Goal: Task Accomplishment & Management: Complete application form

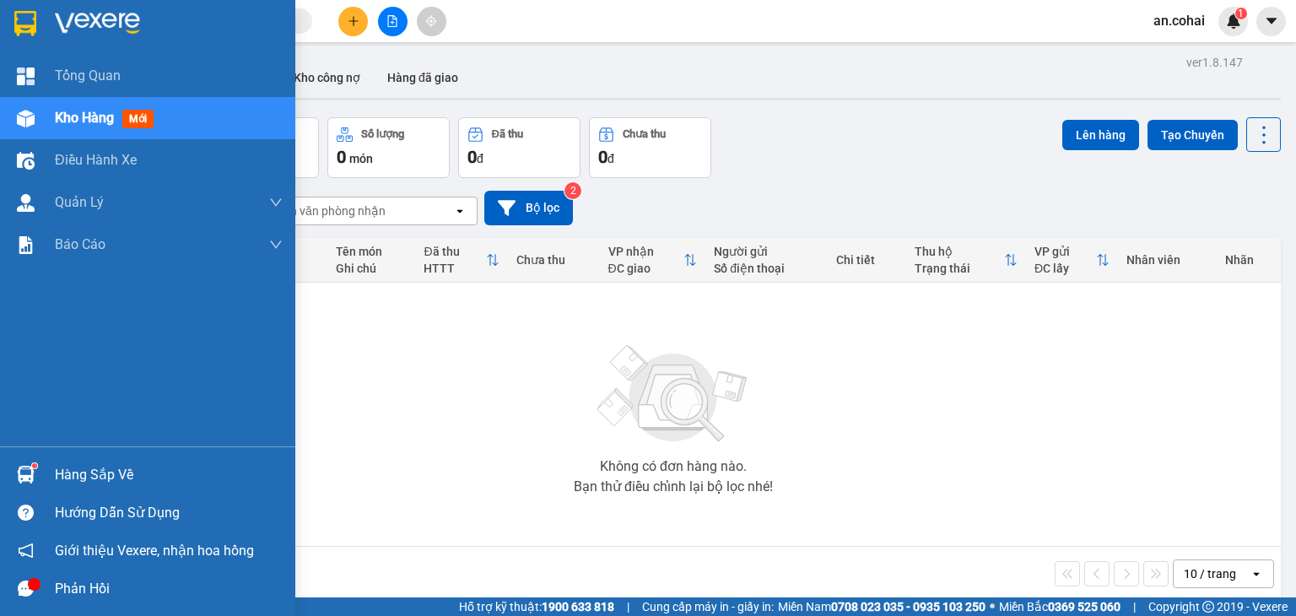
click at [57, 117] on span "Kho hàng" at bounding box center [84, 118] width 59 height 16
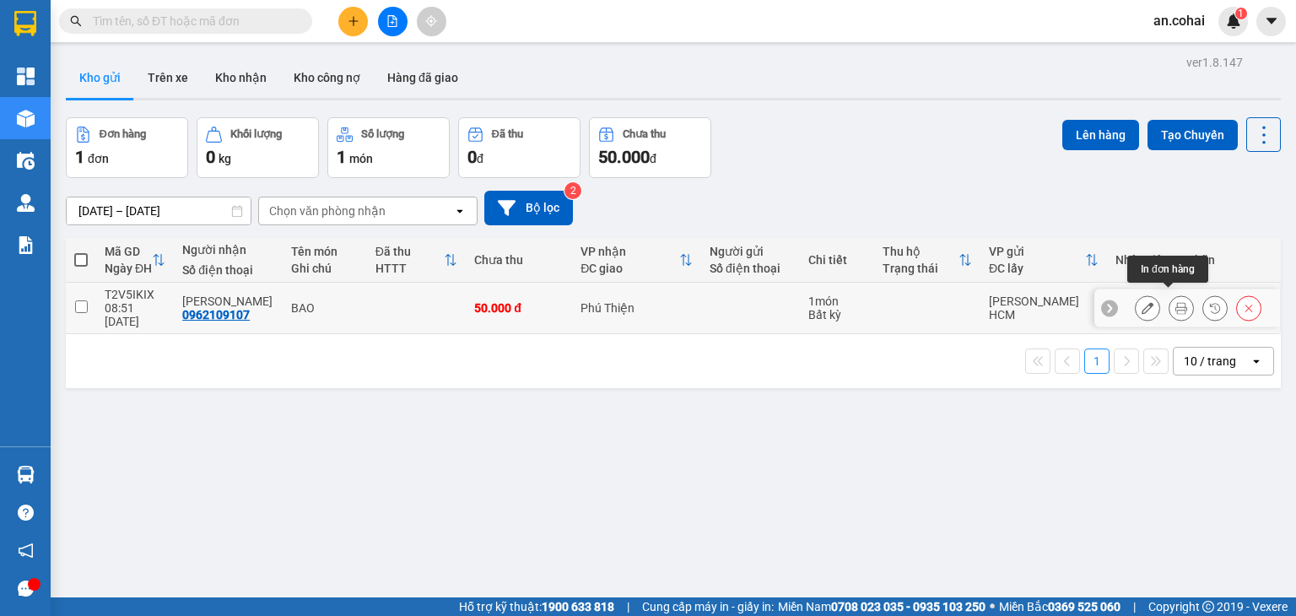
click at [1176, 302] on icon at bounding box center [1182, 308] width 12 height 12
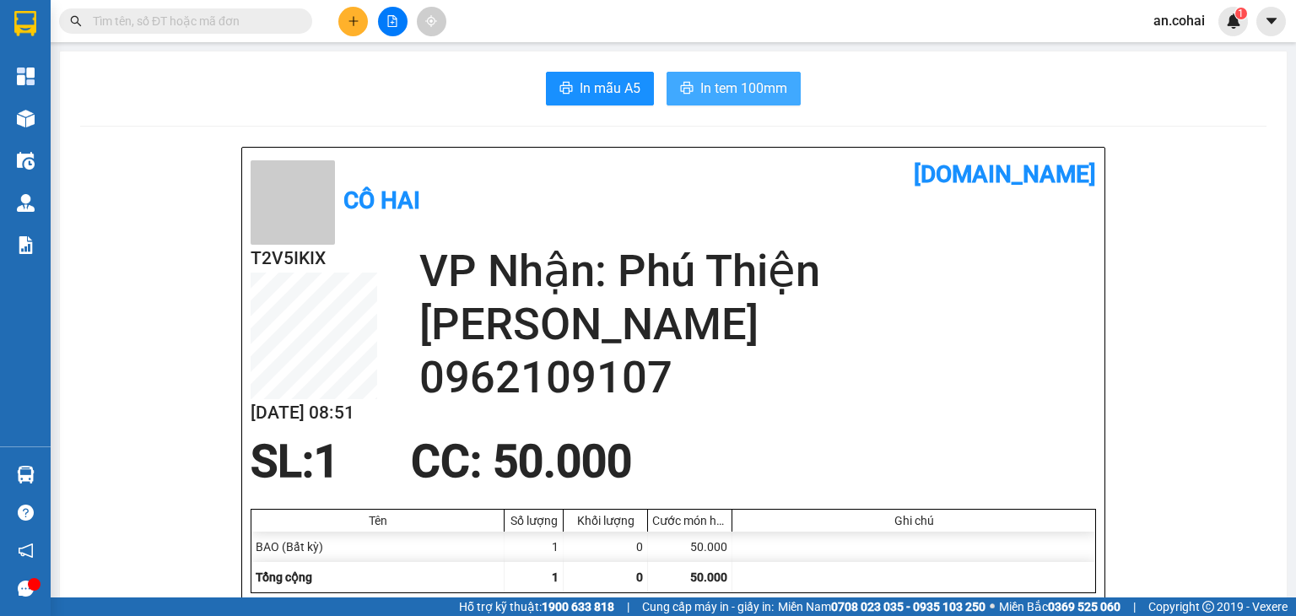
click at [718, 92] on span "In tem 100mm" at bounding box center [743, 88] width 87 height 21
click at [356, 25] on icon "plus" at bounding box center [354, 21] width 12 height 12
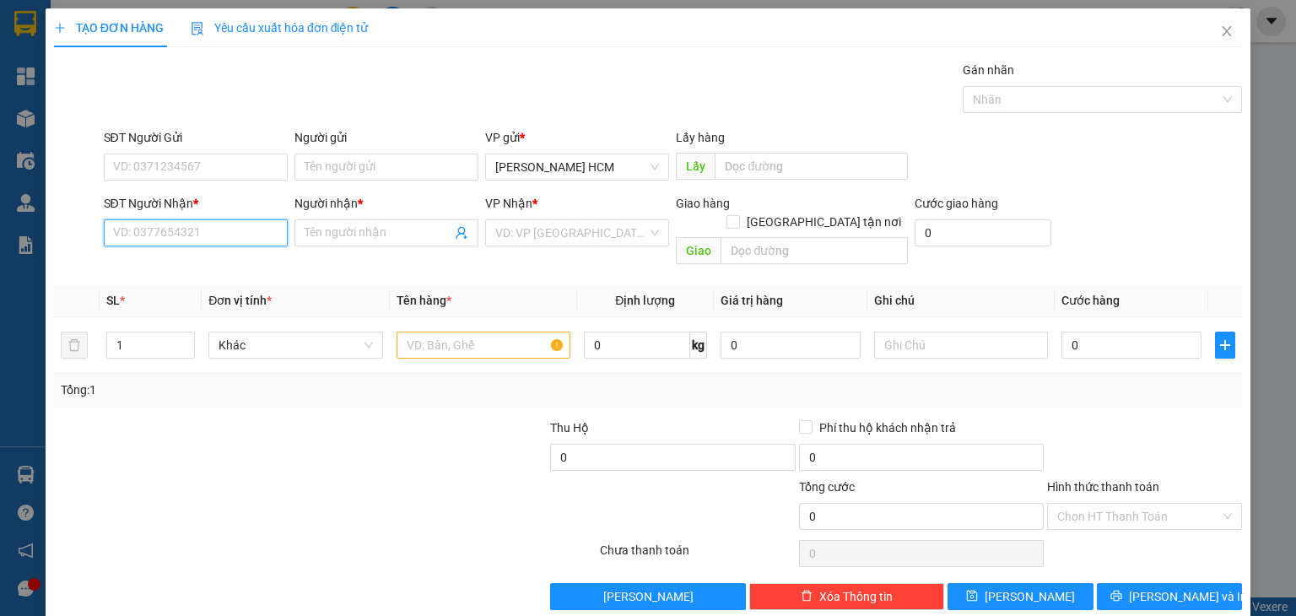
click at [231, 230] on input "SĐT Người Nhận *" at bounding box center [196, 232] width 184 height 27
drag, startPoint x: 246, startPoint y: 261, endPoint x: 404, endPoint y: 291, distance: 160.7
click at [248, 261] on div "0934754648 - DŨNG NHUNG" at bounding box center [193, 266] width 162 height 19
type input "0934754648"
type input "DŨNG NHUNG"
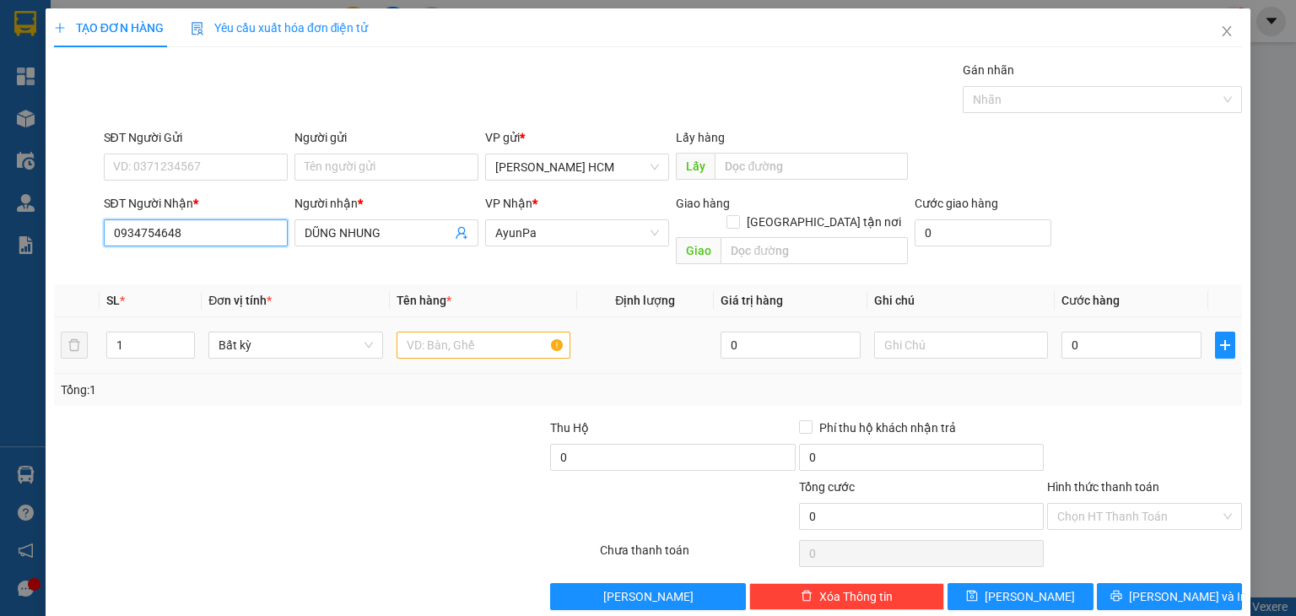
type input "0934754648"
click at [471, 332] on input "text" at bounding box center [484, 345] width 174 height 27
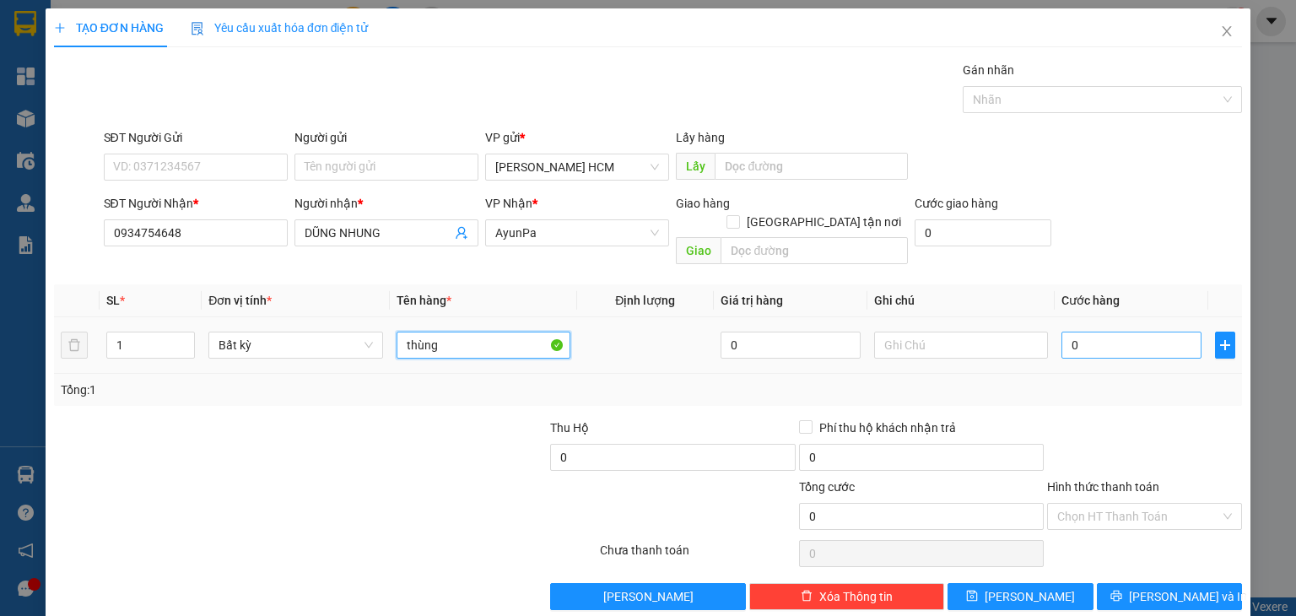
type input "thùng"
drag, startPoint x: 1106, startPoint y: 329, endPoint x: 1133, endPoint y: 331, distance: 27.1
click at [1107, 332] on input "0" at bounding box center [1132, 345] width 140 height 27
type input "007"
type input "7"
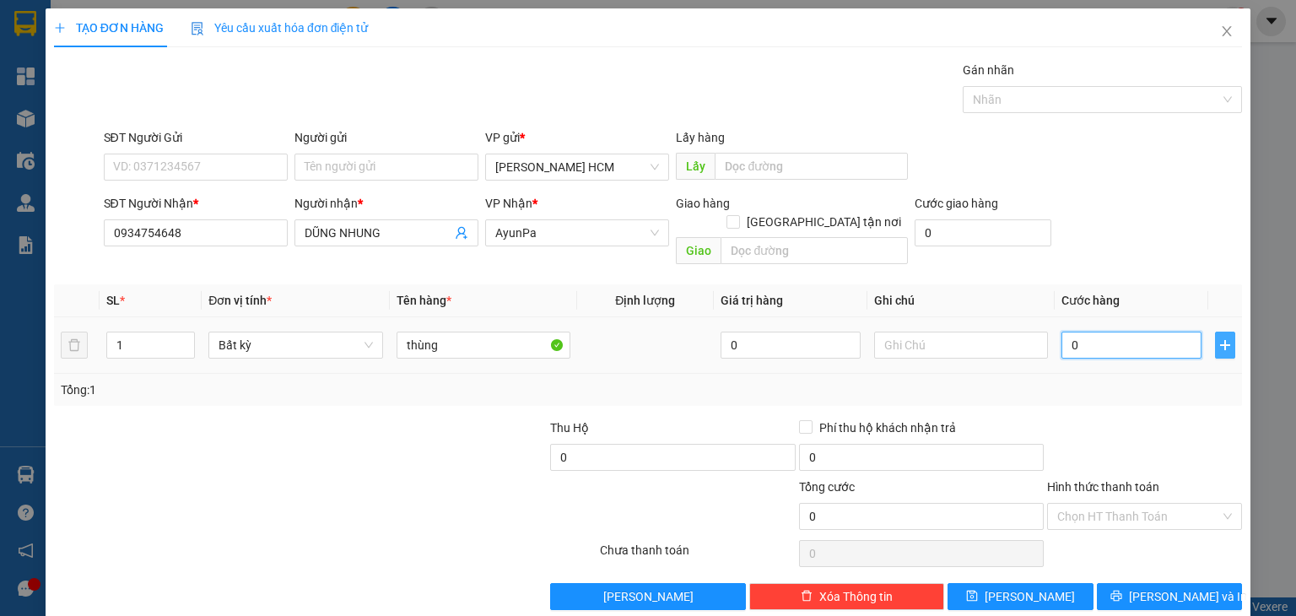
type input "7"
type input "0.070"
type input "70"
type input "70.000"
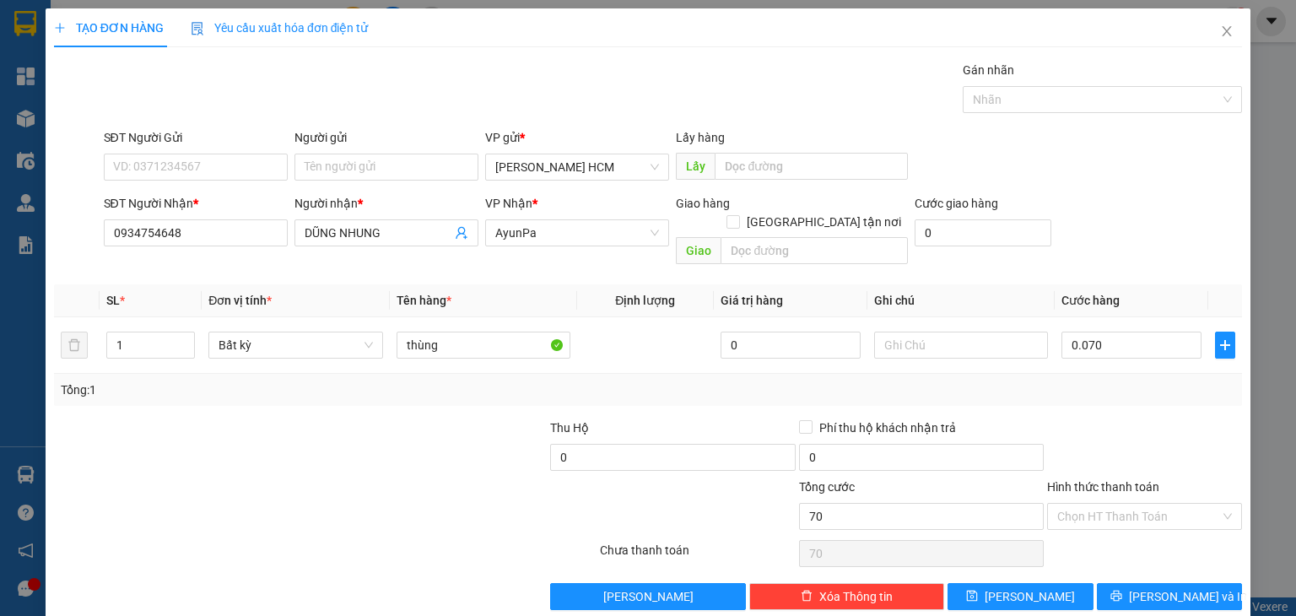
type input "70.000"
drag, startPoint x: 1178, startPoint y: 403, endPoint x: 1165, endPoint y: 416, distance: 19.1
click at [1171, 419] on div at bounding box center [1145, 448] width 198 height 59
click at [1178, 587] on span "[PERSON_NAME] và In" at bounding box center [1188, 596] width 118 height 19
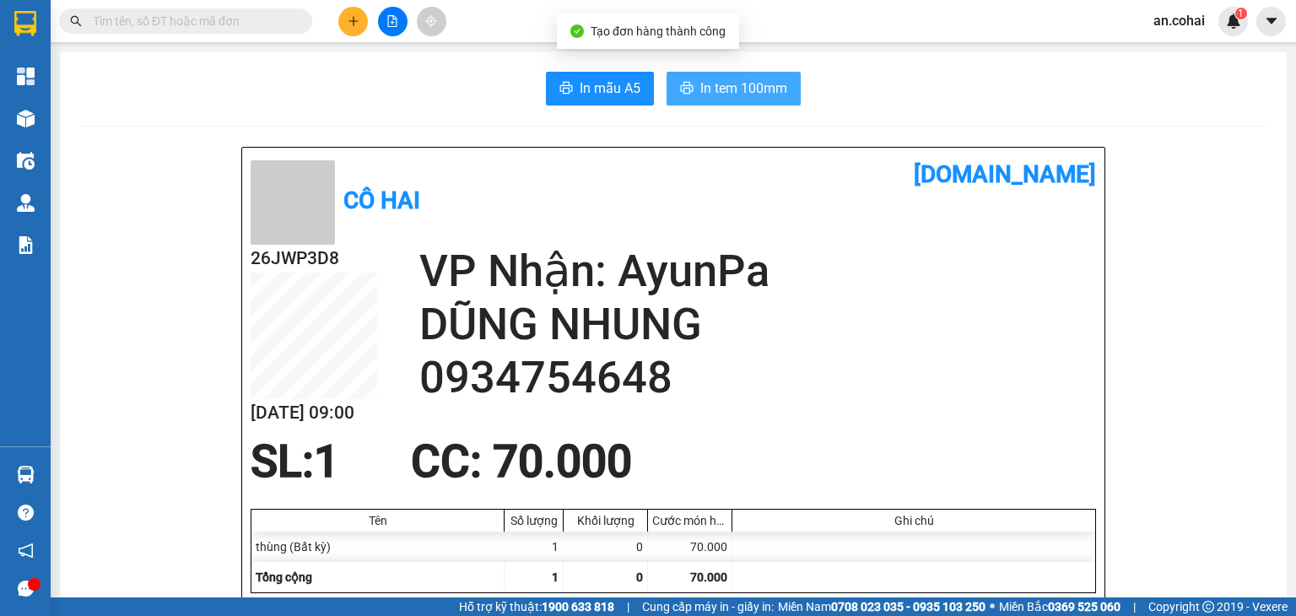
click at [753, 78] on span "In tem 100mm" at bounding box center [743, 88] width 87 height 21
click at [334, 28] on div at bounding box center [392, 22] width 127 height 30
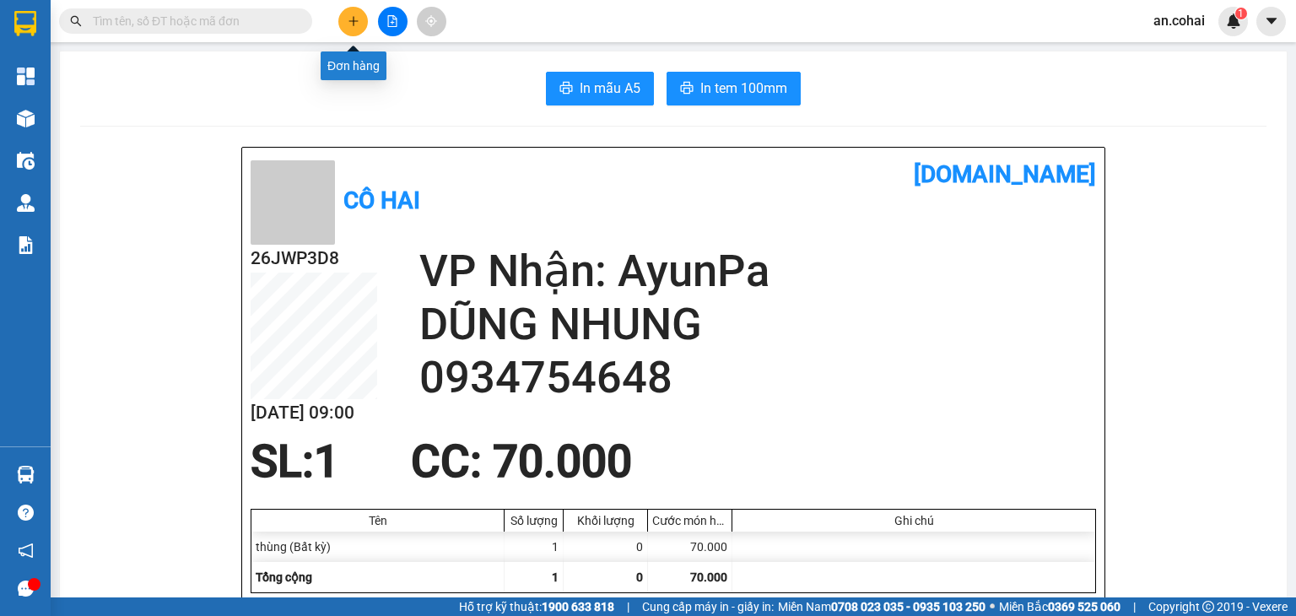
click at [355, 24] on icon "plus" at bounding box center [354, 21] width 12 height 12
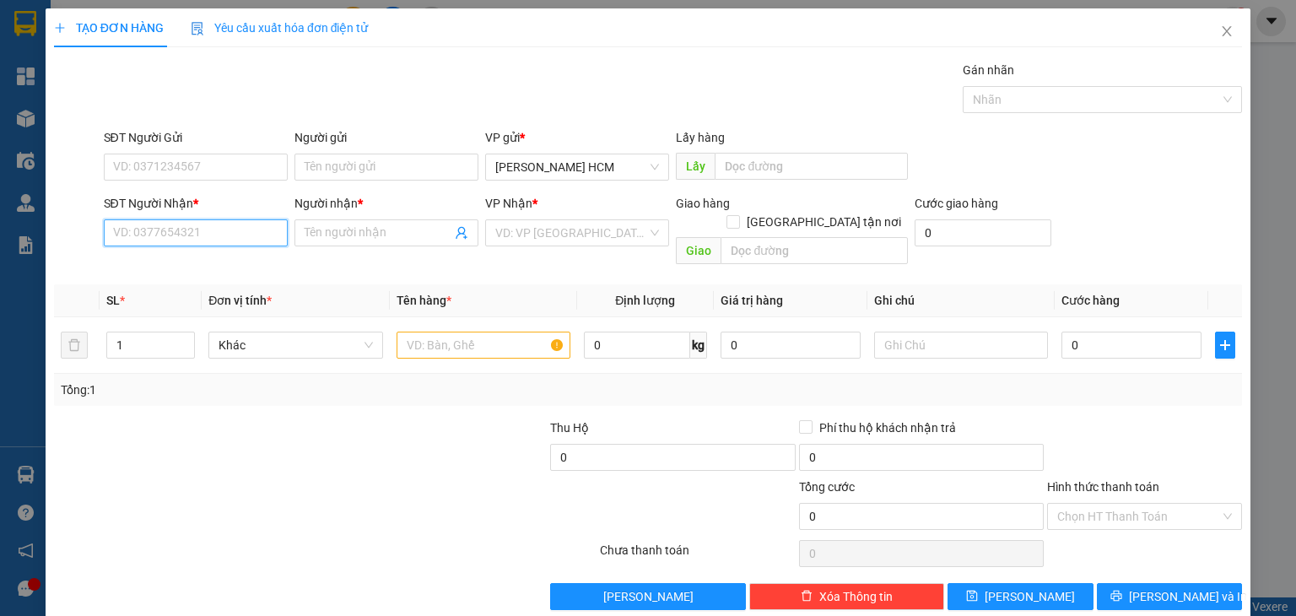
click at [245, 224] on input "SĐT Người Nhận *" at bounding box center [196, 232] width 184 height 27
click at [269, 227] on input "SĐT Người Nhận *" at bounding box center [196, 232] width 184 height 27
type input "d"
click at [314, 225] on input "Người nhận *" at bounding box center [378, 233] width 147 height 19
type input "dm vinh"
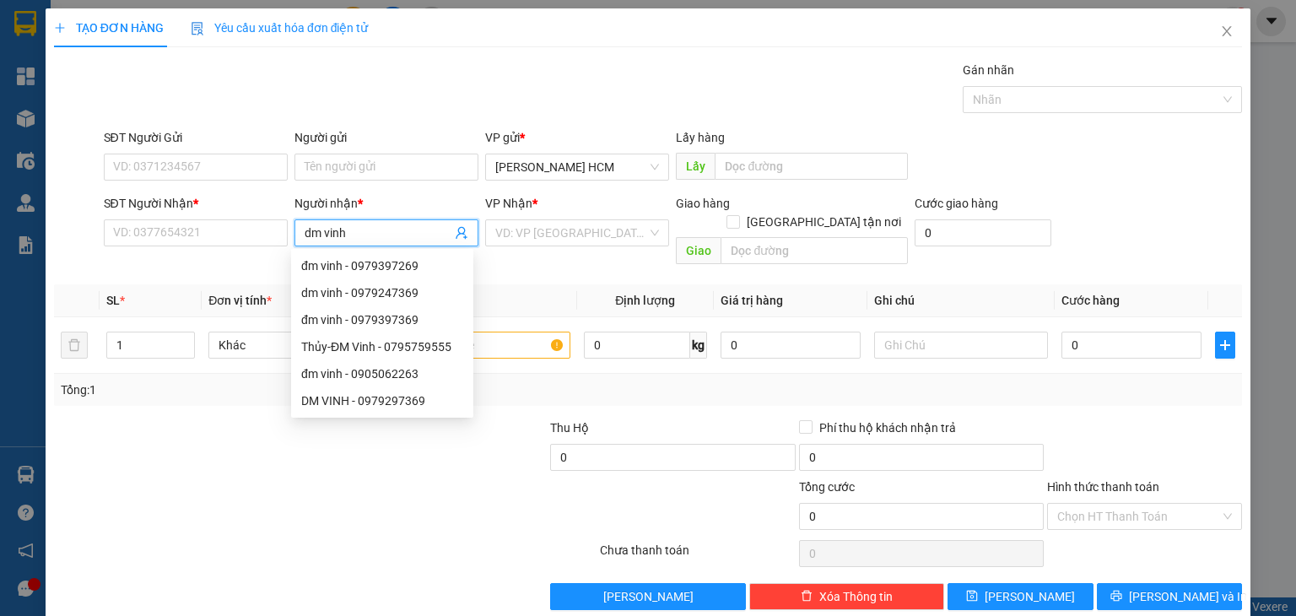
click at [407, 395] on div "DM VINH - 0979297369" at bounding box center [382, 401] width 162 height 19
type input "0979297369"
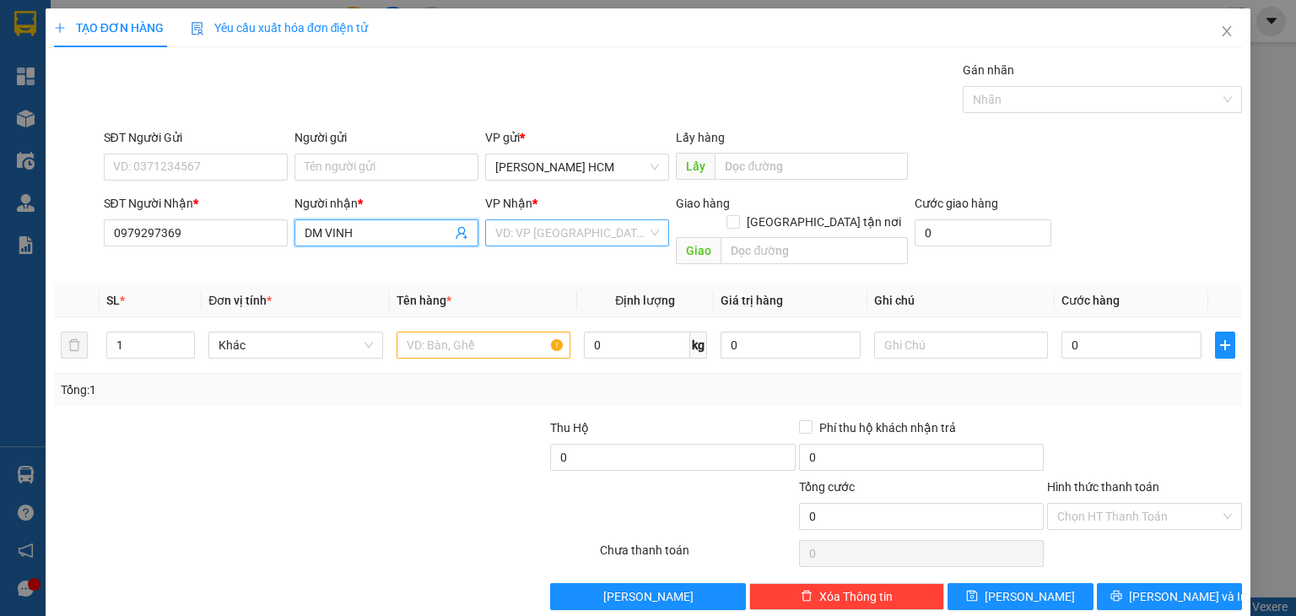
type input "DM VINH"
click at [544, 227] on input "search" at bounding box center [571, 232] width 152 height 25
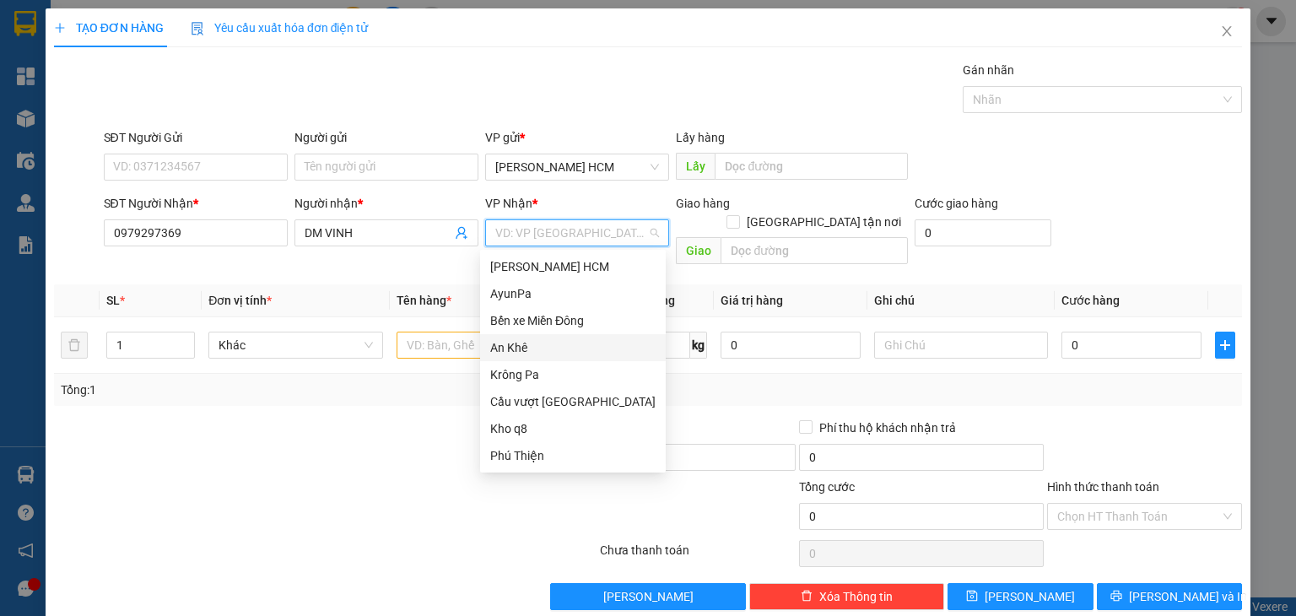
click at [527, 351] on div "An Khê" at bounding box center [572, 347] width 165 height 19
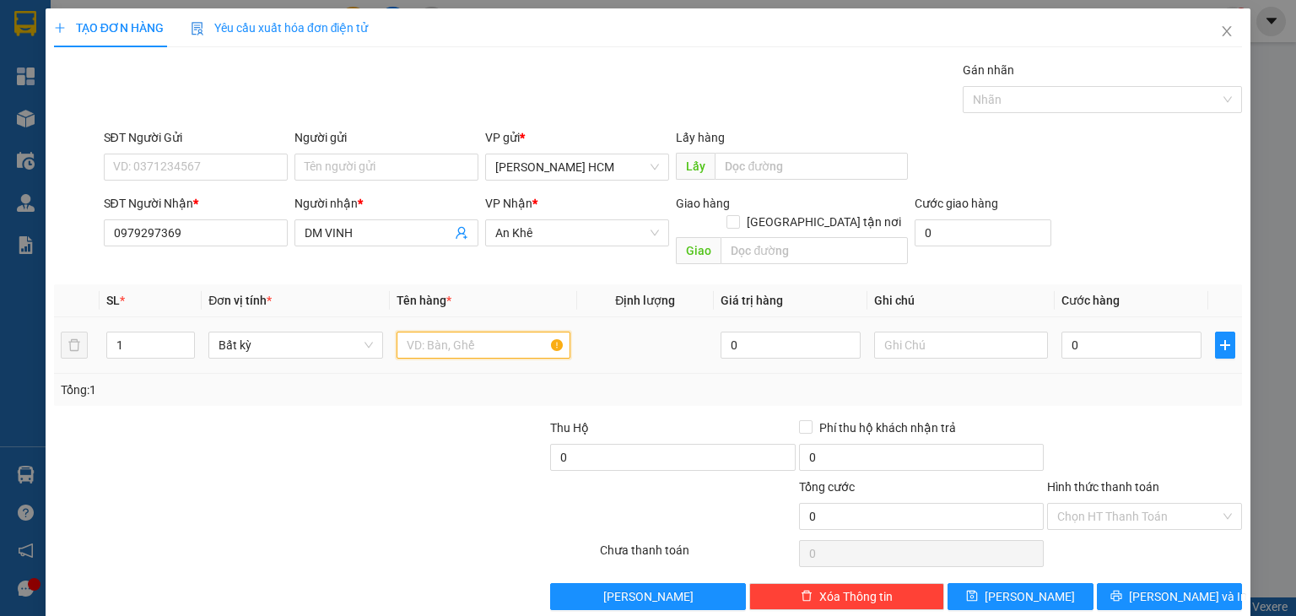
click at [452, 332] on input "text" at bounding box center [484, 345] width 174 height 27
type input "kiện"
click at [1114, 332] on input "0" at bounding box center [1132, 345] width 140 height 27
type input "006"
type input "6"
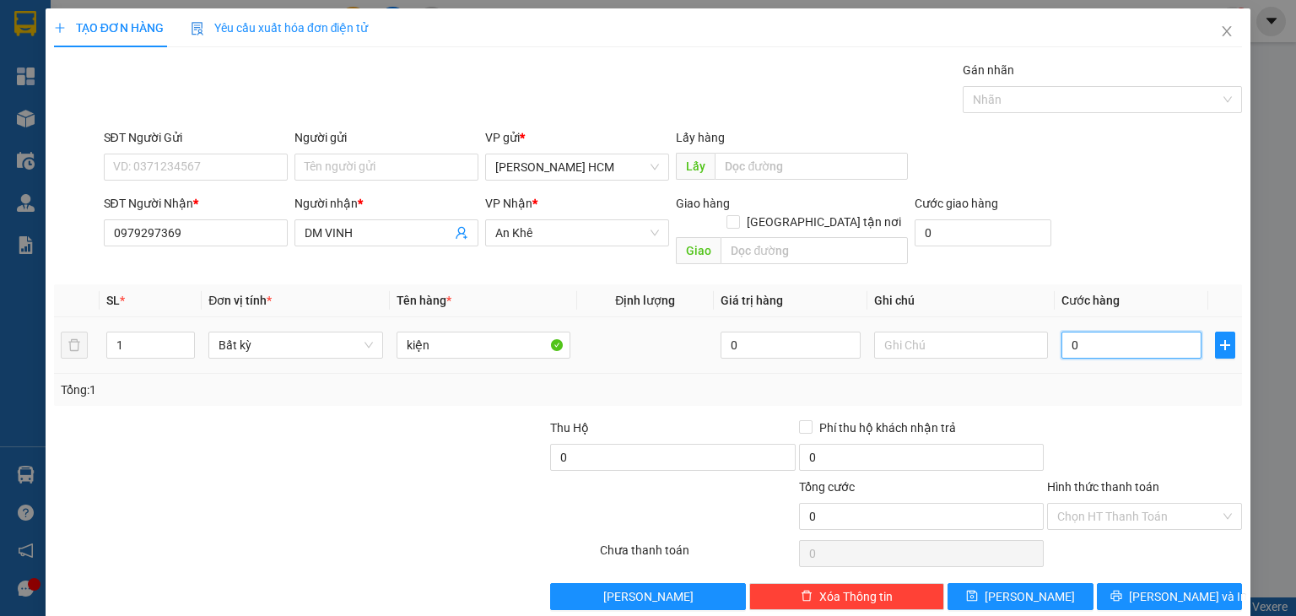
type input "6"
type input "0.066"
type input "66"
type input "006"
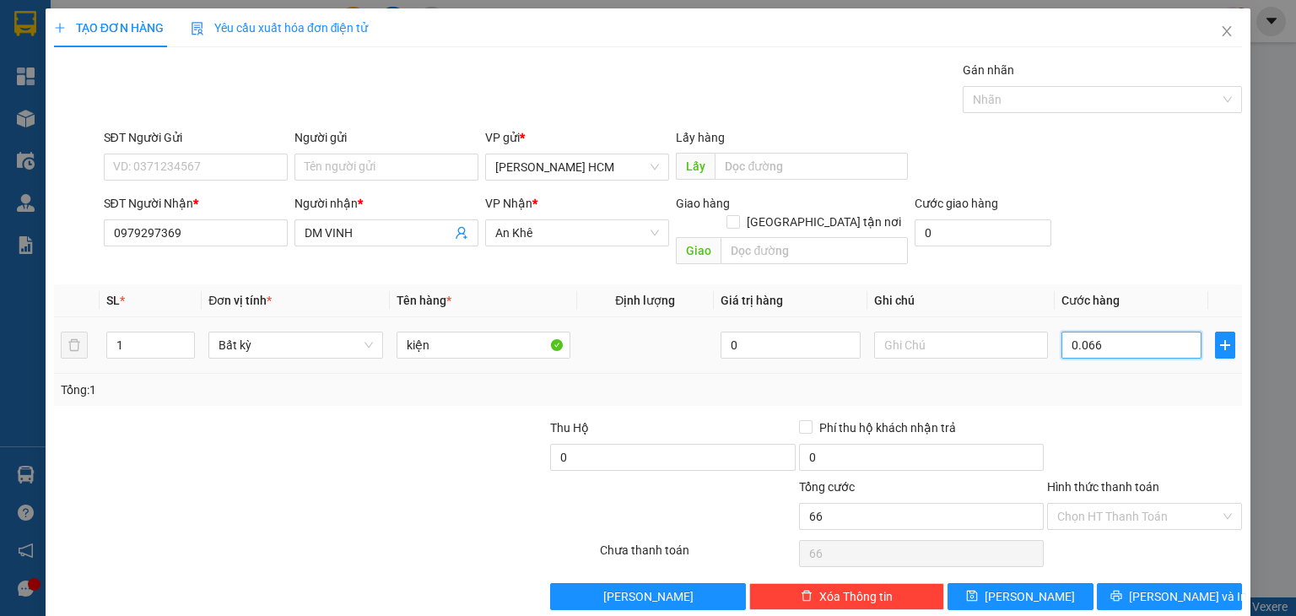
type input "6"
type input "00"
type input "0"
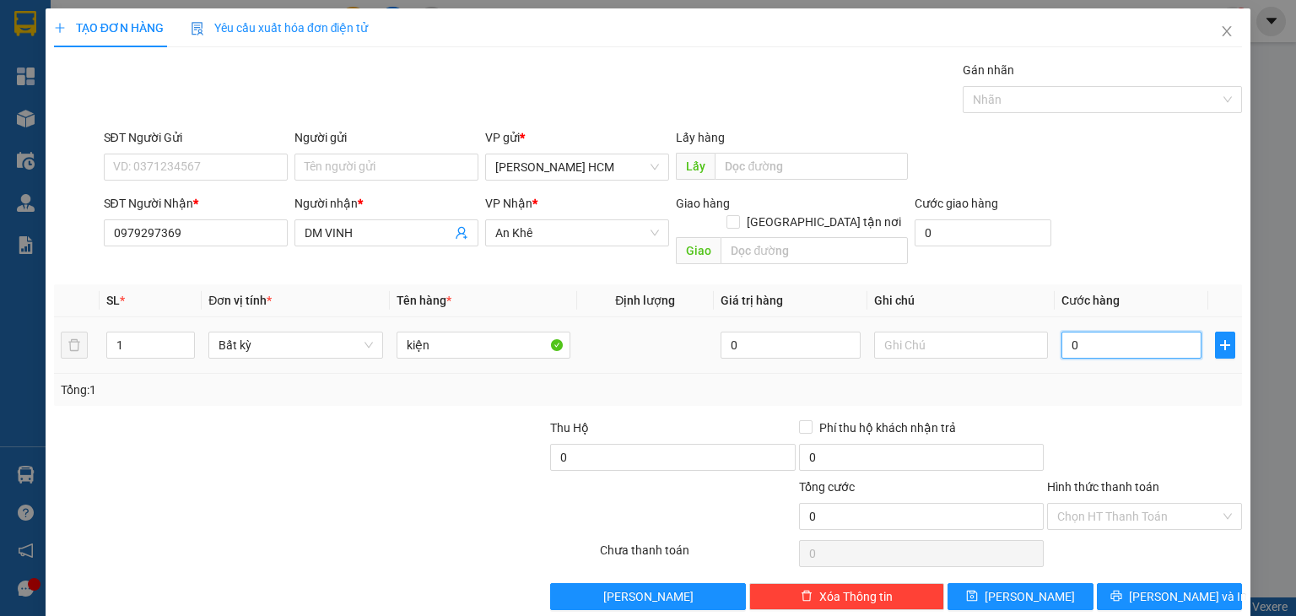
type input "006"
type input "6"
type input "0.060"
type input "60"
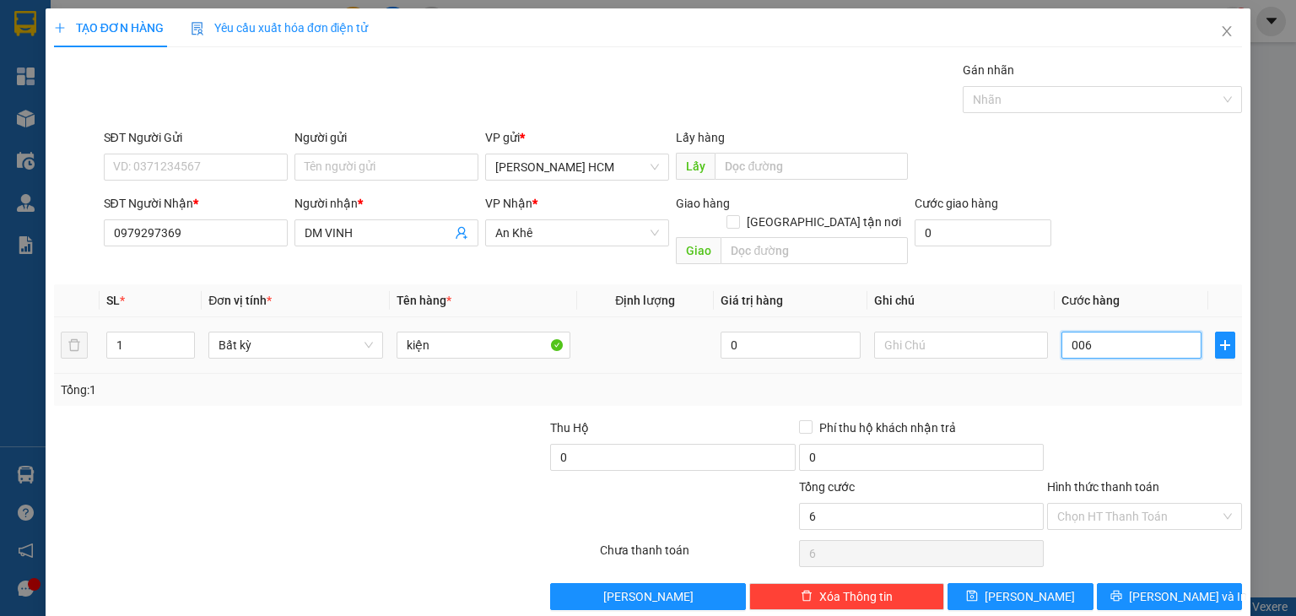
type input "60"
type input "60.000"
click at [1137, 381] on div "Tổng: 1" at bounding box center [648, 390] width 1175 height 19
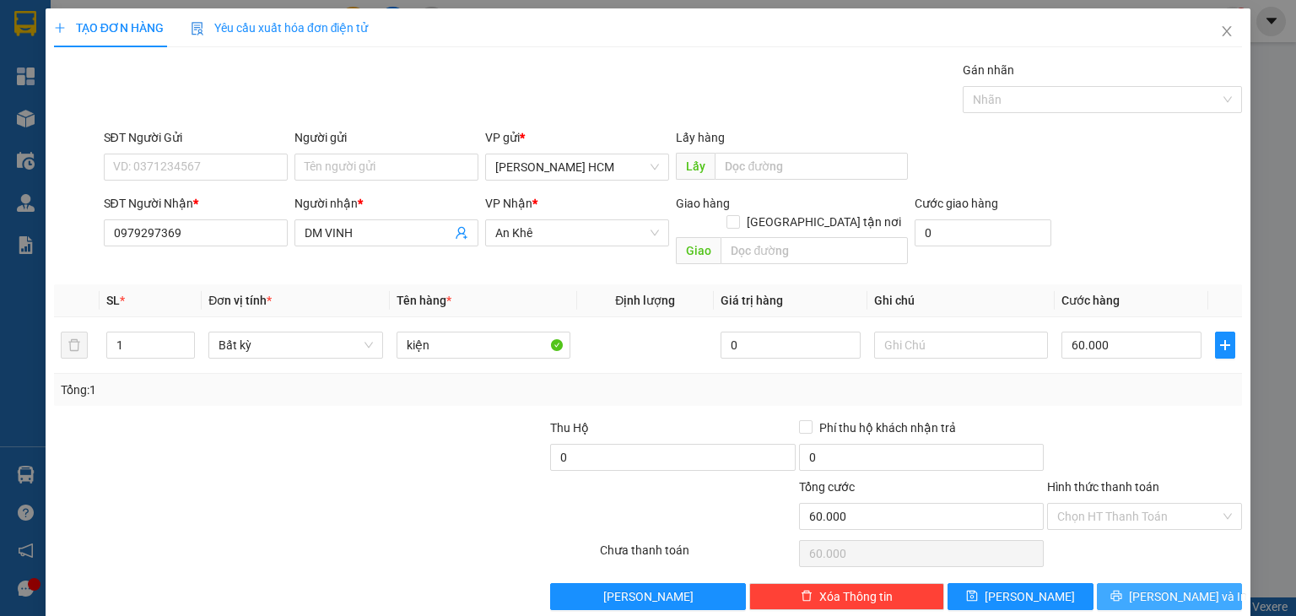
click at [1115, 583] on button "[PERSON_NAME] và In" at bounding box center [1170, 596] width 146 height 27
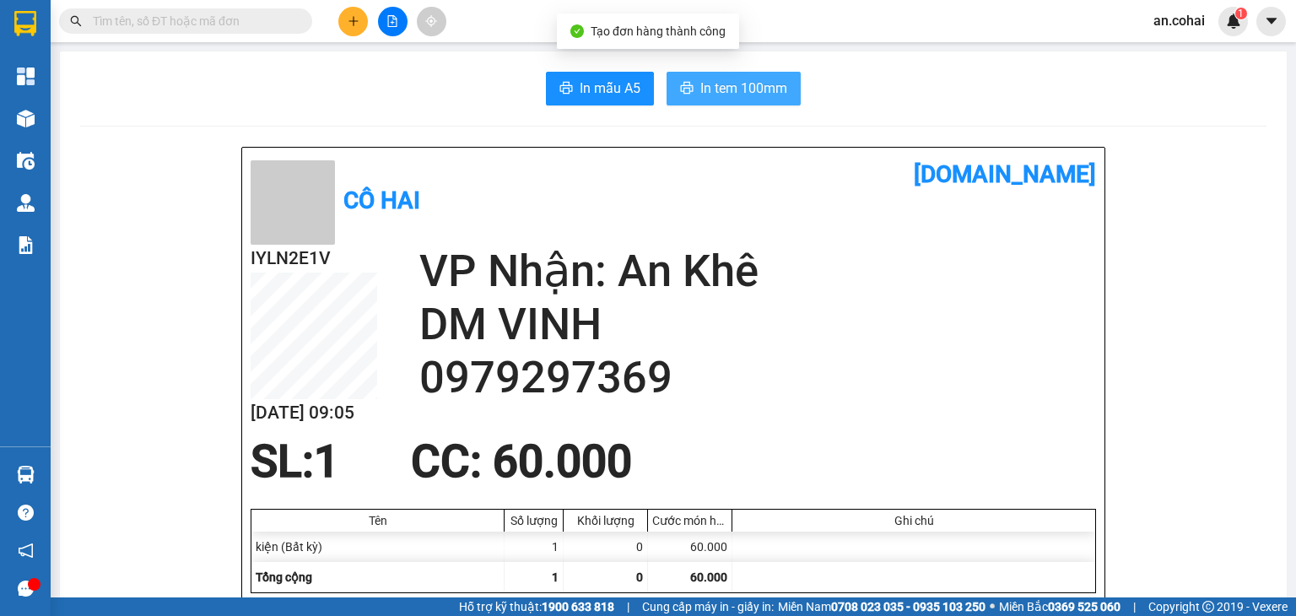
click at [720, 92] on span "In tem 100mm" at bounding box center [743, 88] width 87 height 21
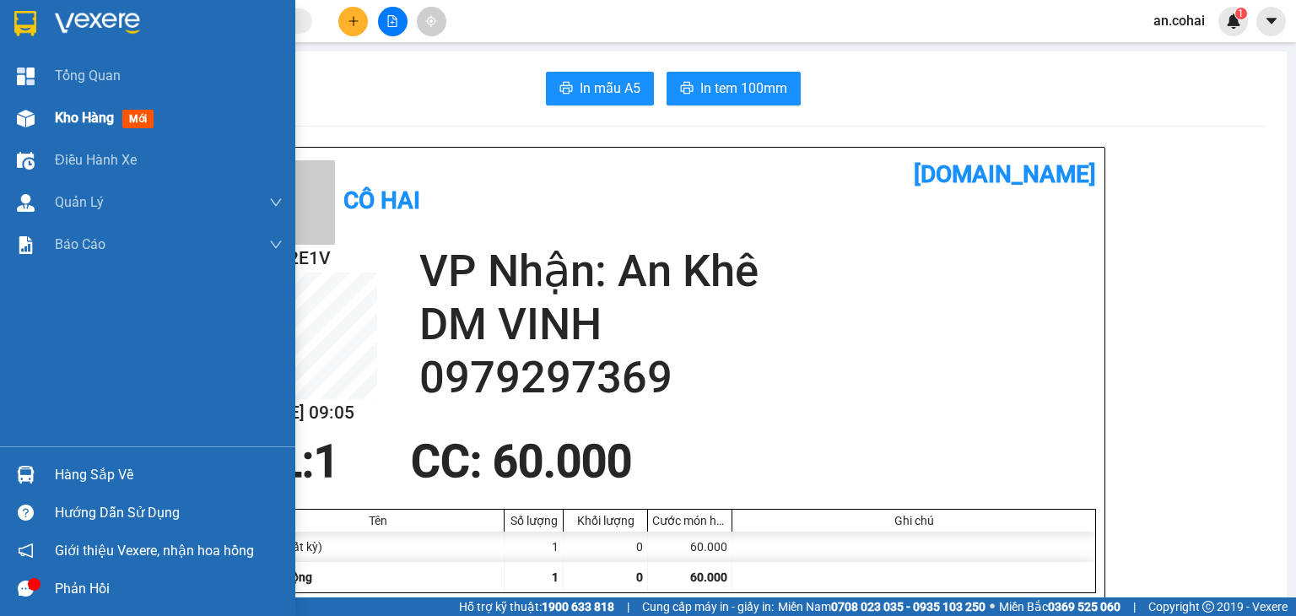
click at [45, 116] on div "Kho hàng mới" at bounding box center [147, 118] width 295 height 42
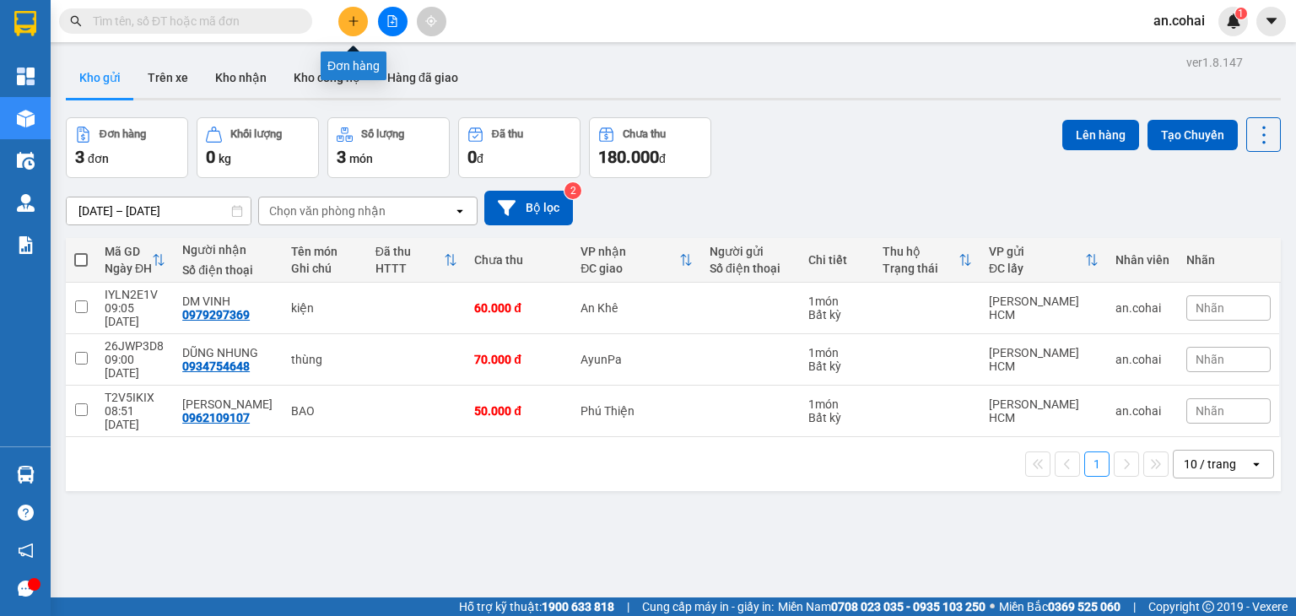
click at [347, 12] on button at bounding box center [353, 22] width 30 height 30
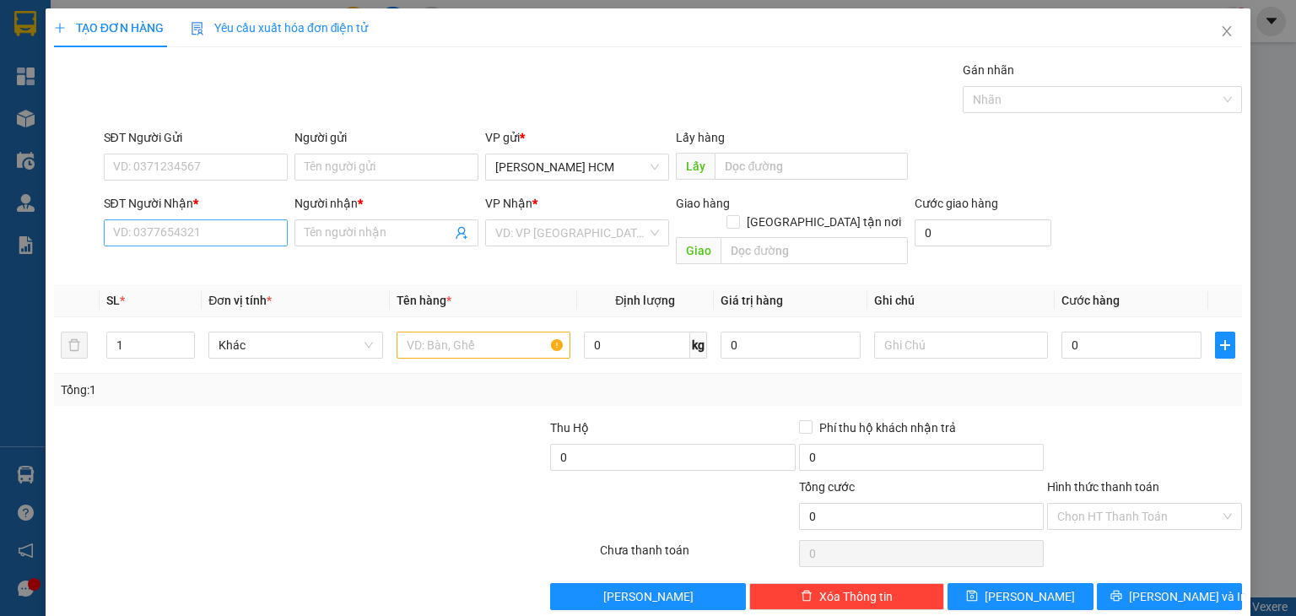
drag, startPoint x: 196, startPoint y: 215, endPoint x: 181, endPoint y: 219, distance: 15.8
click at [190, 218] on div "SĐT Người Nhận *" at bounding box center [196, 206] width 184 height 25
click at [132, 233] on input "SĐT Người Nhận *" at bounding box center [196, 232] width 184 height 27
click at [177, 259] on div "0961045676 - THƠM" at bounding box center [193, 266] width 162 height 19
type input "0961045676"
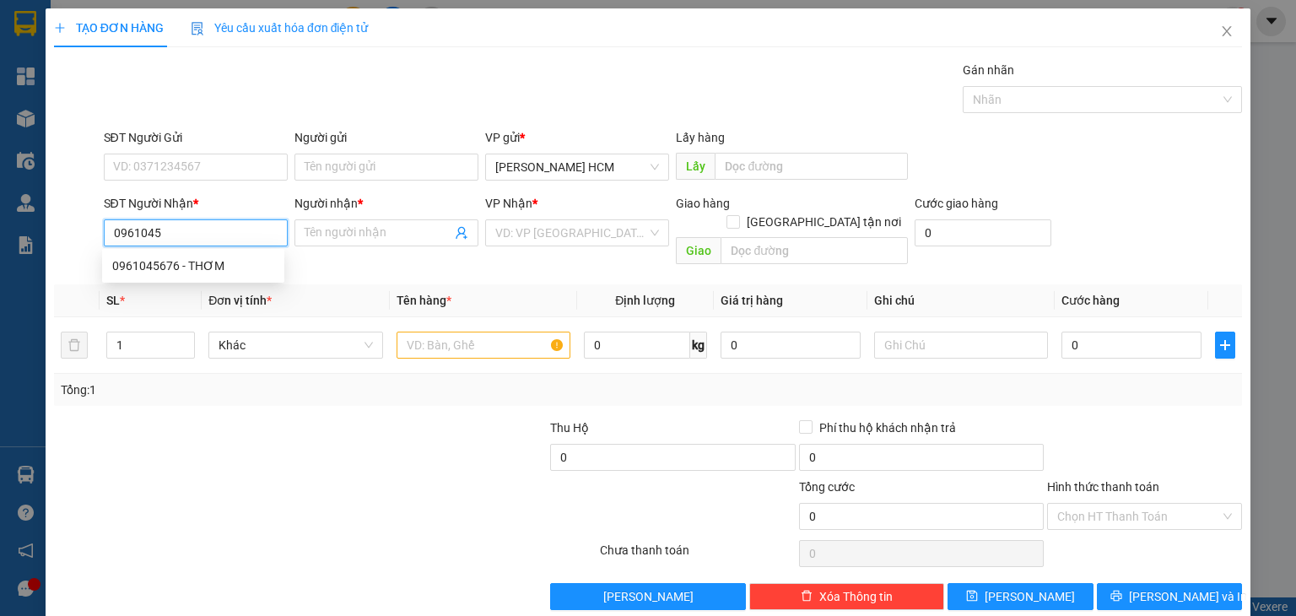
type input "THƠM"
type input "0961045676"
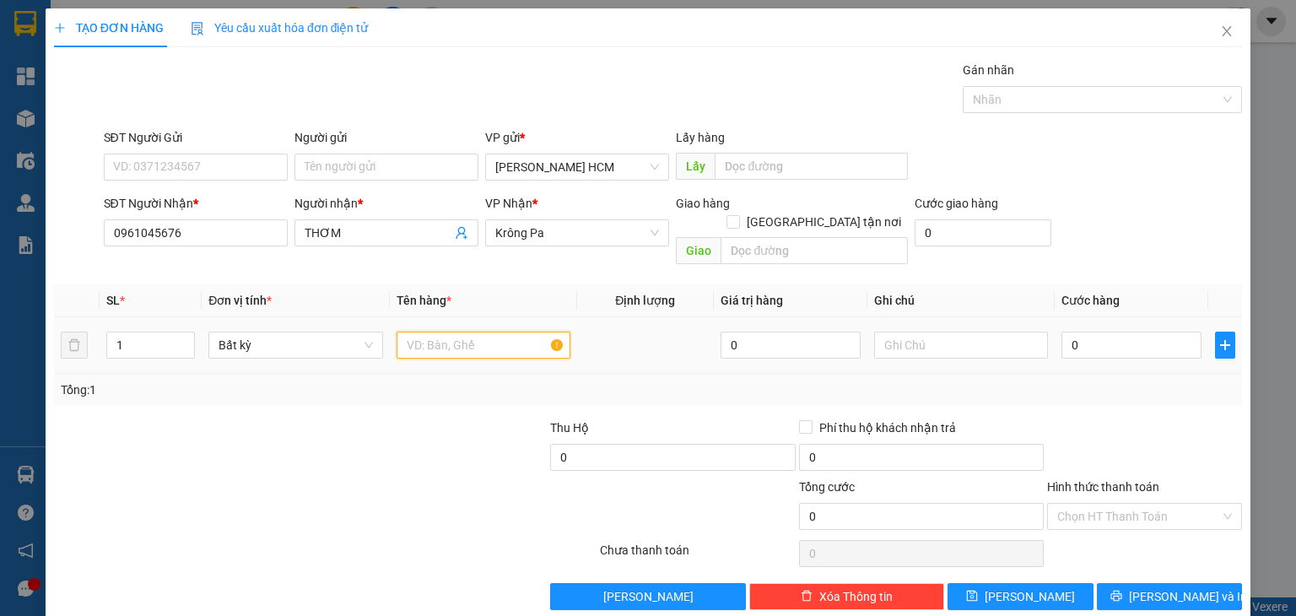
click at [484, 332] on input "text" at bounding box center [484, 345] width 174 height 27
type input "bao"
click at [1116, 332] on input "0" at bounding box center [1132, 345] width 140 height 27
type input "007"
type input "7"
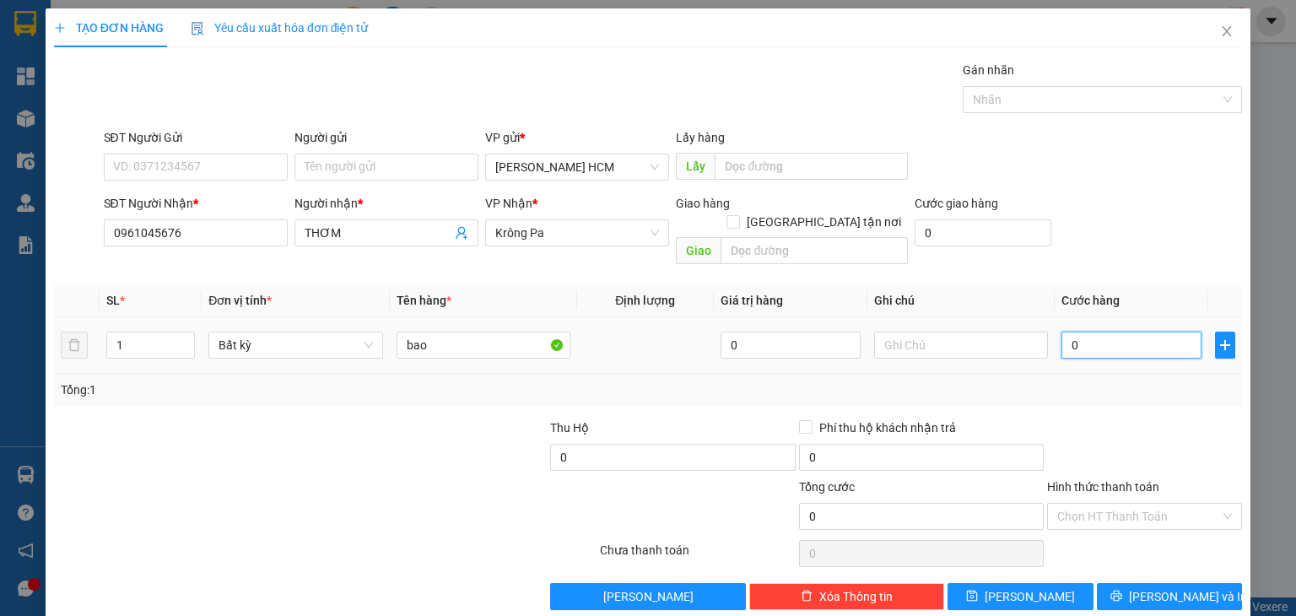
type input "7"
type input "0.070"
type input "70"
type input "70.000"
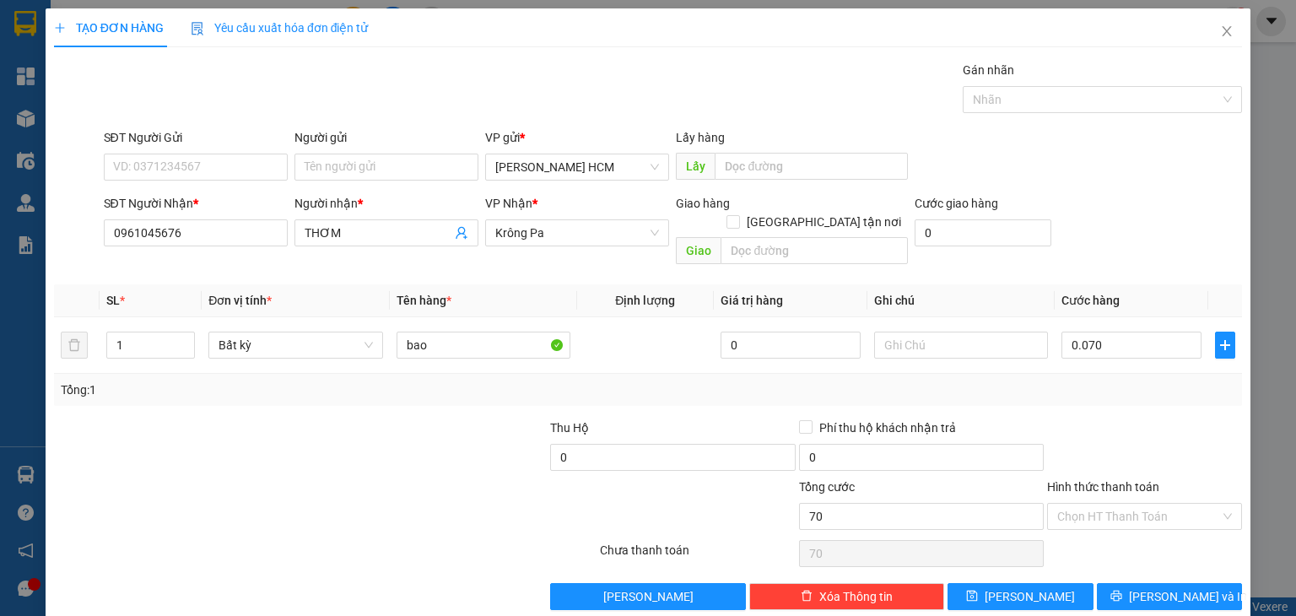
type input "70.000"
click at [1214, 421] on div at bounding box center [1145, 448] width 198 height 59
click at [1198, 504] on input "Hình thức thanh toán" at bounding box center [1138, 516] width 163 height 25
click at [1155, 522] on div "Tại văn phòng" at bounding box center [1133, 530] width 173 height 19
type input "0"
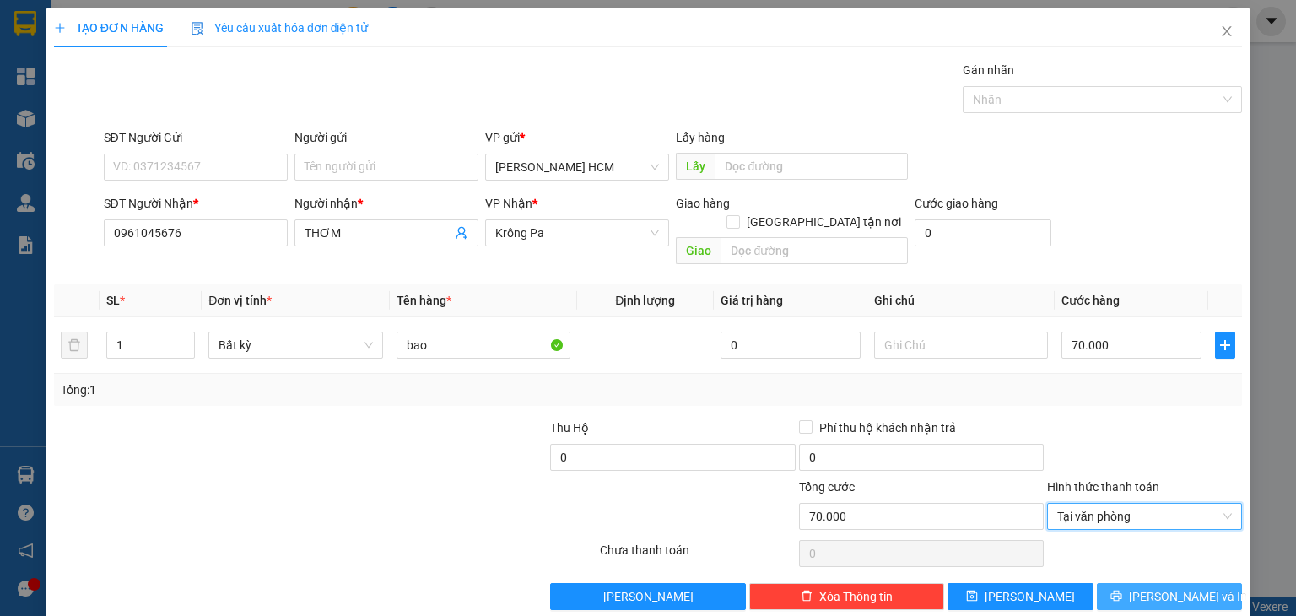
click at [1148, 587] on span "[PERSON_NAME] và In" at bounding box center [1188, 596] width 118 height 19
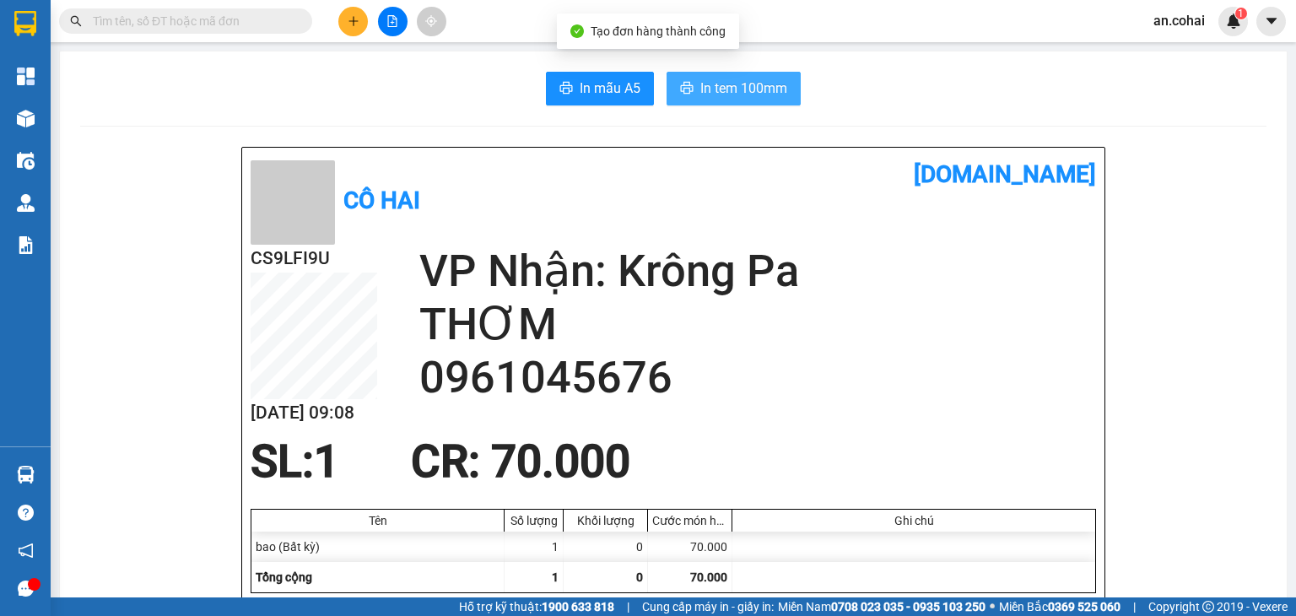
click at [752, 84] on span "In tem 100mm" at bounding box center [743, 88] width 87 height 21
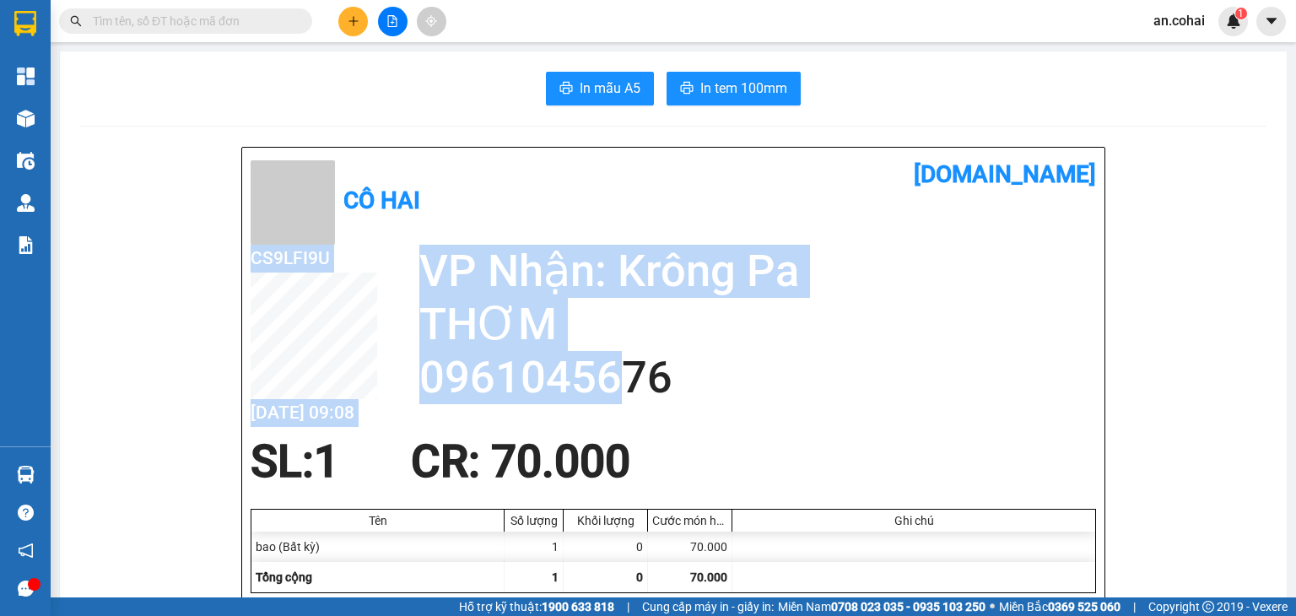
drag, startPoint x: 408, startPoint y: 387, endPoint x: 621, endPoint y: 387, distance: 212.7
click at [621, 387] on div "CS9LFI9U [DATE] 09:08 VP Nhận: Krông Pa THƠM 0961045676" at bounding box center [674, 341] width 846 height 192
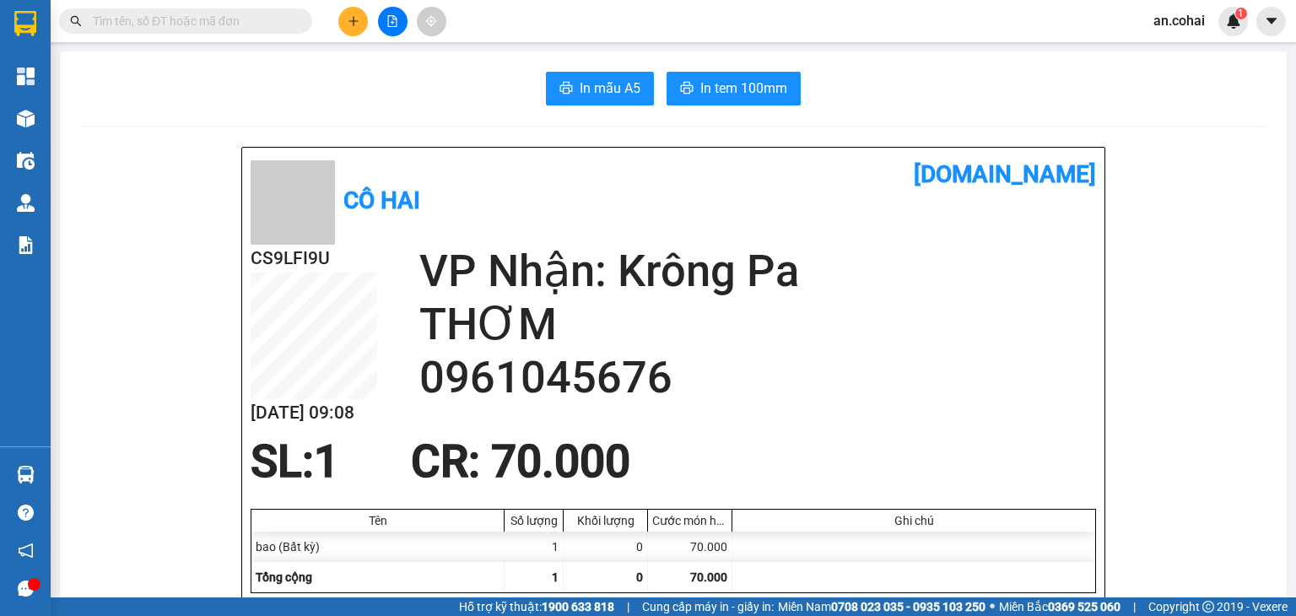
click at [703, 388] on h2 "0961045676" at bounding box center [757, 377] width 677 height 53
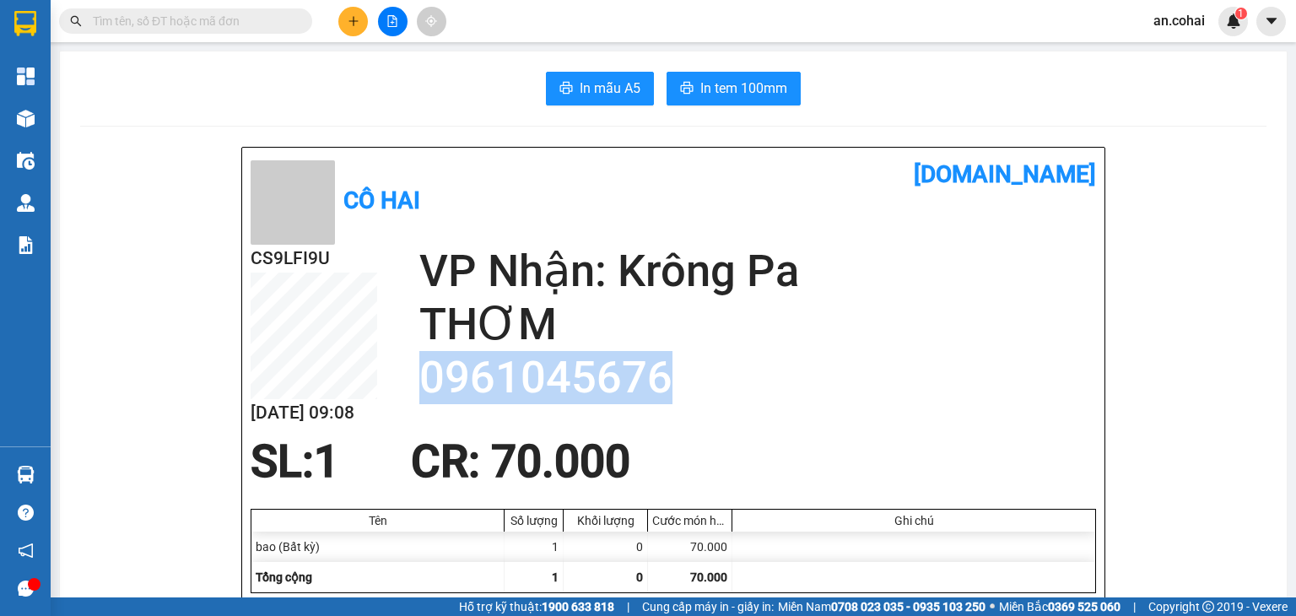
drag, startPoint x: 414, startPoint y: 388, endPoint x: 663, endPoint y: 391, distance: 248.1
click at [663, 391] on h2 "0961045676" at bounding box center [757, 377] width 677 height 53
copy h2 "0961045676"
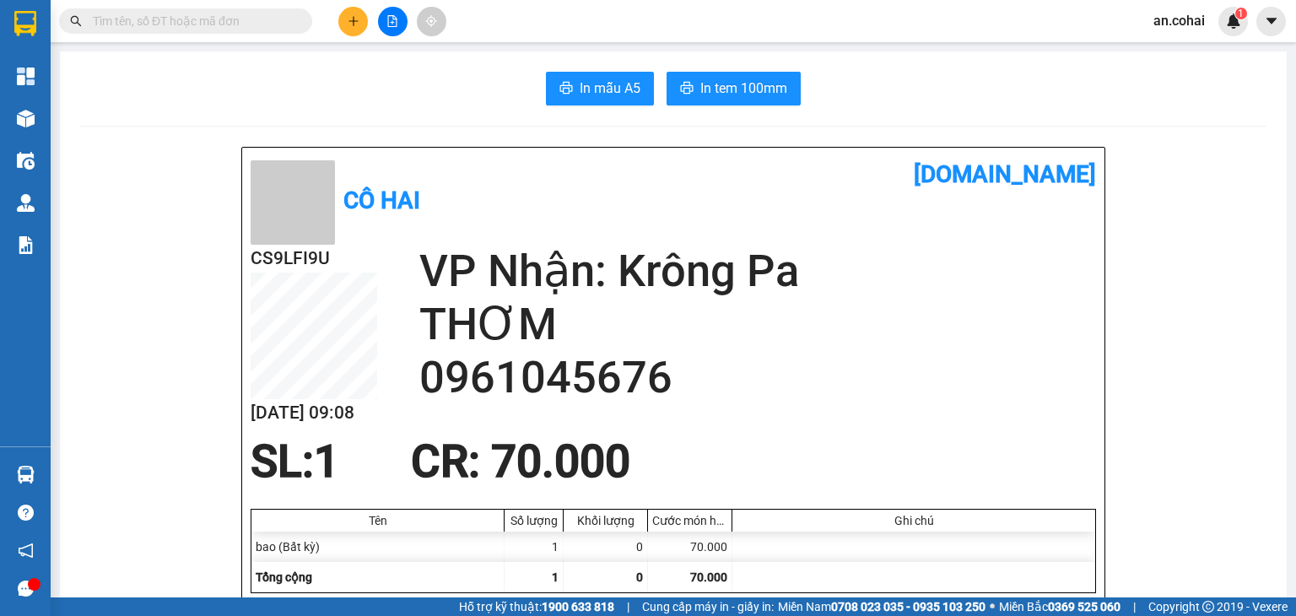
click at [297, 21] on span at bounding box center [300, 21] width 10 height 19
click at [98, 19] on input "text" at bounding box center [192, 21] width 199 height 19
paste input "0961045676"
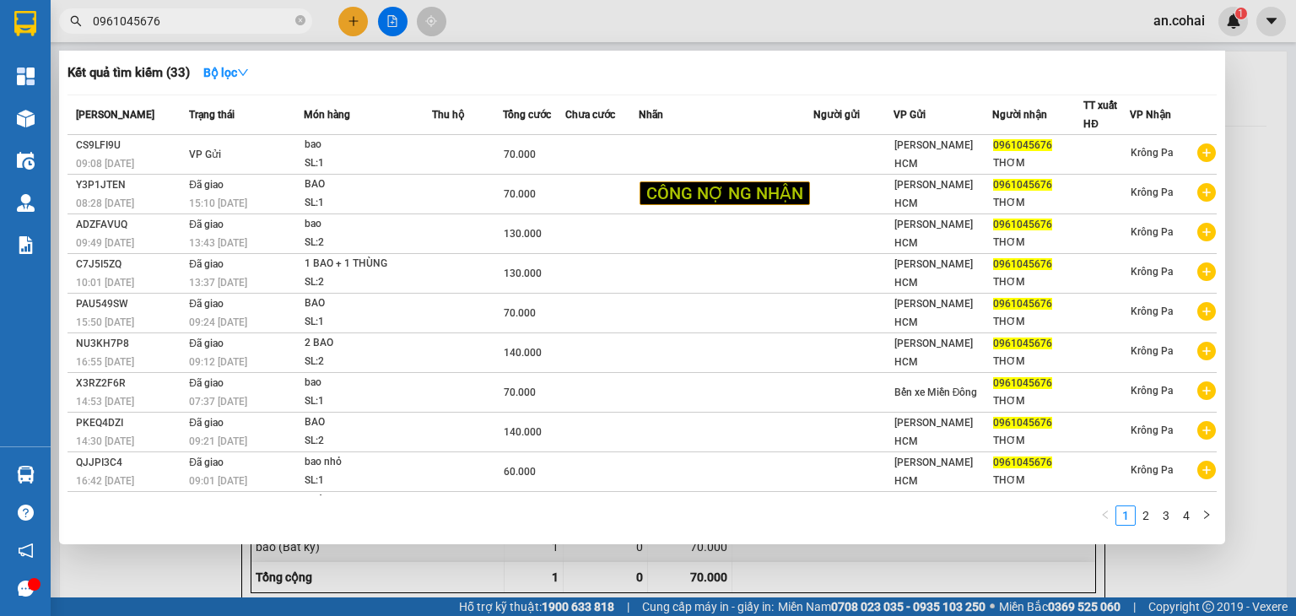
type input "0961045676"
click at [1264, 287] on div at bounding box center [648, 308] width 1296 height 616
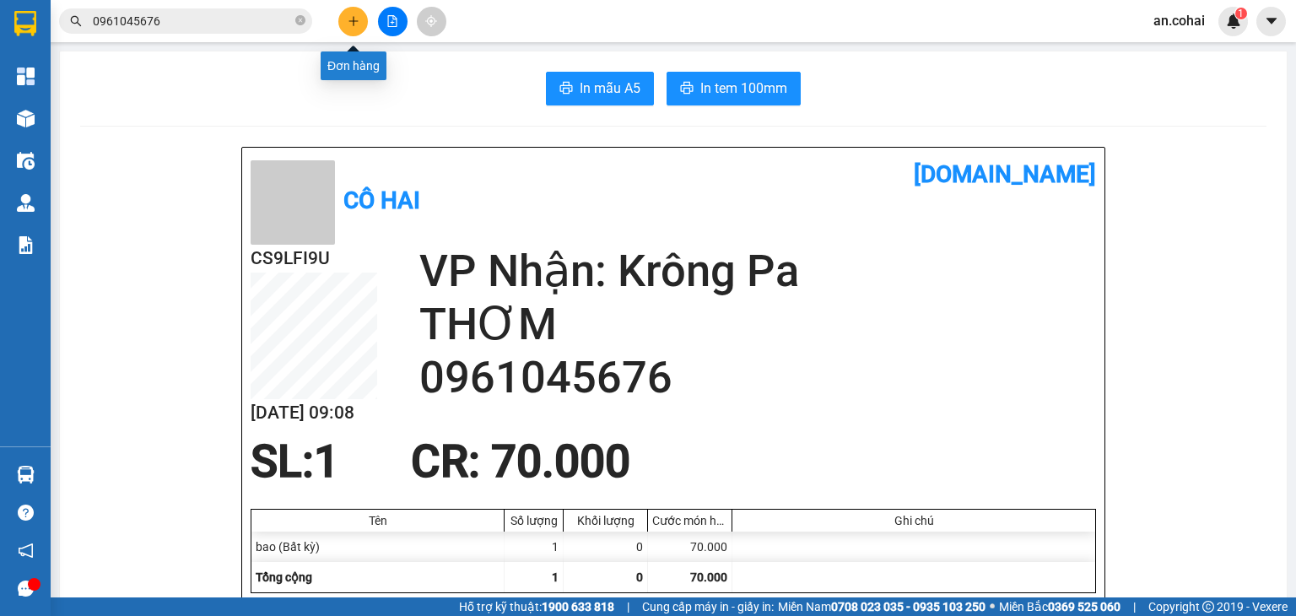
click at [354, 33] on button at bounding box center [353, 22] width 30 height 30
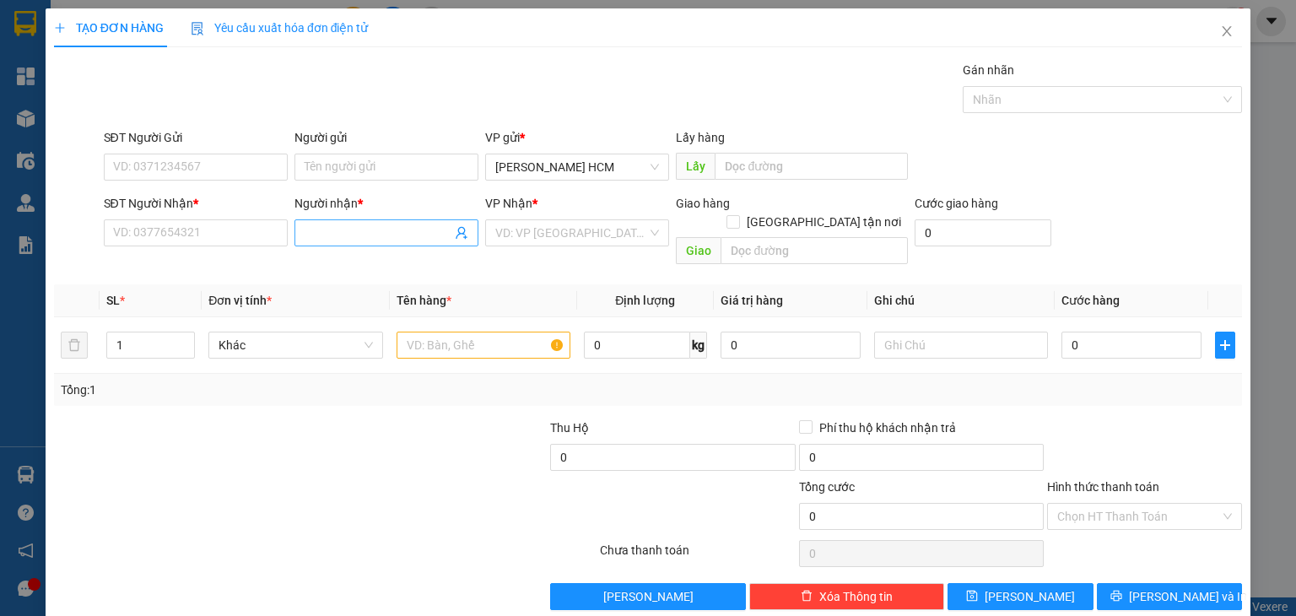
click at [325, 231] on input "Người nhận *" at bounding box center [378, 233] width 147 height 19
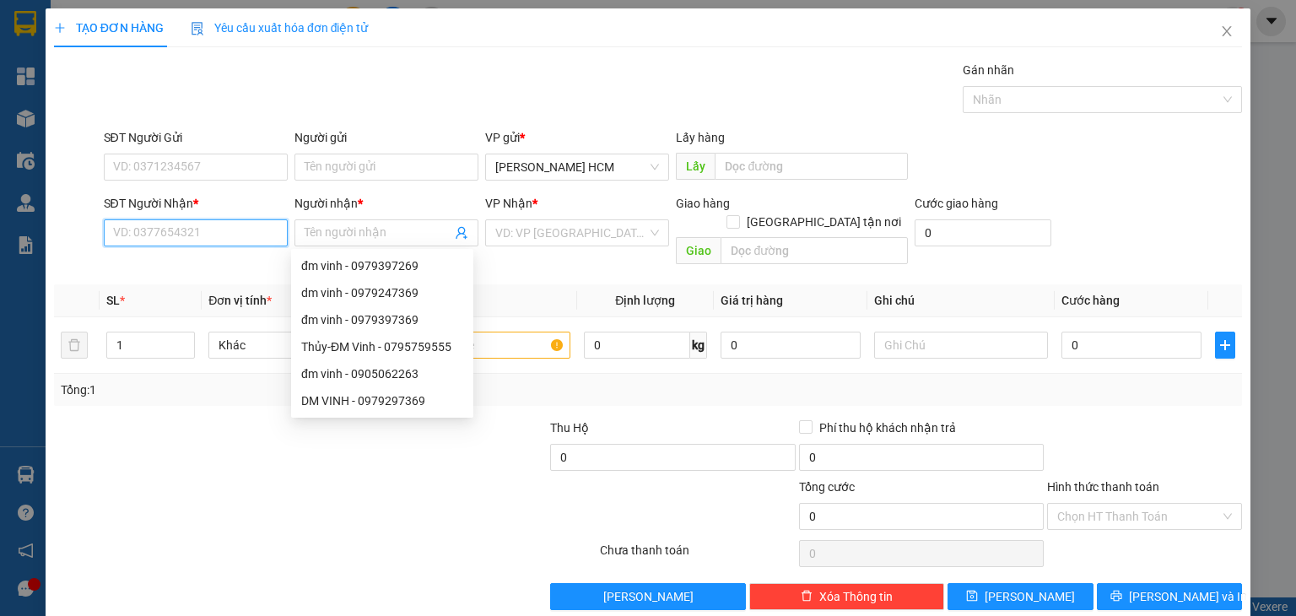
click at [252, 230] on input "SĐT Người Nhận *" at bounding box center [196, 232] width 184 height 27
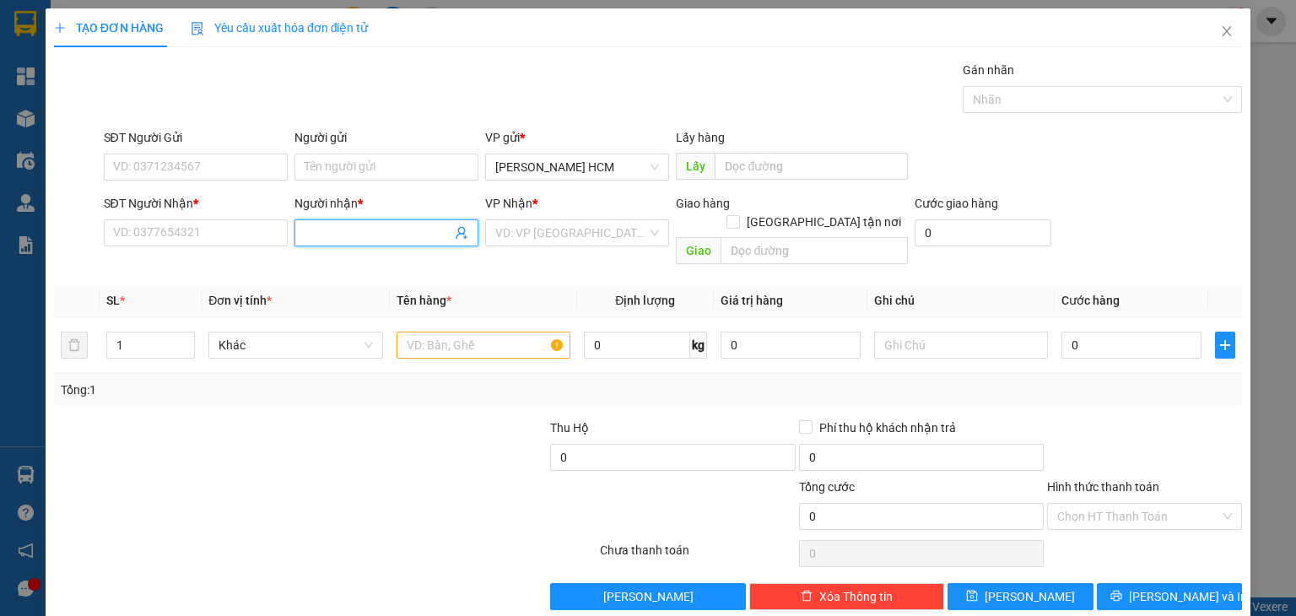
click at [319, 234] on input "Người nhận *" at bounding box center [378, 233] width 147 height 19
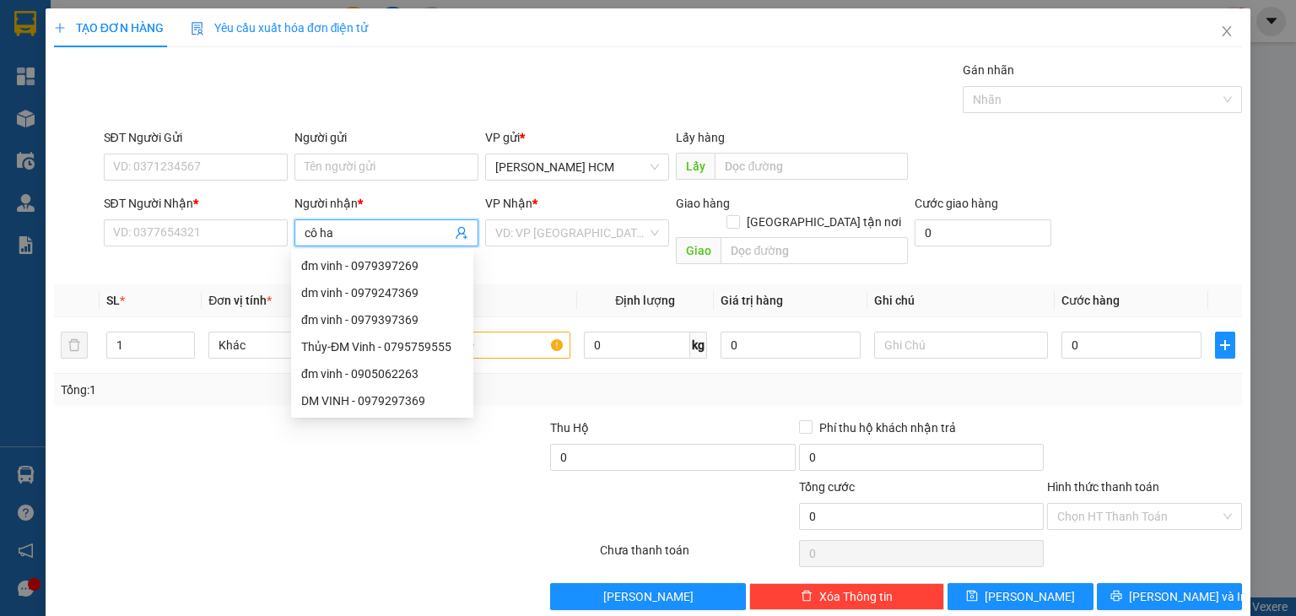
type input "cô hà"
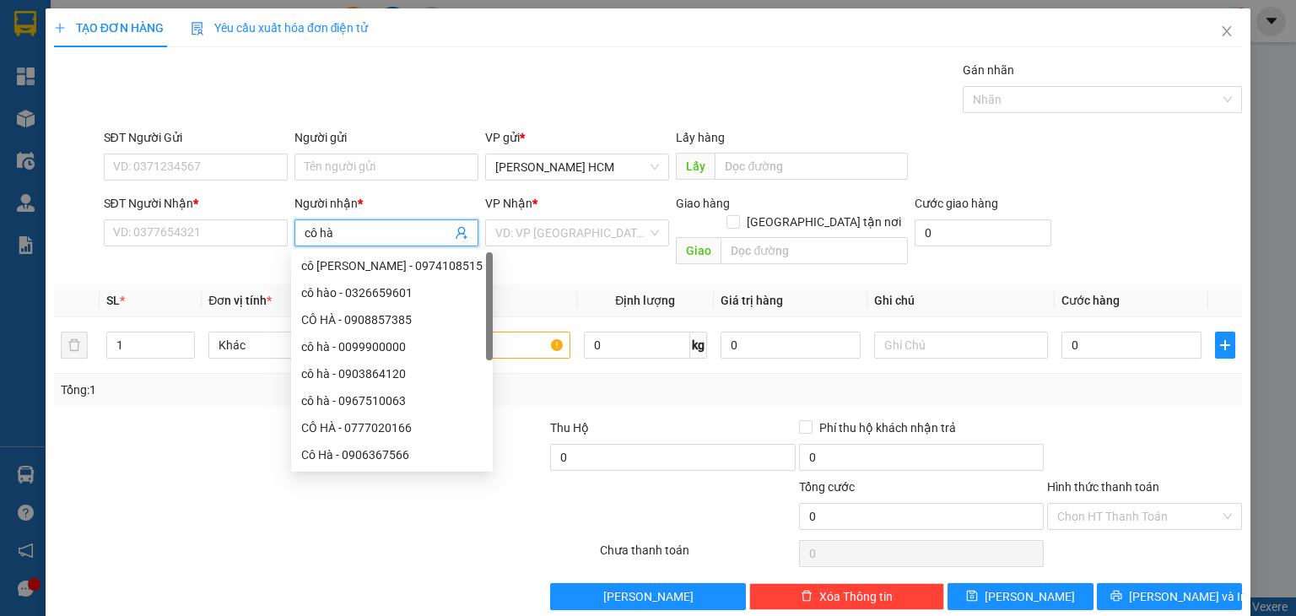
click at [414, 424] on div "CÔ HÀ - 0777020166" at bounding box center [391, 428] width 181 height 19
type input "0777020166"
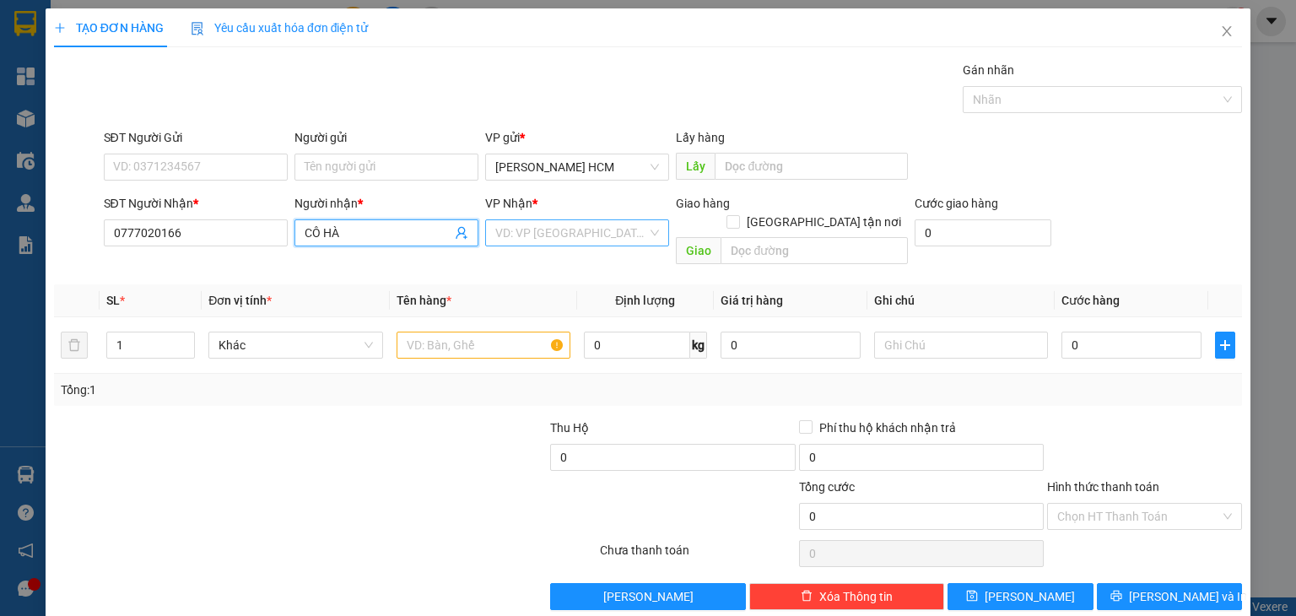
type input "CÔ HÀ"
click at [517, 233] on input "search" at bounding box center [571, 232] width 152 height 25
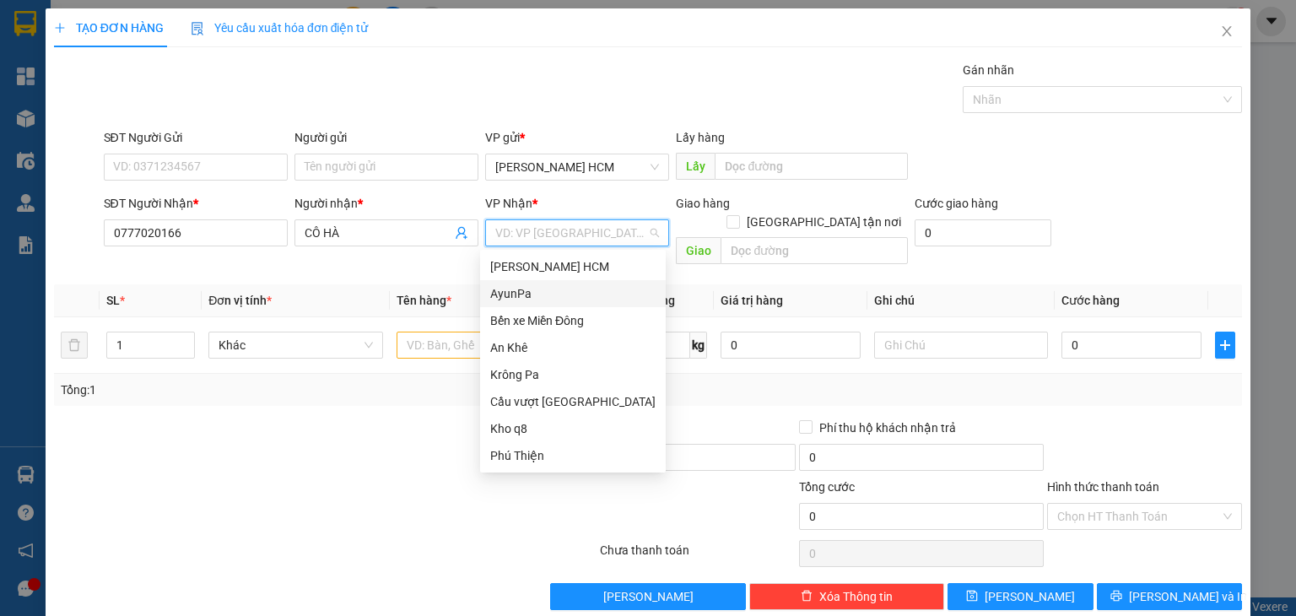
click at [527, 293] on div "AyunPa" at bounding box center [572, 293] width 165 height 19
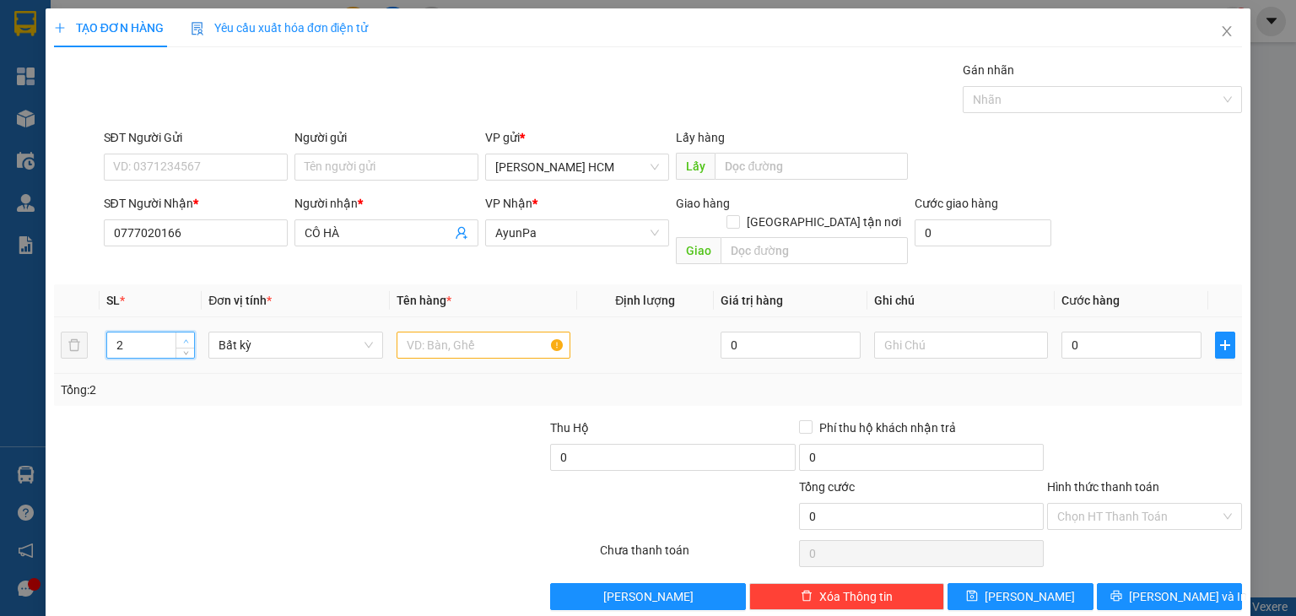
click at [183, 339] on icon "up" at bounding box center [185, 340] width 5 height 3
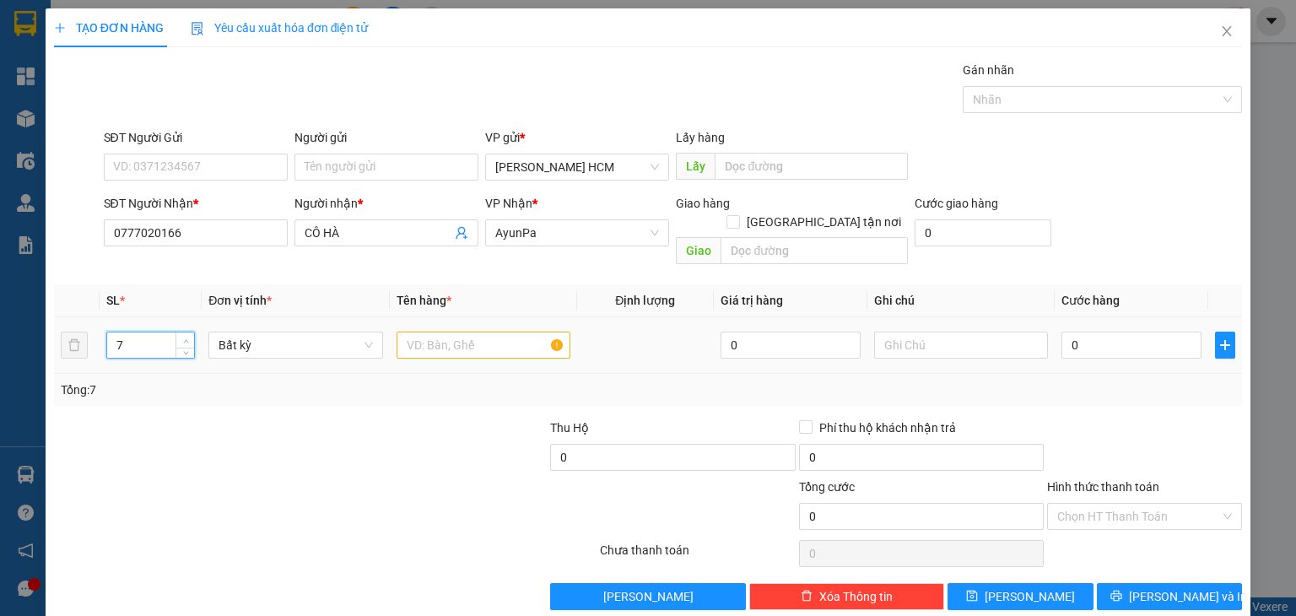
click at [183, 339] on icon "up" at bounding box center [185, 340] width 5 height 3
type input "9"
click at [183, 339] on icon "up" at bounding box center [185, 340] width 5 height 3
click at [473, 332] on input "text" at bounding box center [484, 345] width 174 height 27
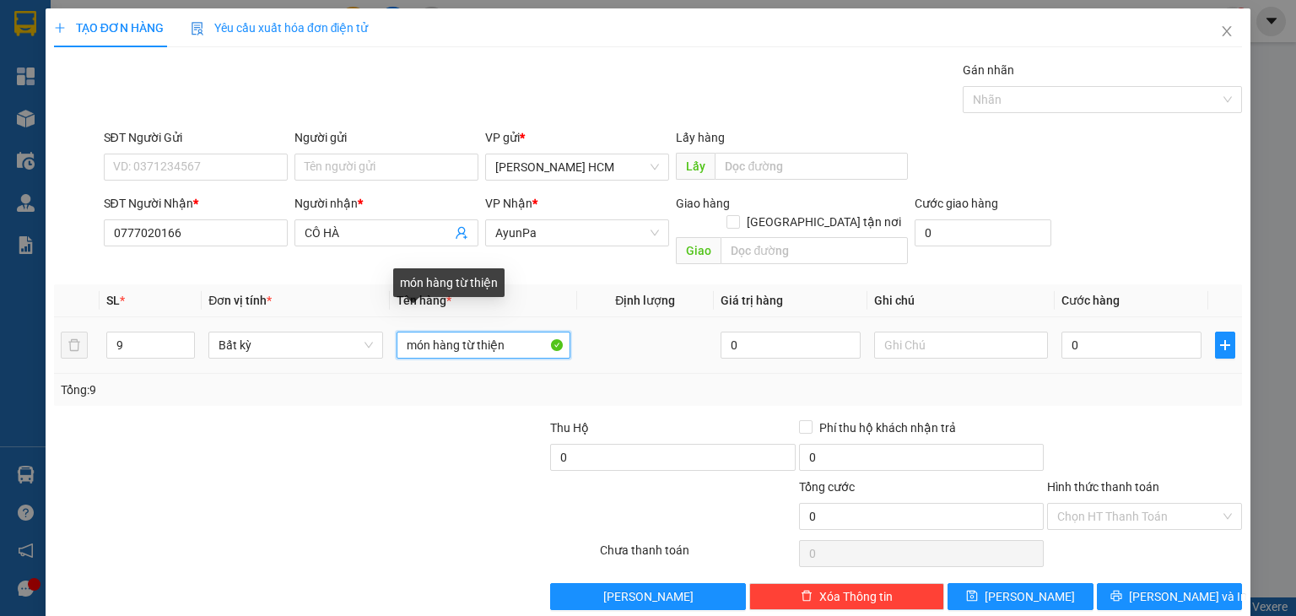
click at [520, 332] on input "món hàng từ thiện" at bounding box center [484, 345] width 174 height 27
type input "món hàng từ thiện"
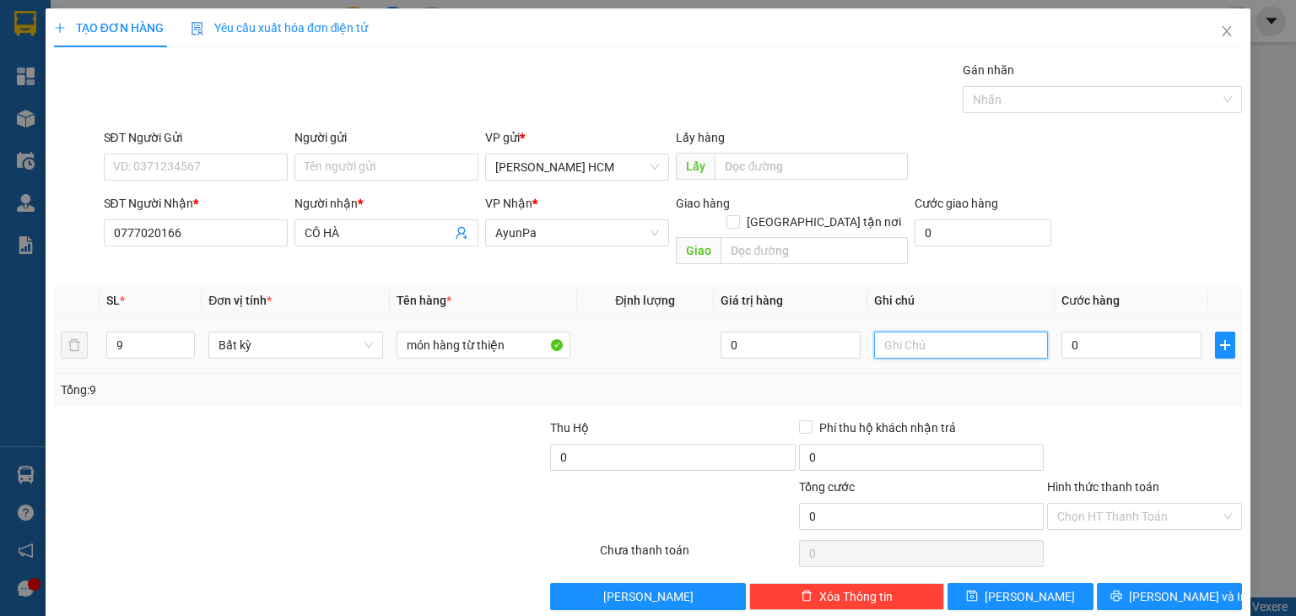
click at [899, 332] on input "text" at bounding box center [961, 345] width 174 height 27
type input "c"
type input "đi tài 6"
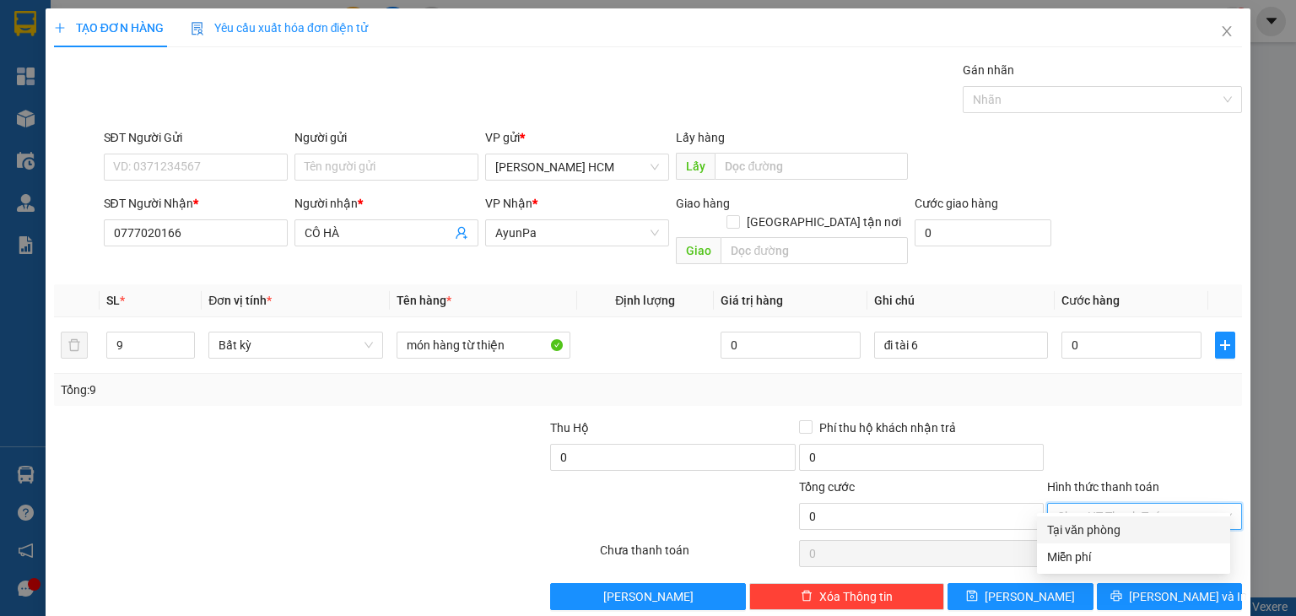
click at [1104, 504] on input "Hình thức thanh toán" at bounding box center [1138, 516] width 163 height 25
click at [1095, 554] on div "Miễn phí" at bounding box center [1133, 557] width 173 height 19
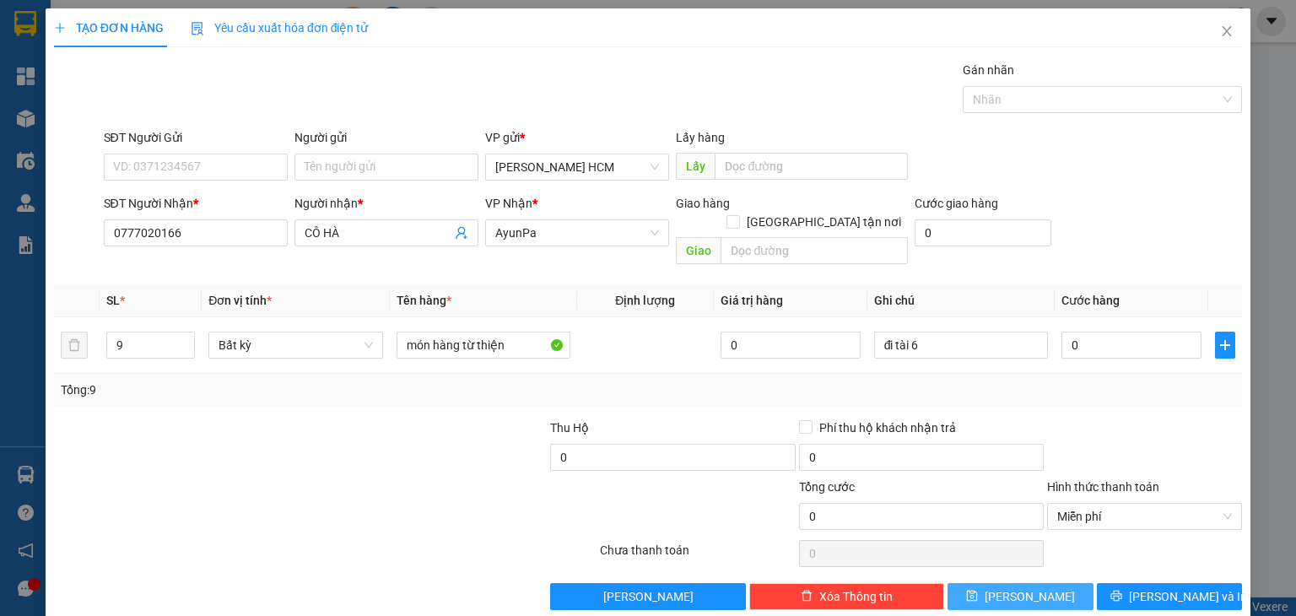
click at [1051, 583] on button "[PERSON_NAME]" at bounding box center [1021, 596] width 146 height 27
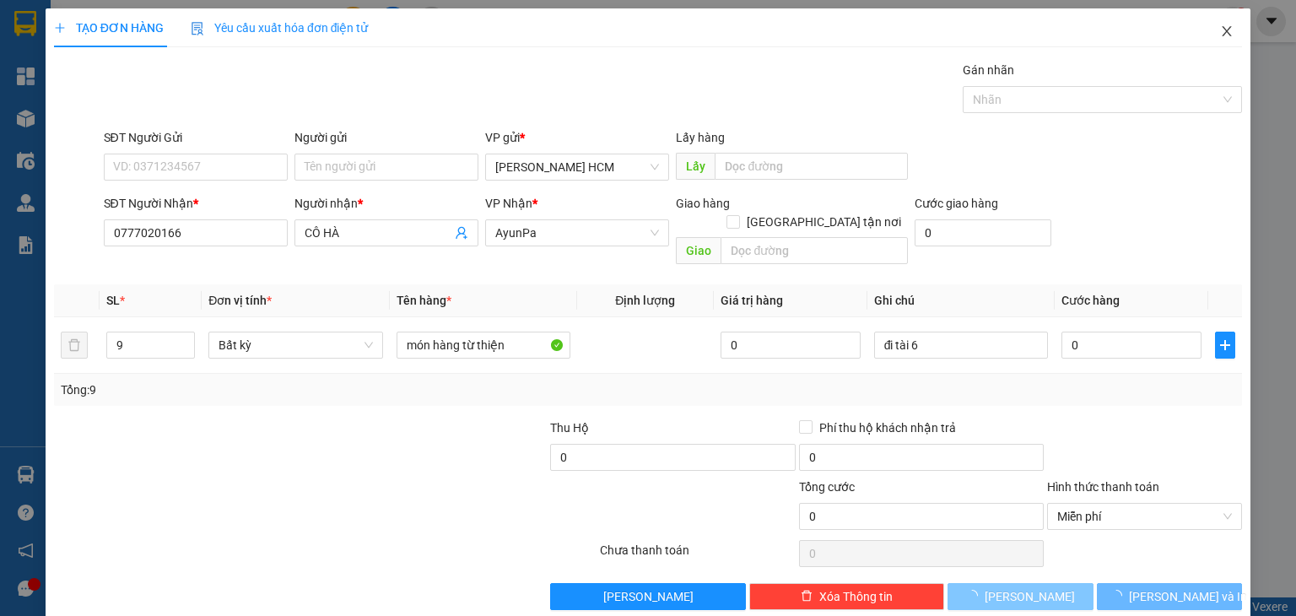
type input "1"
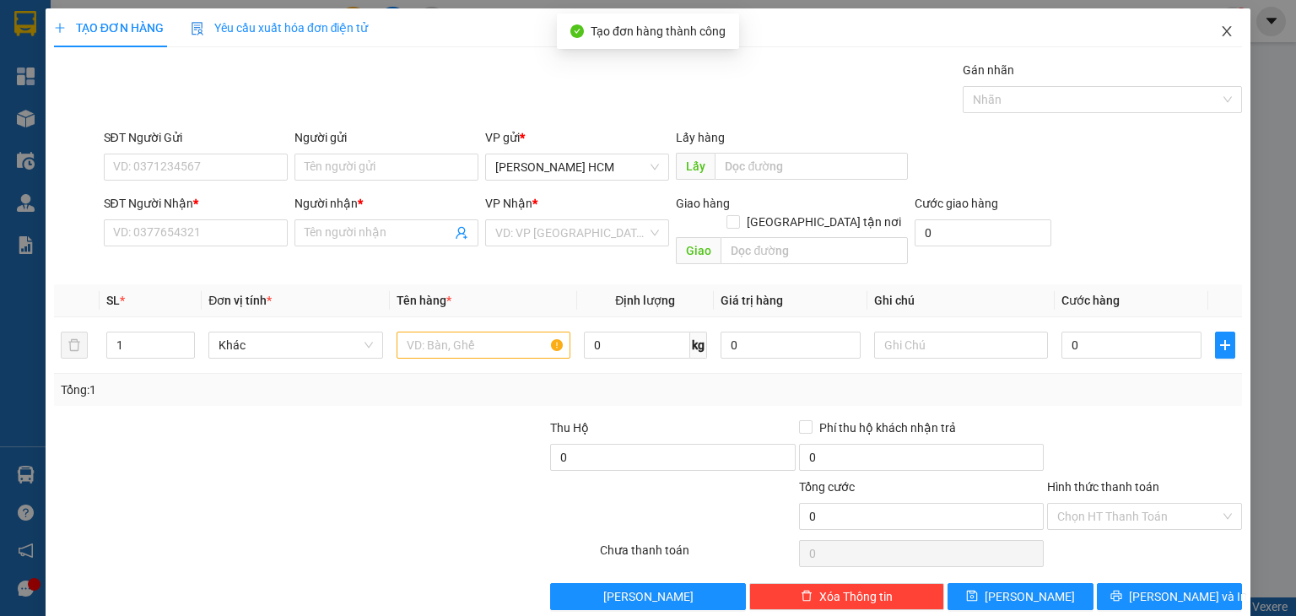
click at [1221, 31] on icon "close" at bounding box center [1227, 31] width 14 height 14
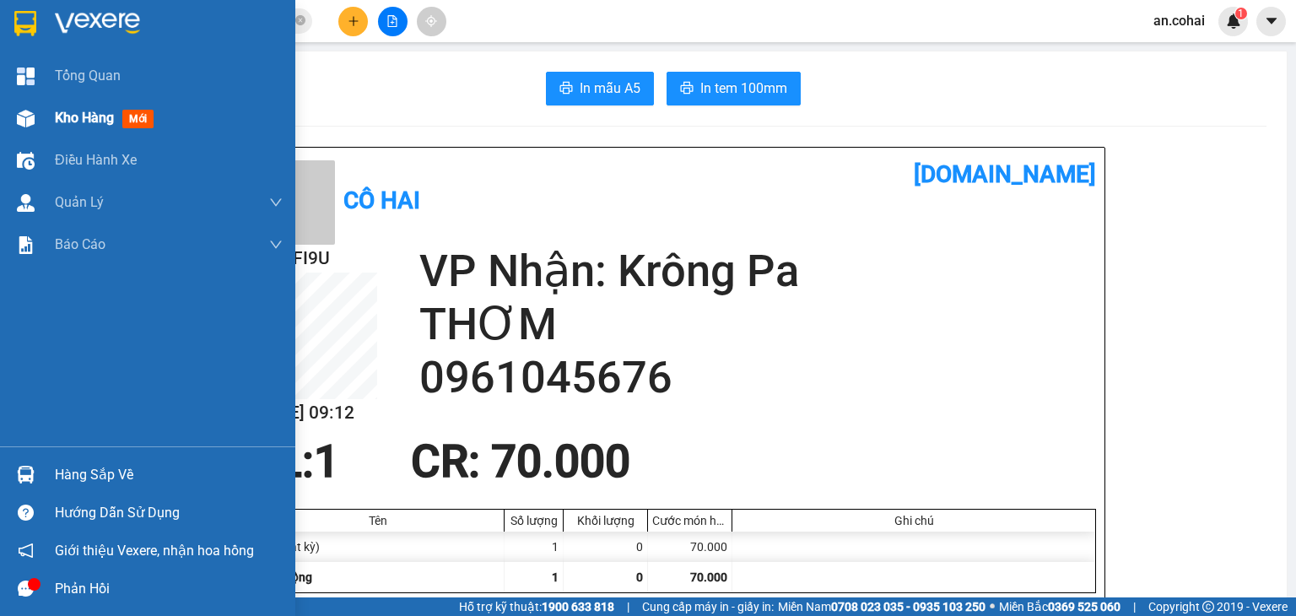
click at [90, 122] on span "Kho hàng" at bounding box center [84, 118] width 59 height 16
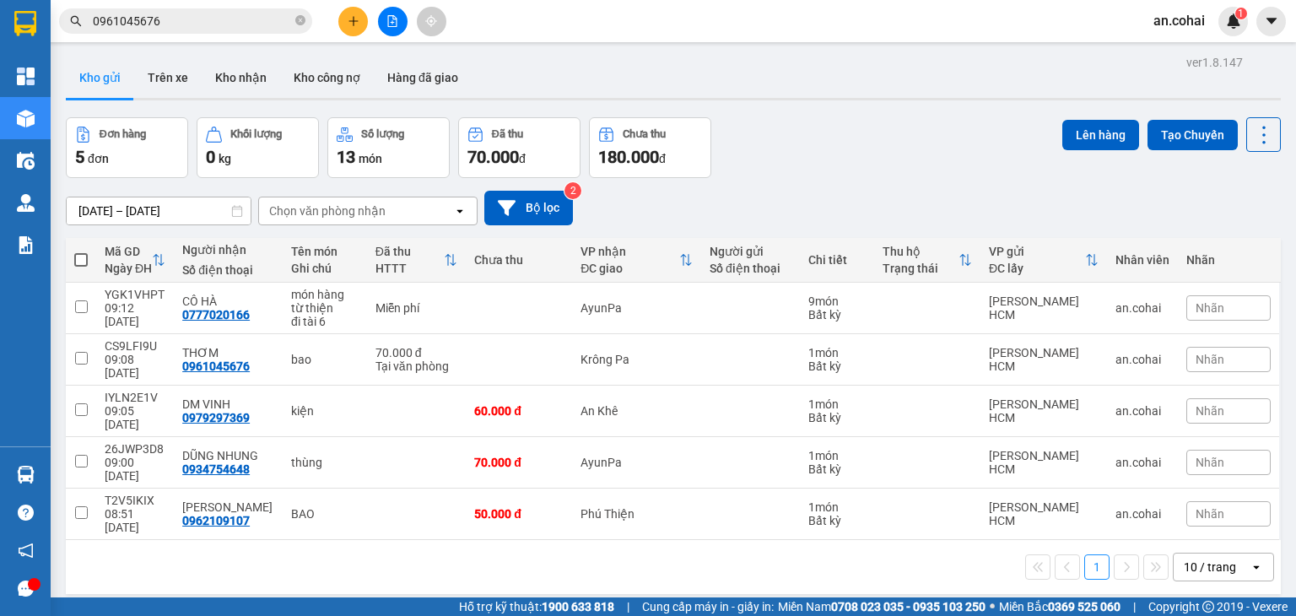
click at [84, 268] on th at bounding box center [81, 260] width 30 height 45
click at [82, 264] on span at bounding box center [81, 260] width 14 height 14
click at [81, 252] on input "checkbox" at bounding box center [81, 252] width 0 height 0
checkbox input "true"
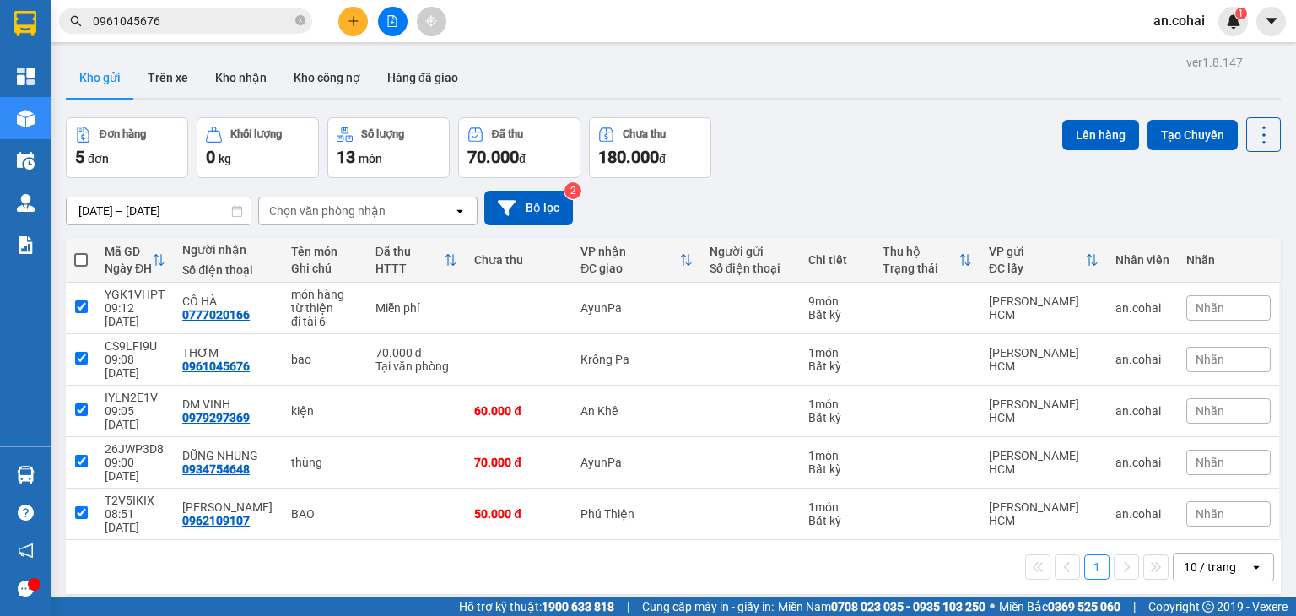
checkbox input "true"
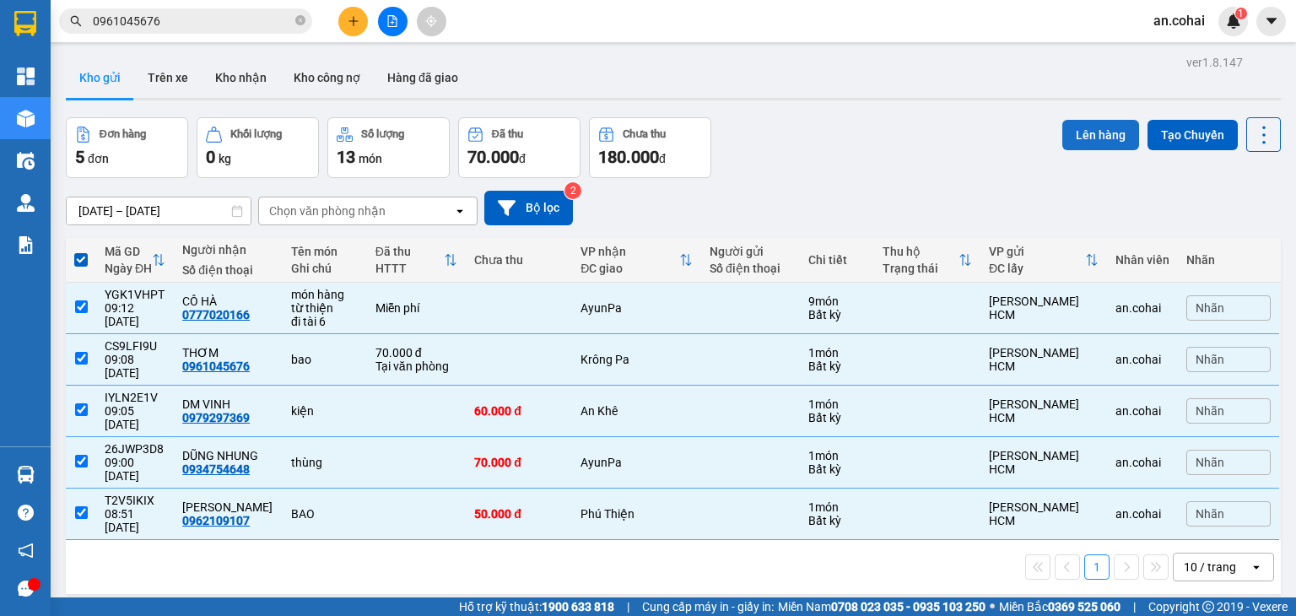
click at [1066, 127] on button "Lên hàng" at bounding box center [1101, 135] width 77 height 30
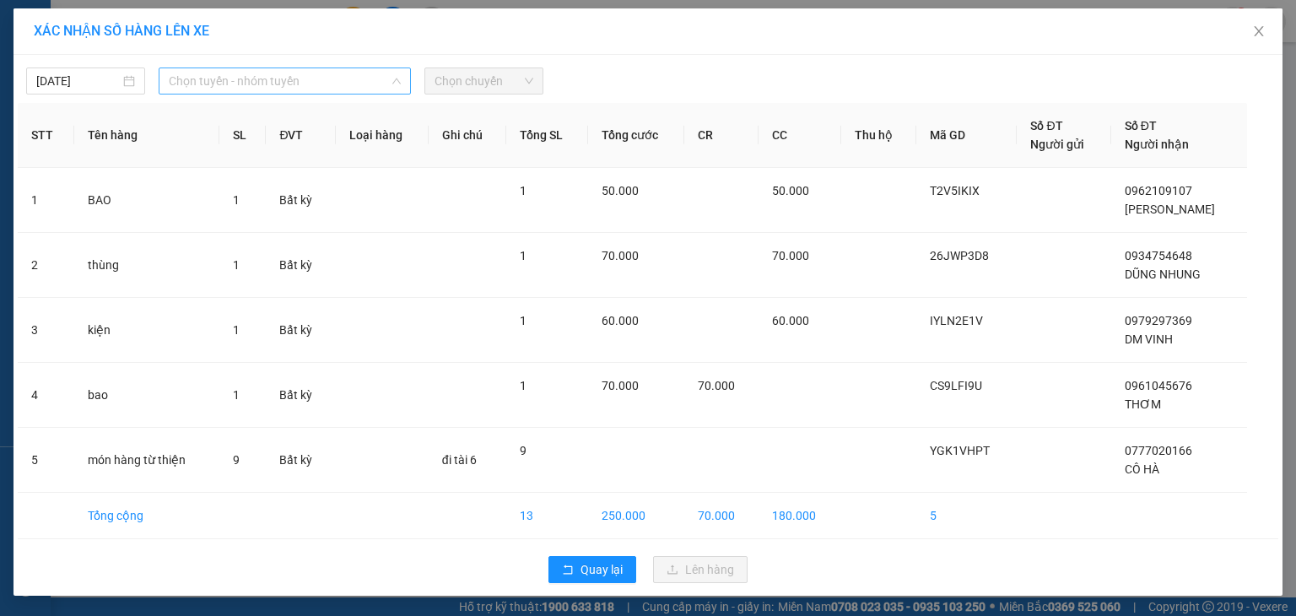
click at [289, 77] on span "Chọn tuyến - nhóm tuyến" at bounding box center [285, 80] width 232 height 25
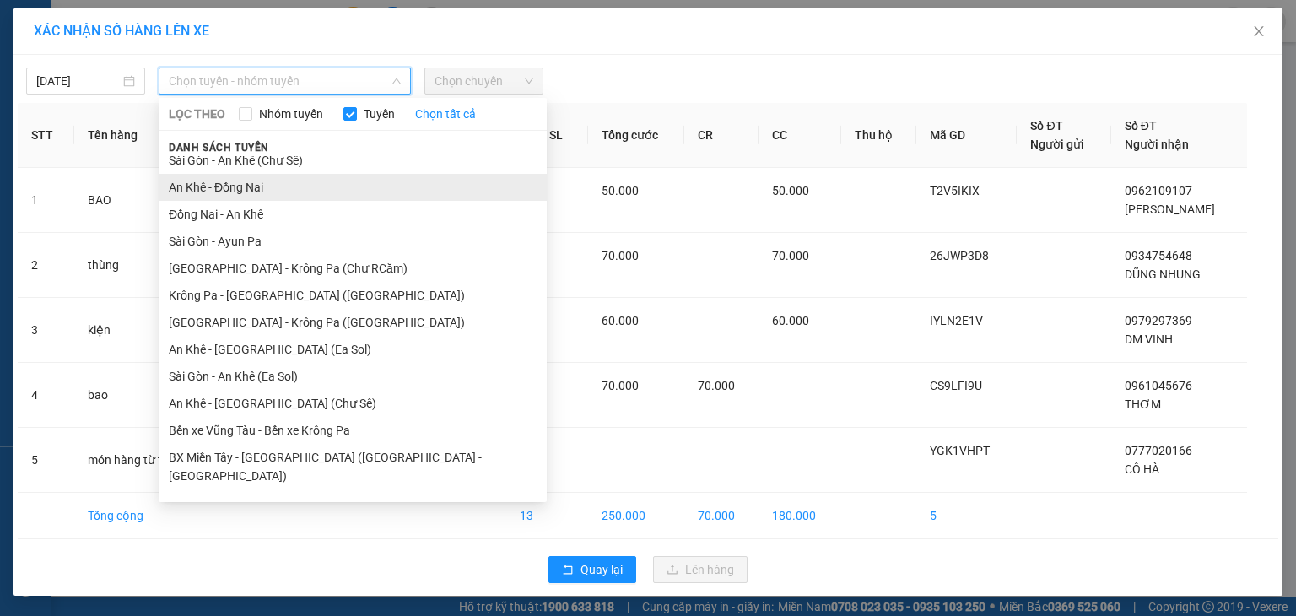
scroll to position [93, 0]
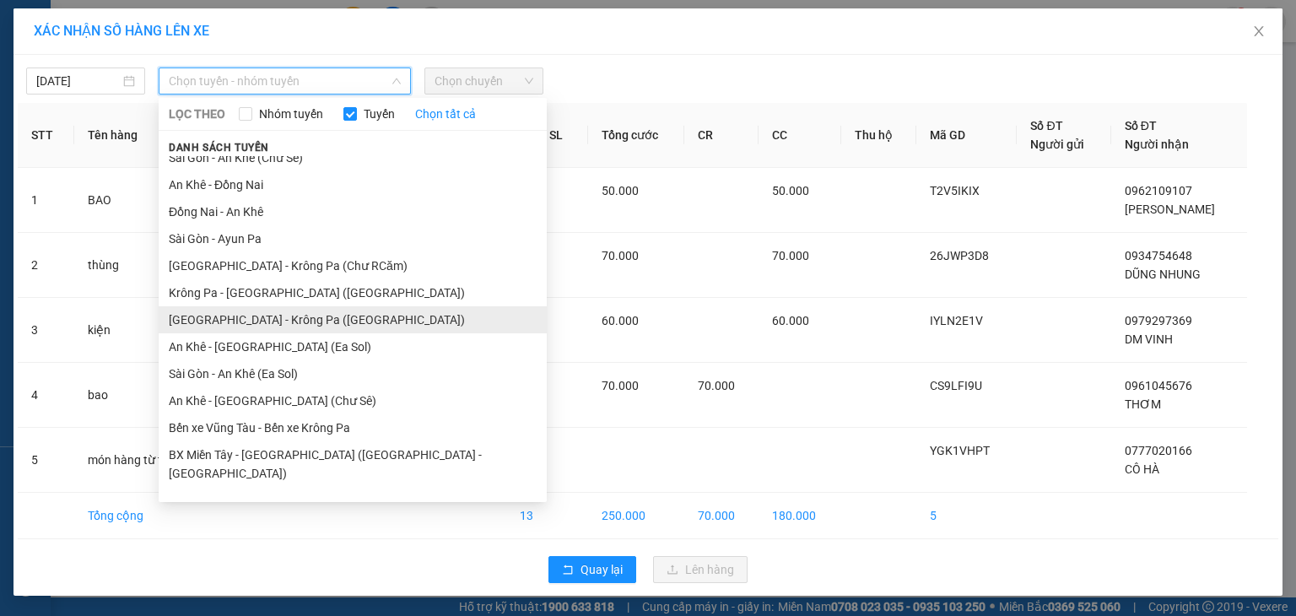
click at [306, 310] on li "[GEOGRAPHIC_DATA] - Krông Pa ([GEOGRAPHIC_DATA])" at bounding box center [353, 319] width 388 height 27
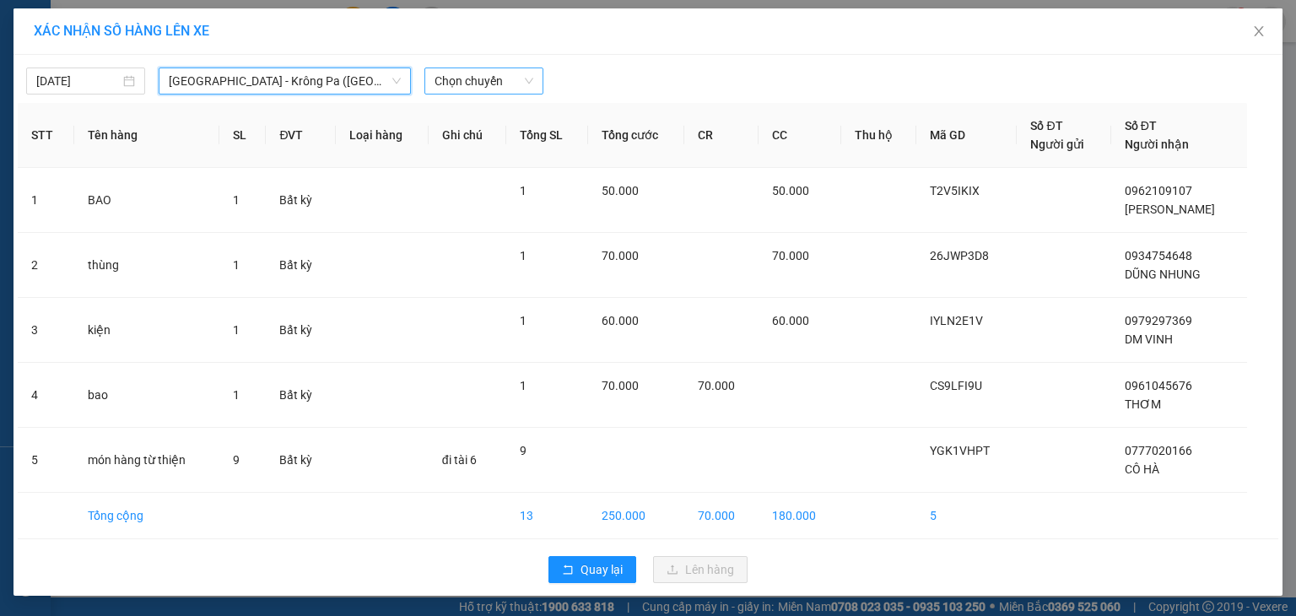
click at [468, 74] on span "Chọn chuyến" at bounding box center [484, 80] width 99 height 25
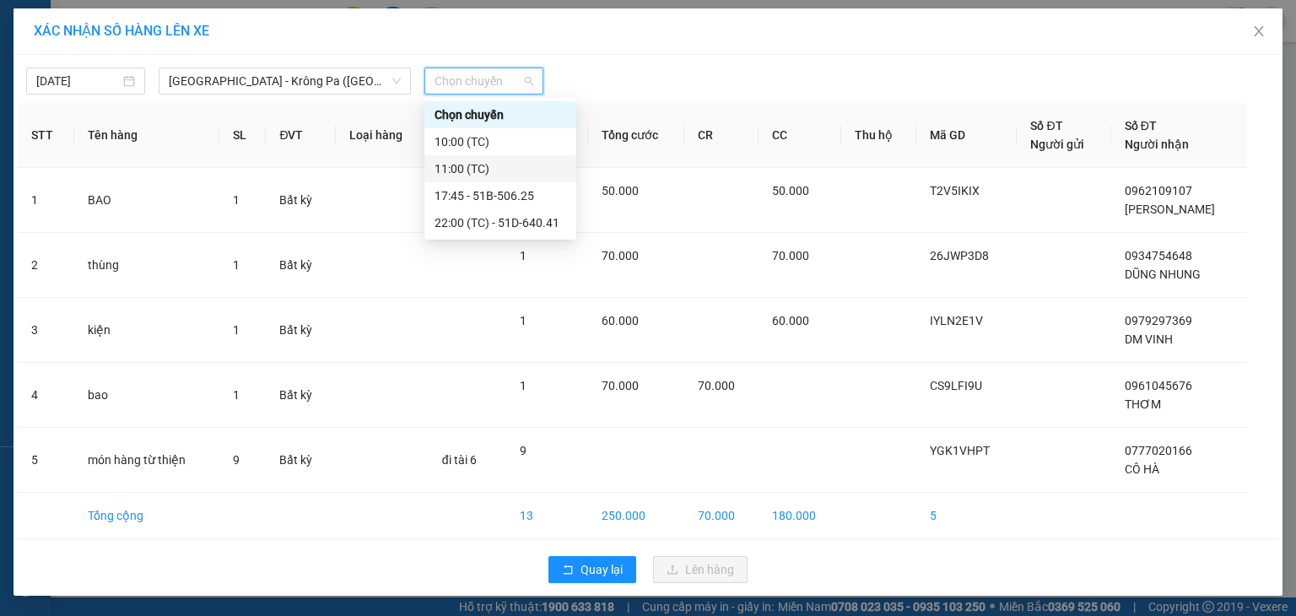
click at [486, 165] on div "11:00 (TC)" at bounding box center [501, 169] width 132 height 19
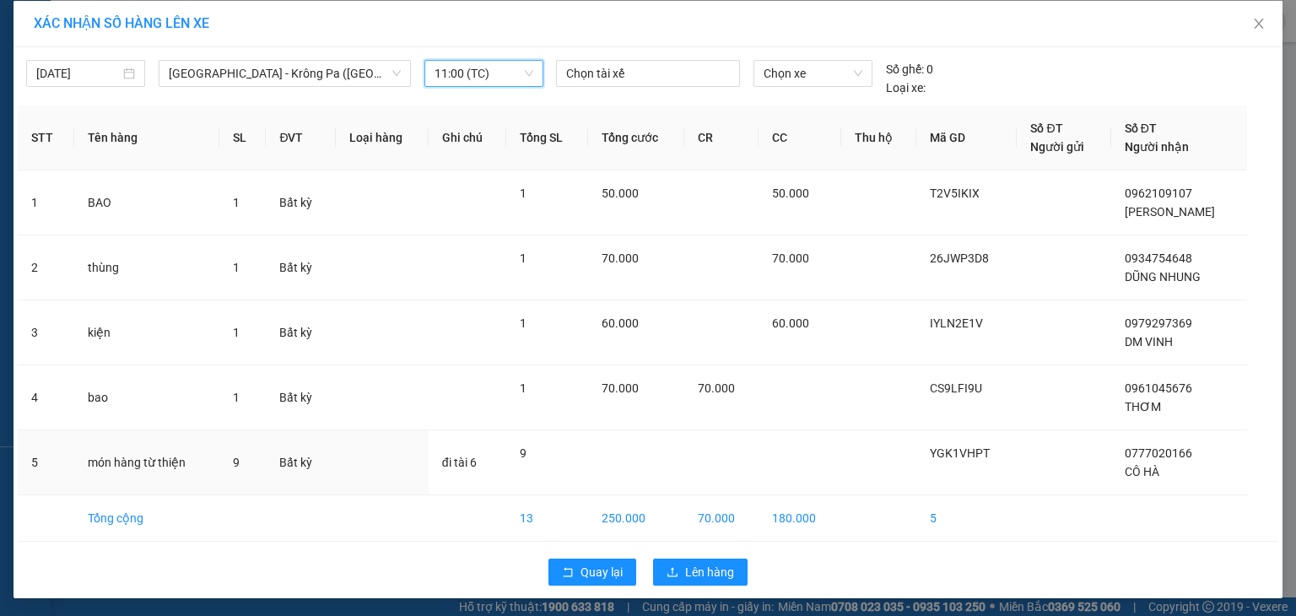
scroll to position [9, 0]
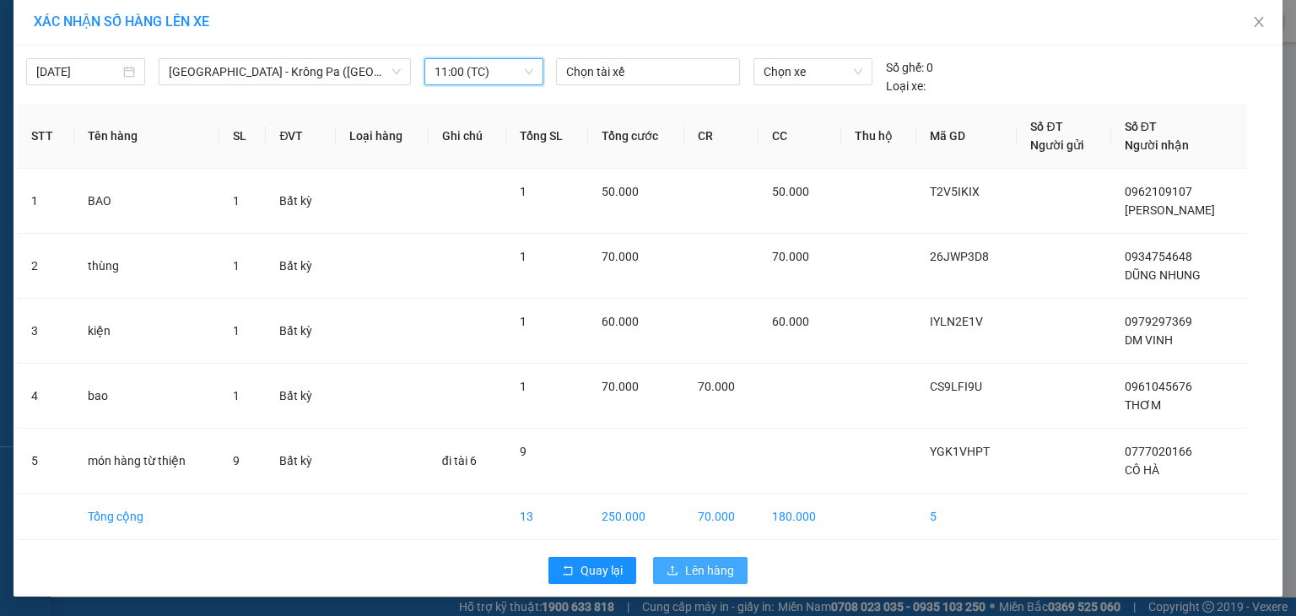
click at [711, 561] on span "Lên hàng" at bounding box center [709, 570] width 49 height 19
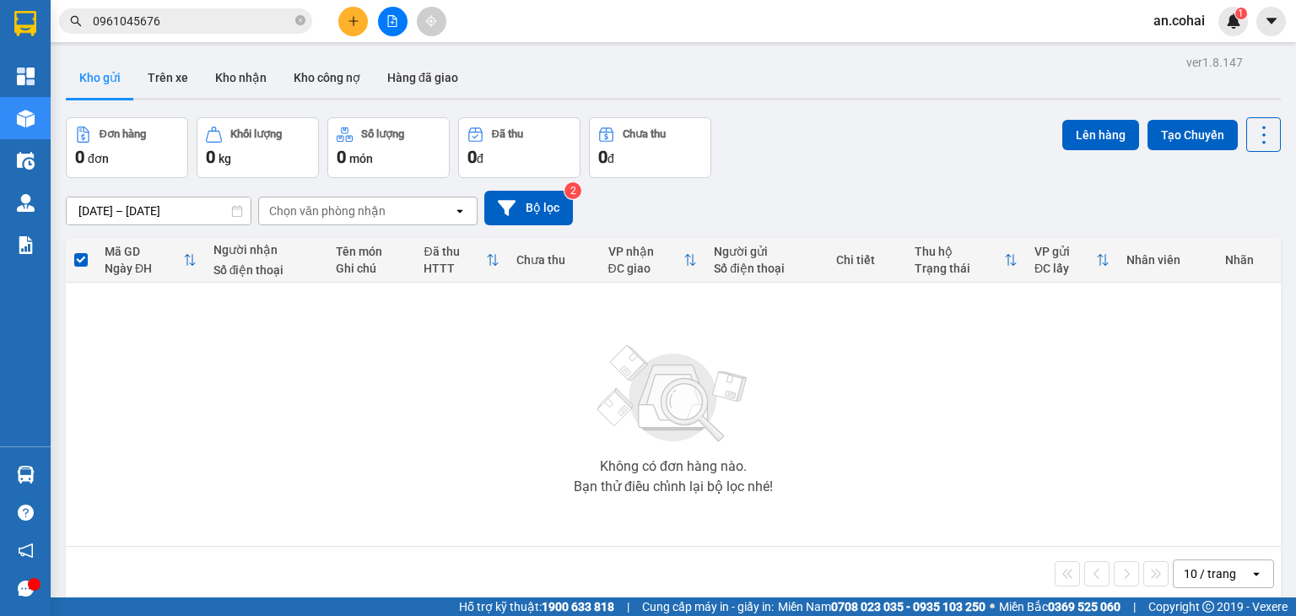
click at [362, 24] on button at bounding box center [353, 22] width 30 height 30
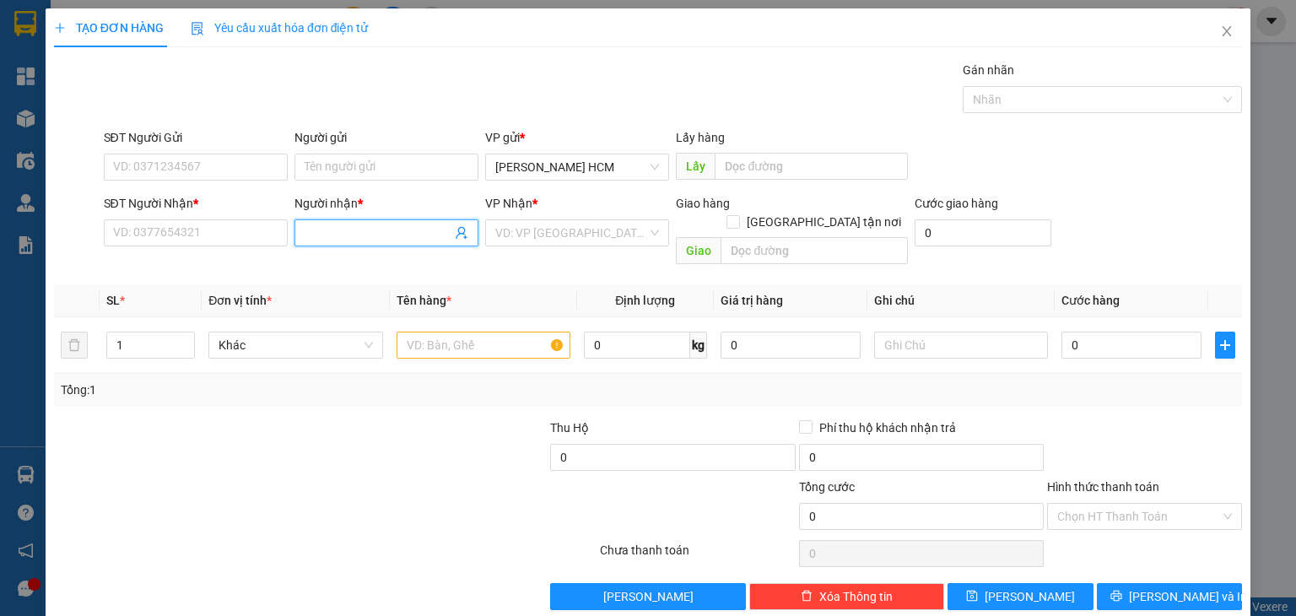
click at [322, 230] on input "Người nhận *" at bounding box center [378, 233] width 147 height 19
type input "hương meo"
click at [419, 270] on div "HƯƠNG MEO - 0388839462" at bounding box center [382, 266] width 162 height 19
type input "0388839462"
type input "HƯƠNG MEO"
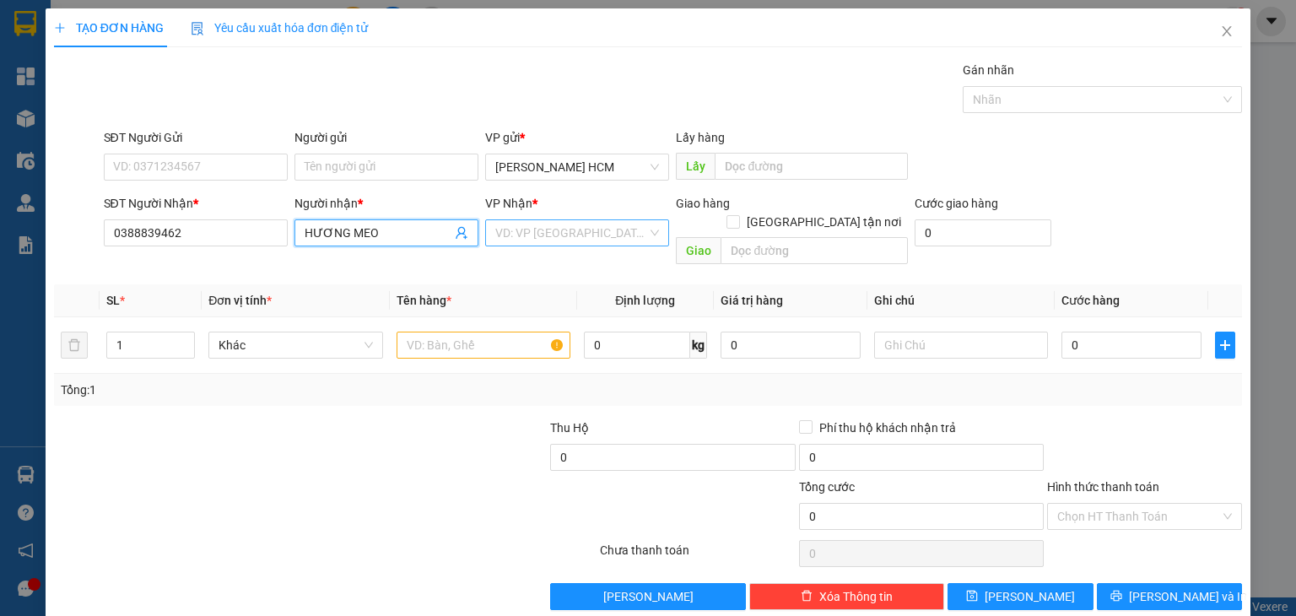
drag, startPoint x: 557, startPoint y: 237, endPoint x: 550, endPoint y: 245, distance: 10.2
click at [557, 239] on input "search" at bounding box center [571, 232] width 152 height 25
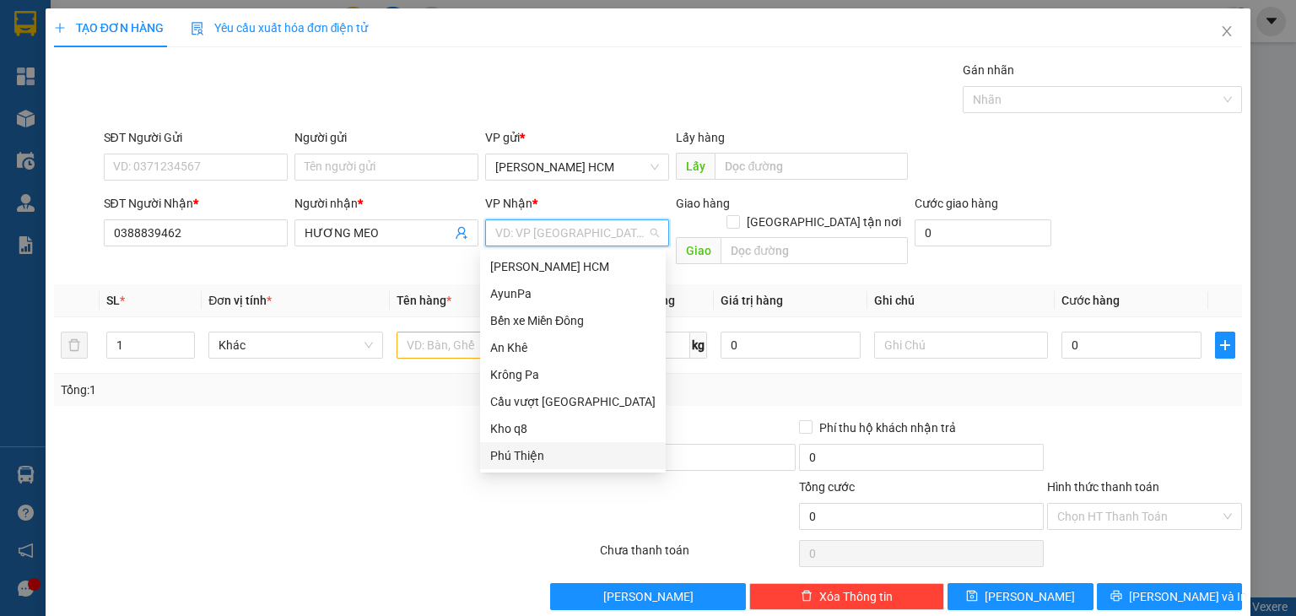
click at [536, 453] on div "Phú Thiện" at bounding box center [572, 455] width 165 height 19
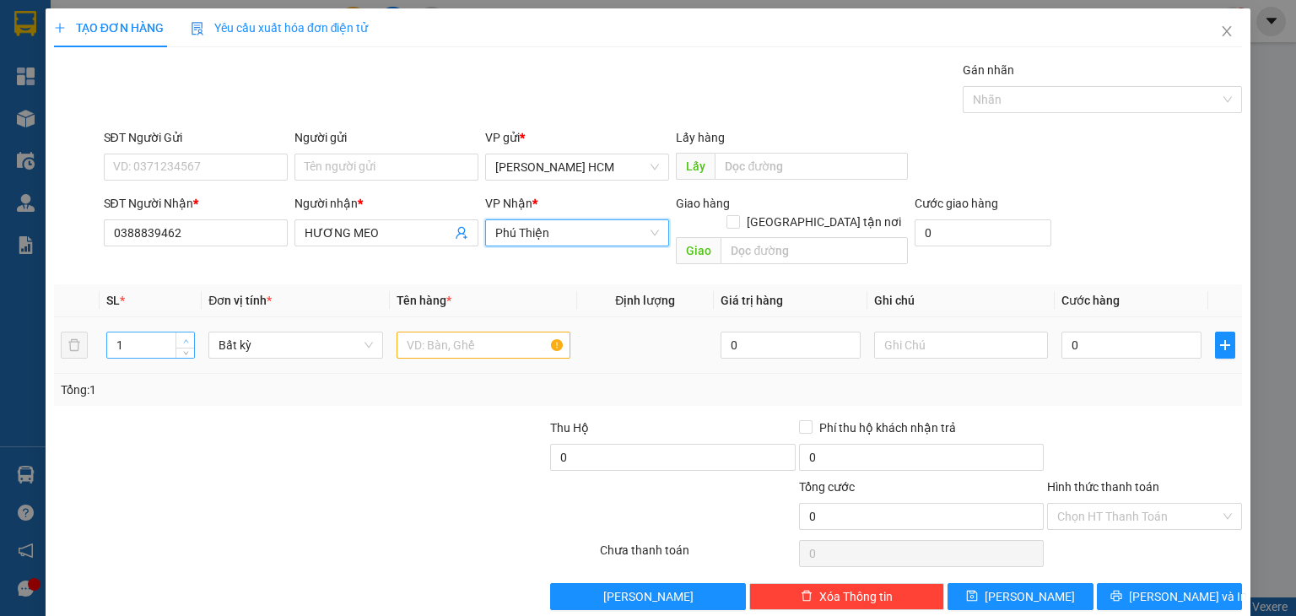
type input "2"
click at [181, 336] on span "up" at bounding box center [186, 341] width 10 height 10
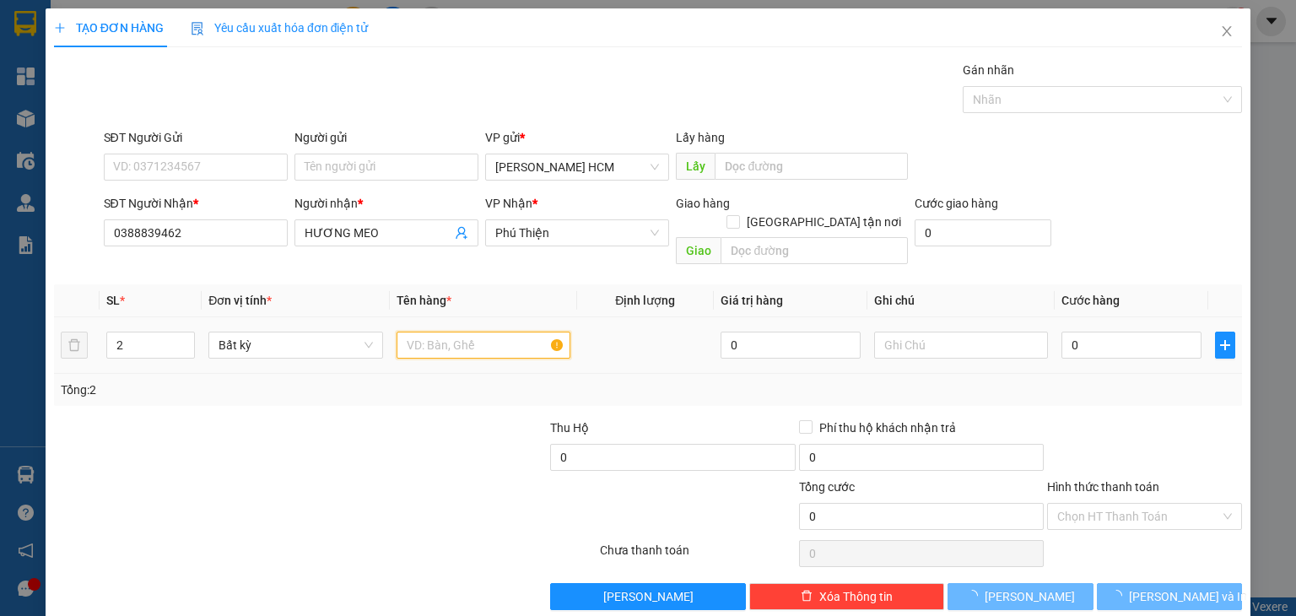
click at [458, 332] on input "text" at bounding box center [484, 345] width 174 height 27
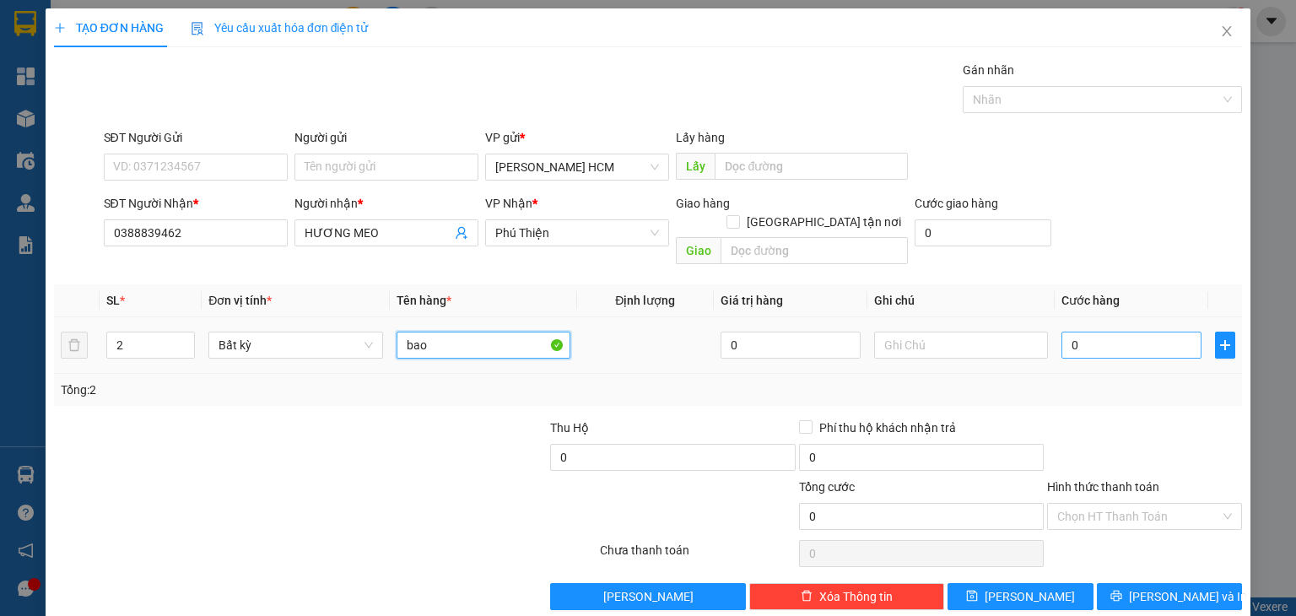
type input "bao"
click at [1122, 332] on input "0" at bounding box center [1132, 345] width 140 height 27
type input "001"
type input "1"
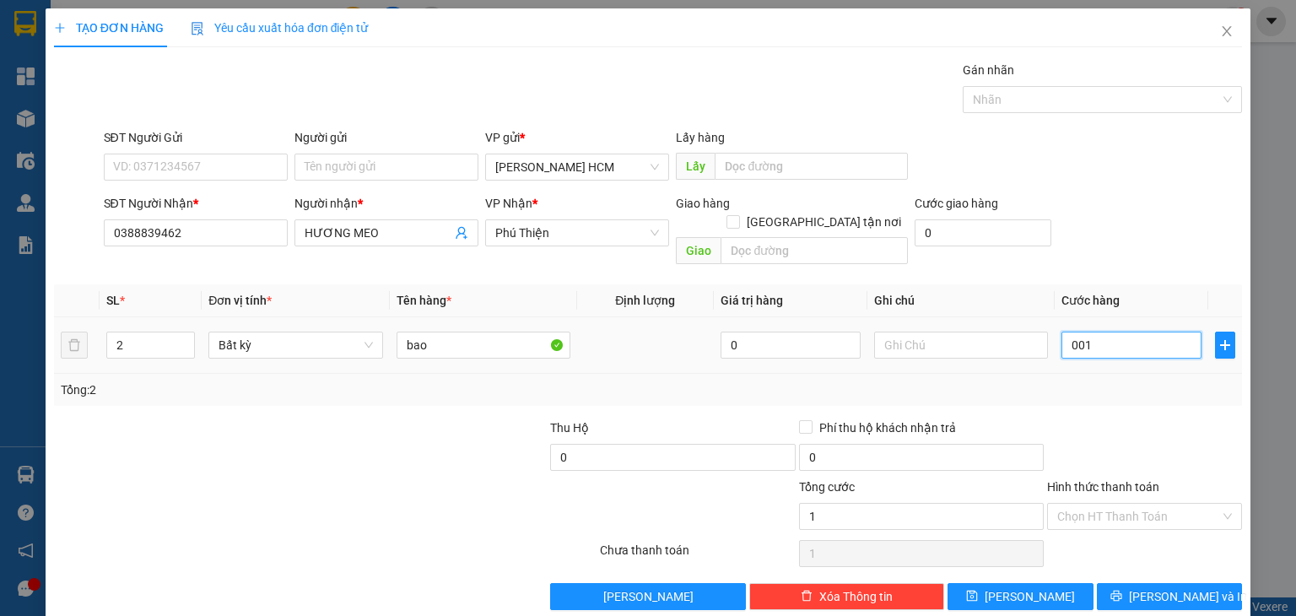
type input "0.014"
type input "14"
type input "00.140"
type input "140"
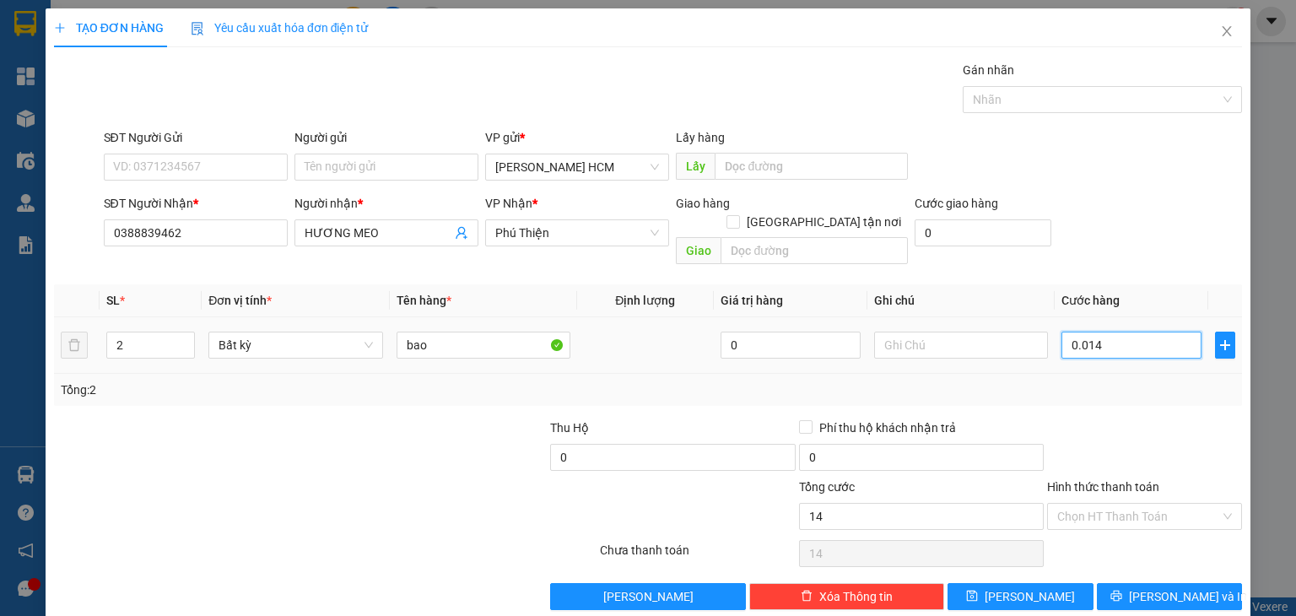
type input "140"
type input "140.000"
drag, startPoint x: 1165, startPoint y: 400, endPoint x: 1148, endPoint y: 494, distance: 95.2
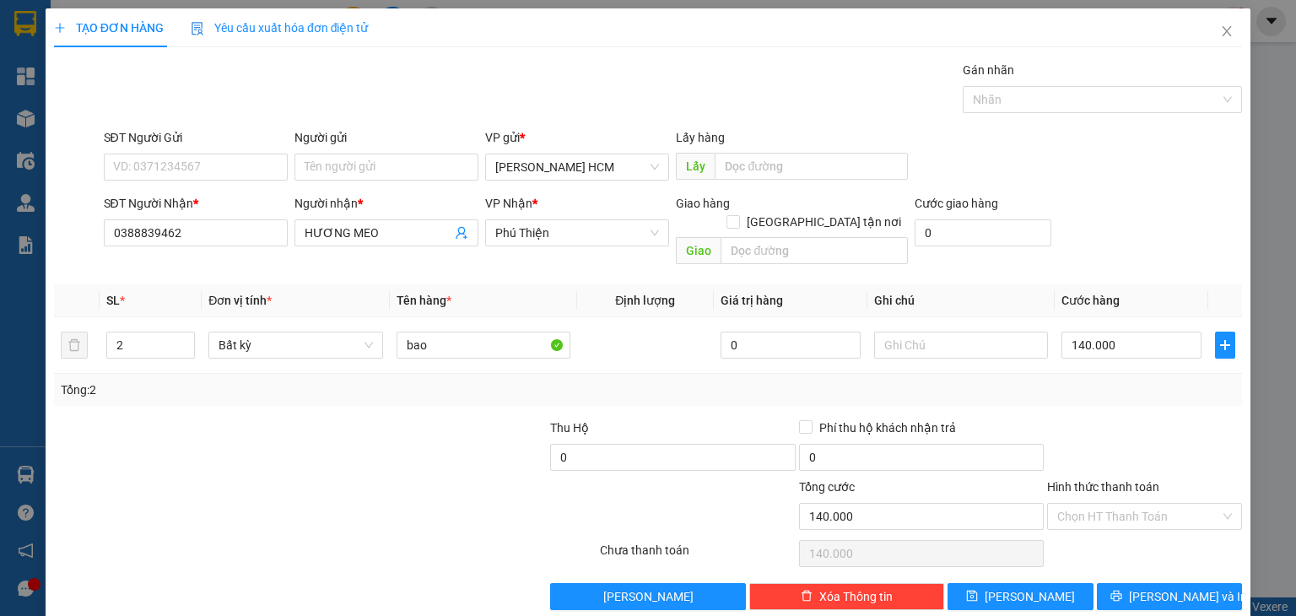
click at [1165, 419] on div at bounding box center [1145, 448] width 198 height 59
click at [1164, 583] on button "[PERSON_NAME] và In" at bounding box center [1170, 596] width 146 height 27
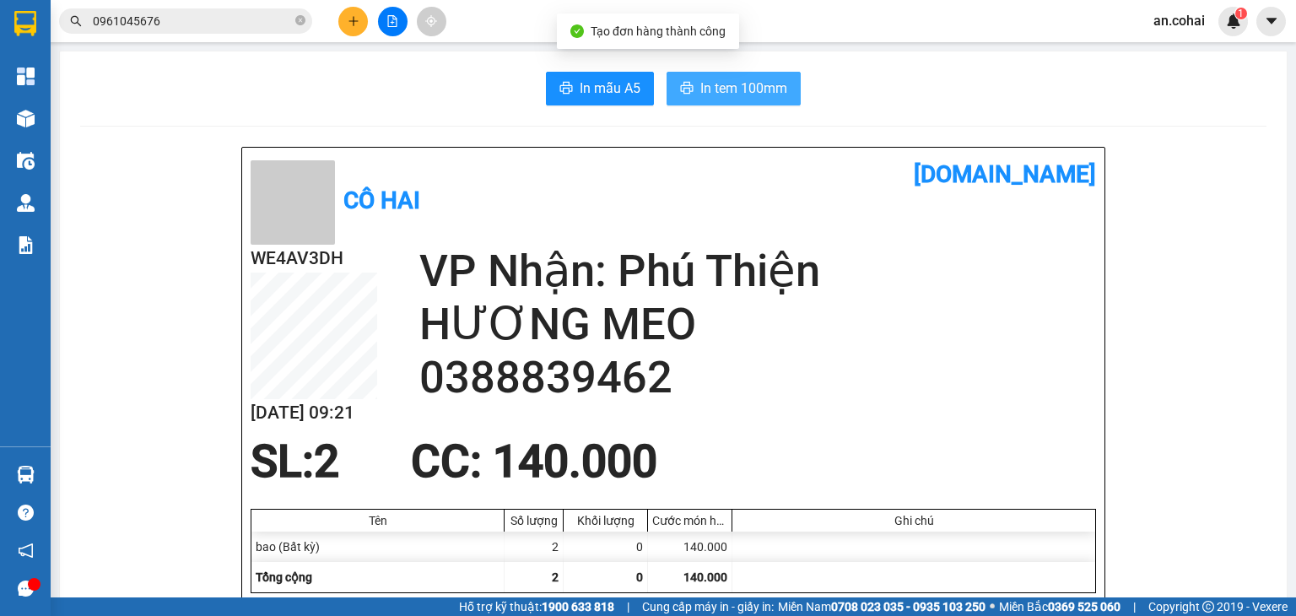
click at [744, 84] on span "In tem 100mm" at bounding box center [743, 88] width 87 height 21
click at [746, 94] on span "In tem 100mm" at bounding box center [743, 88] width 87 height 21
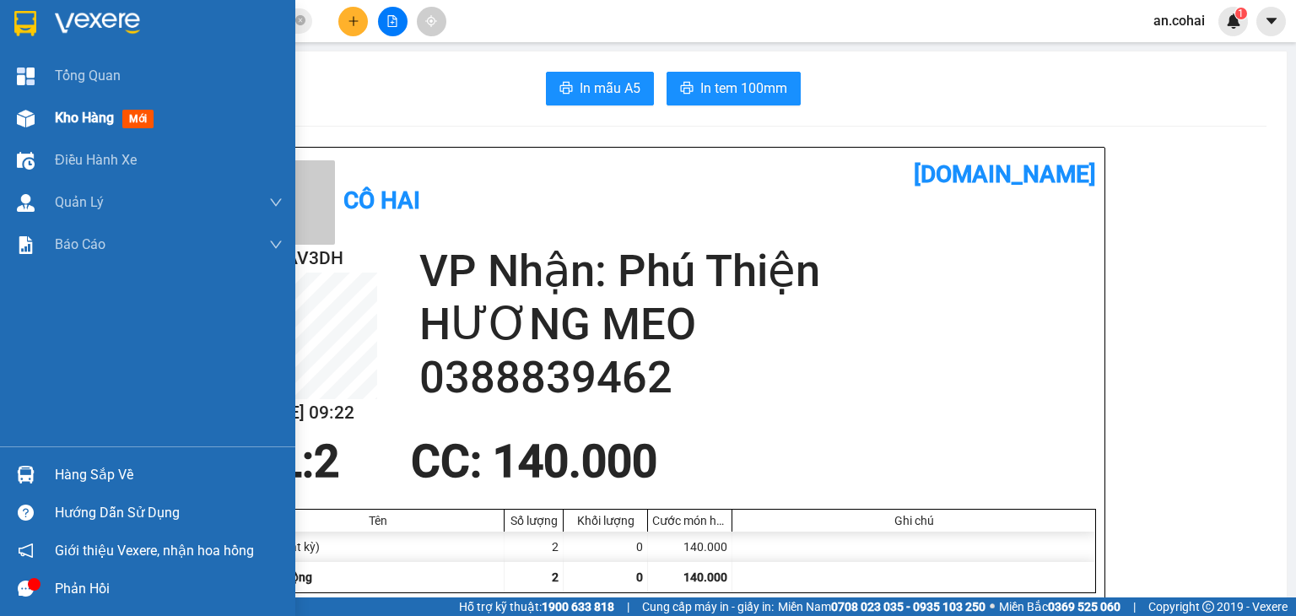
click at [57, 125] on span "Kho hàng" at bounding box center [84, 118] width 59 height 16
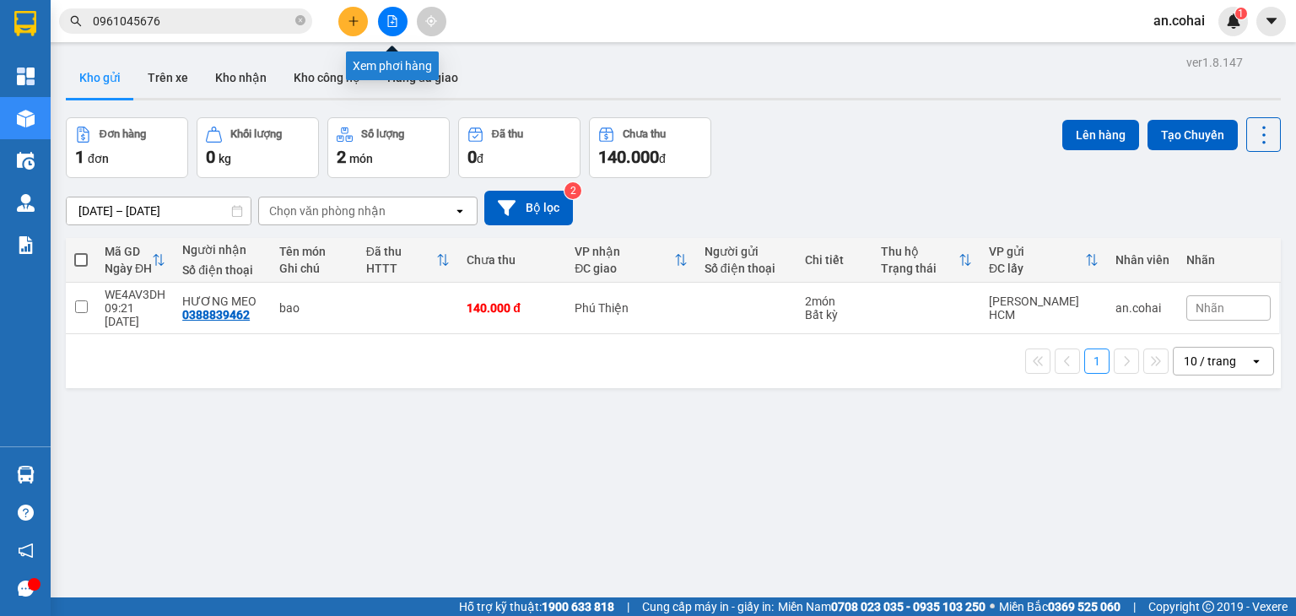
click at [385, 11] on button at bounding box center [393, 22] width 30 height 30
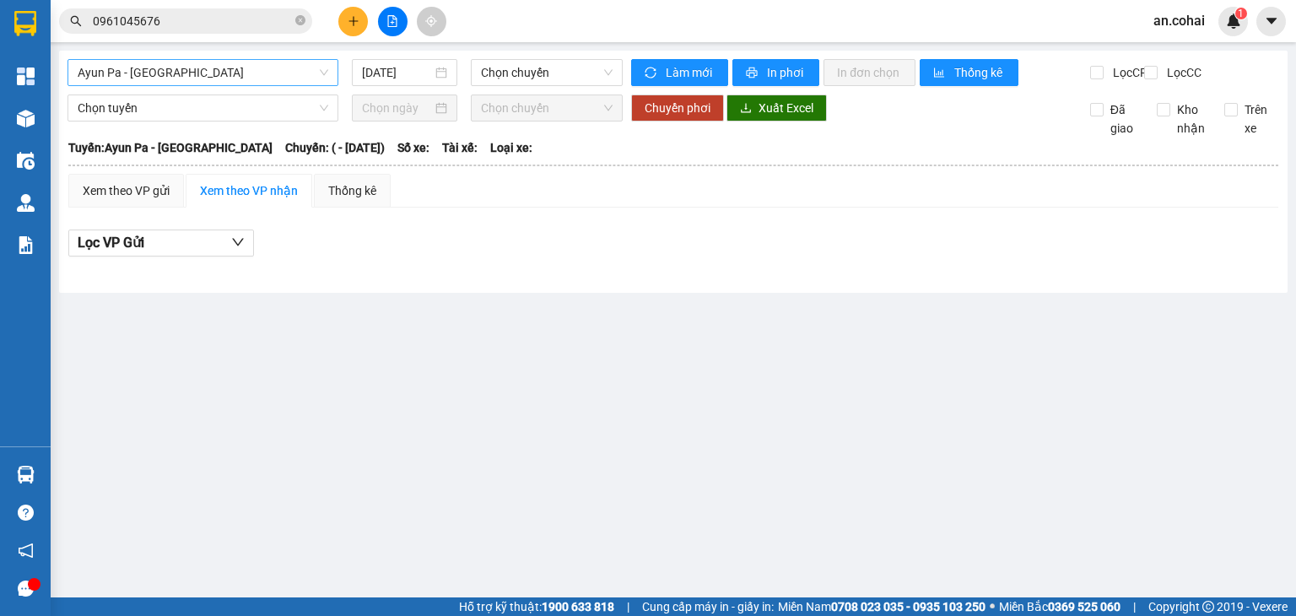
click at [314, 62] on span "Ayun Pa - [GEOGRAPHIC_DATA]" at bounding box center [203, 72] width 251 height 25
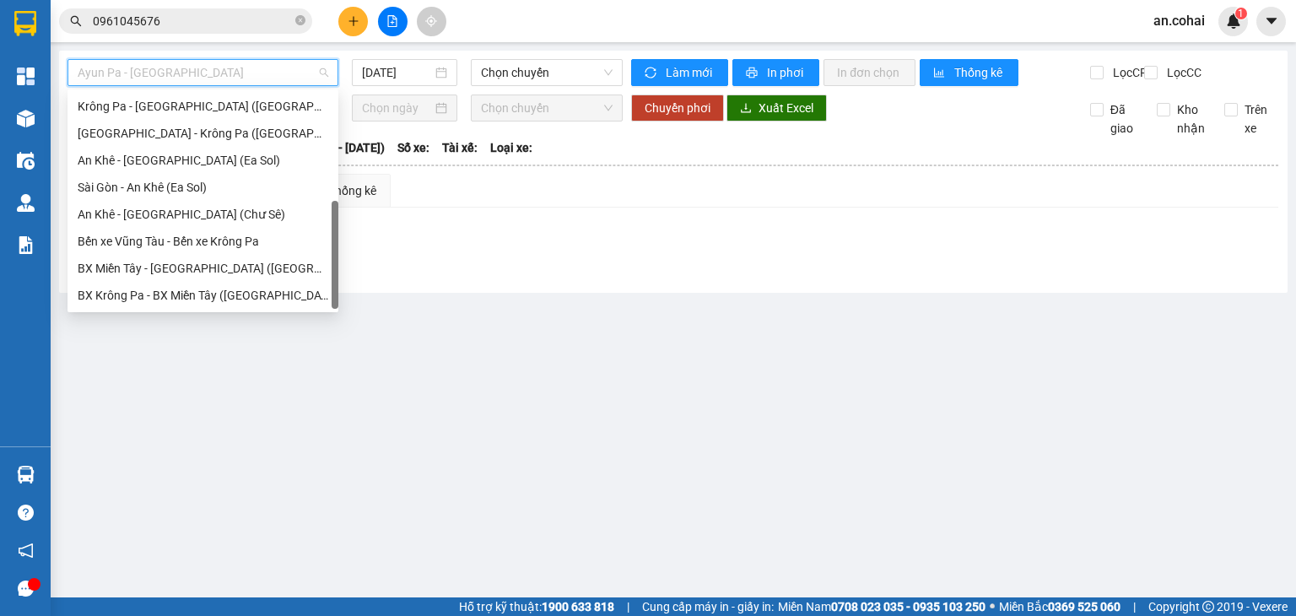
scroll to position [243, 0]
drag, startPoint x: 188, startPoint y: 130, endPoint x: 243, endPoint y: 145, distance: 56.9
click at [189, 130] on div "[GEOGRAPHIC_DATA] - Krông Pa ([GEOGRAPHIC_DATA])" at bounding box center [203, 133] width 251 height 19
type input "[DATE]"
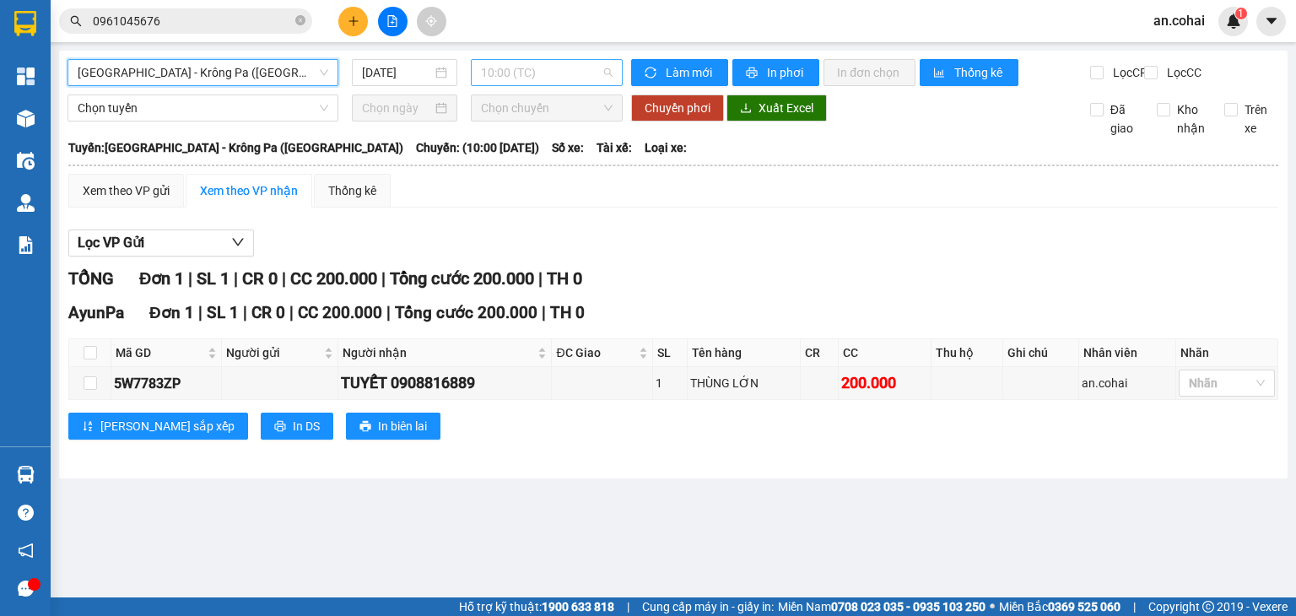
click at [539, 78] on span "10:00 (TC)" at bounding box center [547, 72] width 133 height 25
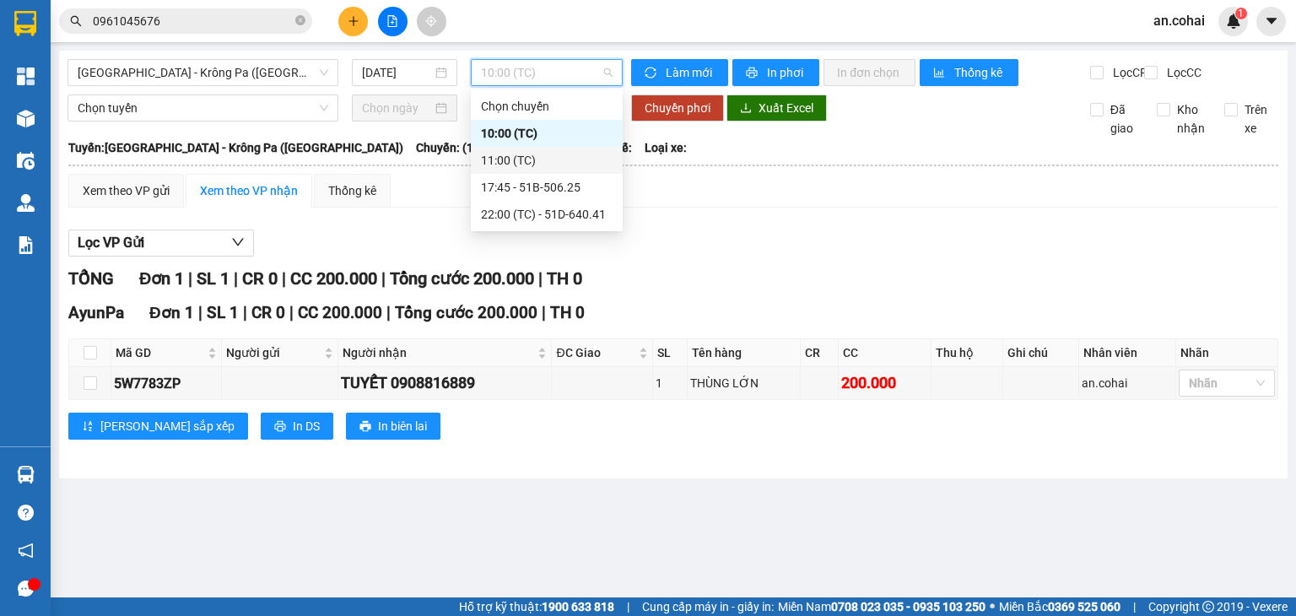
click at [560, 167] on div "11:00 (TC)" at bounding box center [547, 160] width 132 height 19
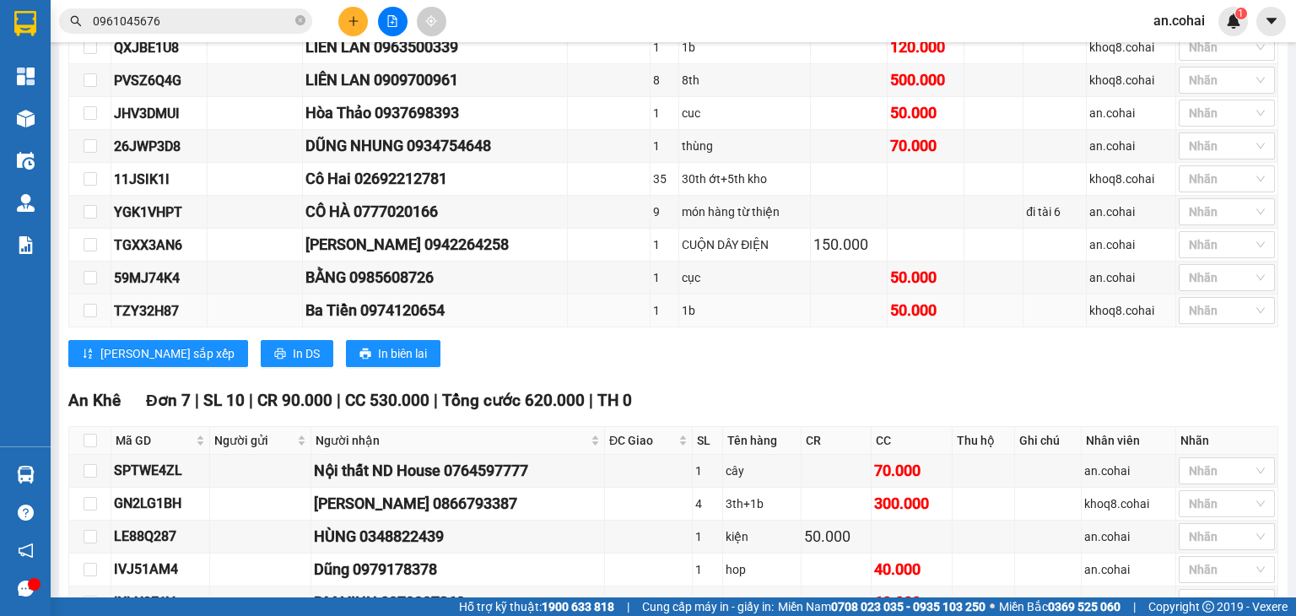
scroll to position [675, 0]
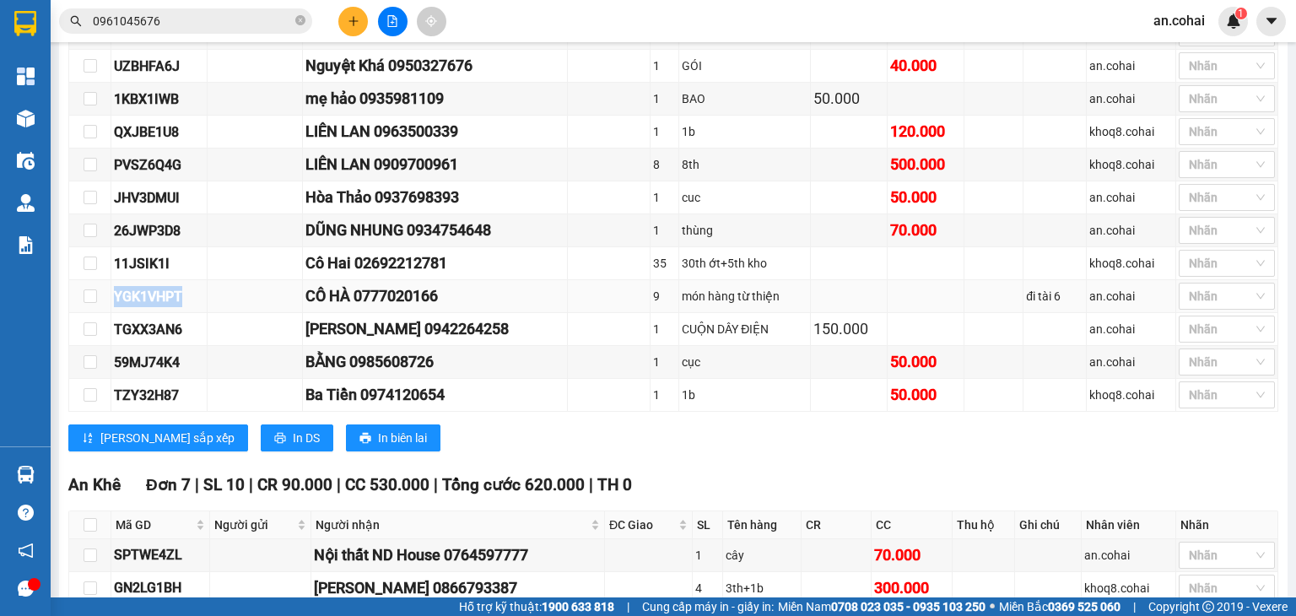
drag, startPoint x: 108, startPoint y: 299, endPoint x: 186, endPoint y: 304, distance: 77.8
click at [186, 304] on tr "YGK1VHPT CÔ HÀ 0777020166 9 món hàng từ thiện đi tài 6 an.cohai Nhãn" at bounding box center [673, 296] width 1209 height 33
copy tr "YGK1VHPT"
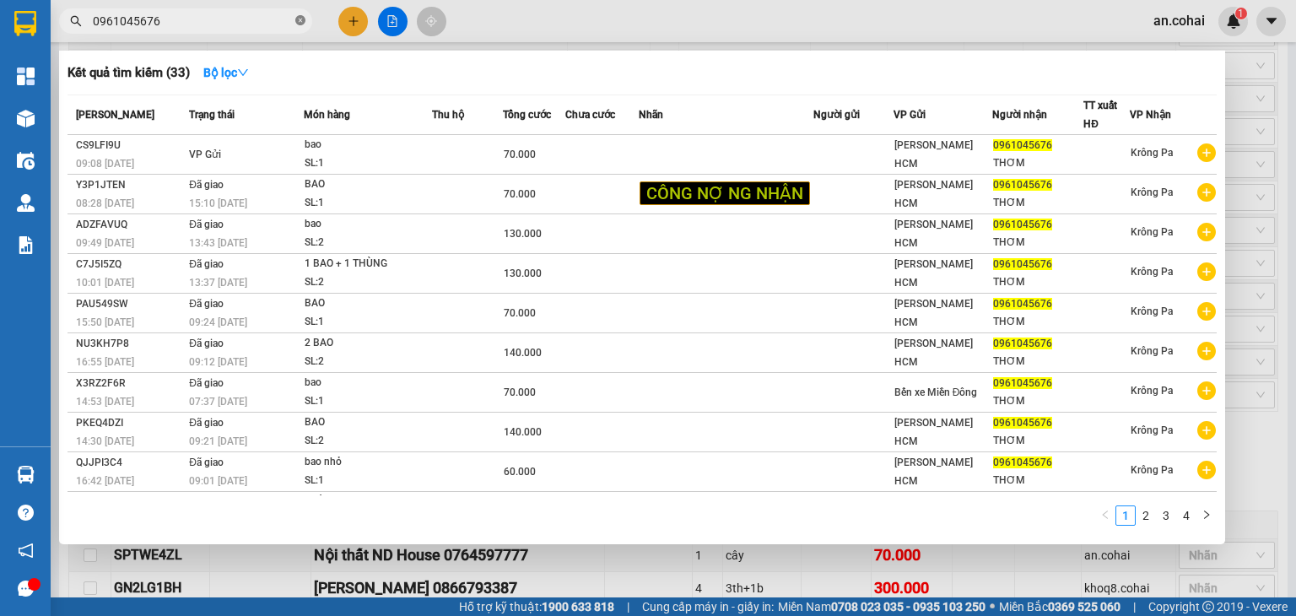
click at [297, 15] on icon "close-circle" at bounding box center [300, 20] width 10 height 10
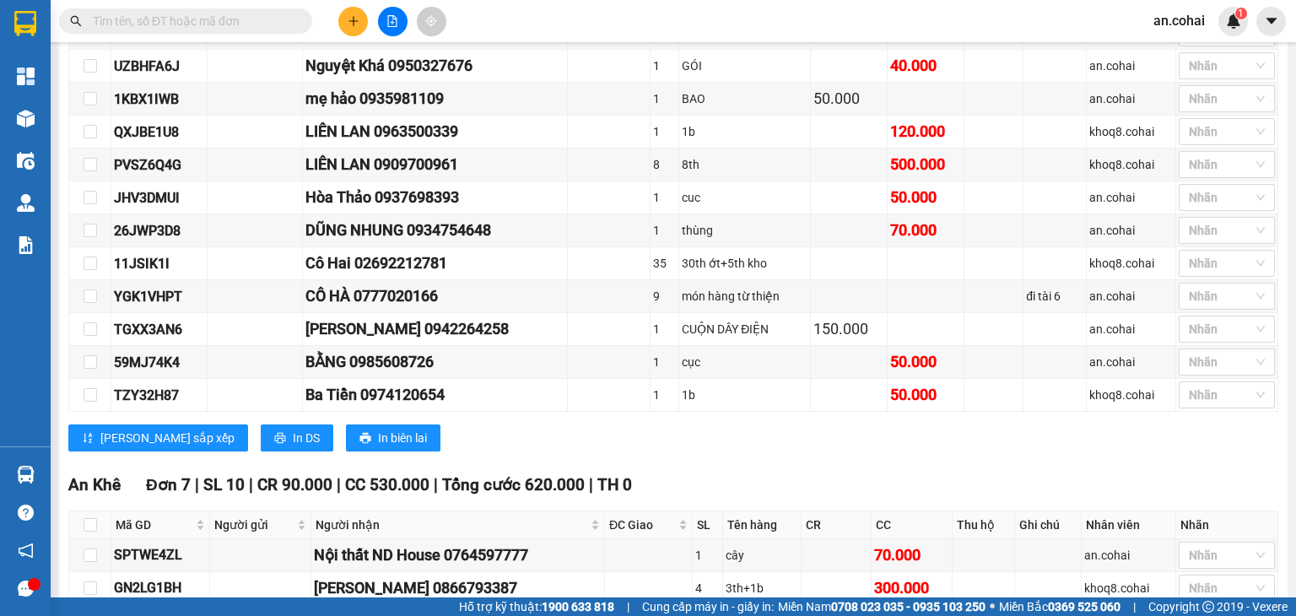
click at [267, 24] on input "text" at bounding box center [192, 21] width 199 height 19
paste input "YGK1VHPT"
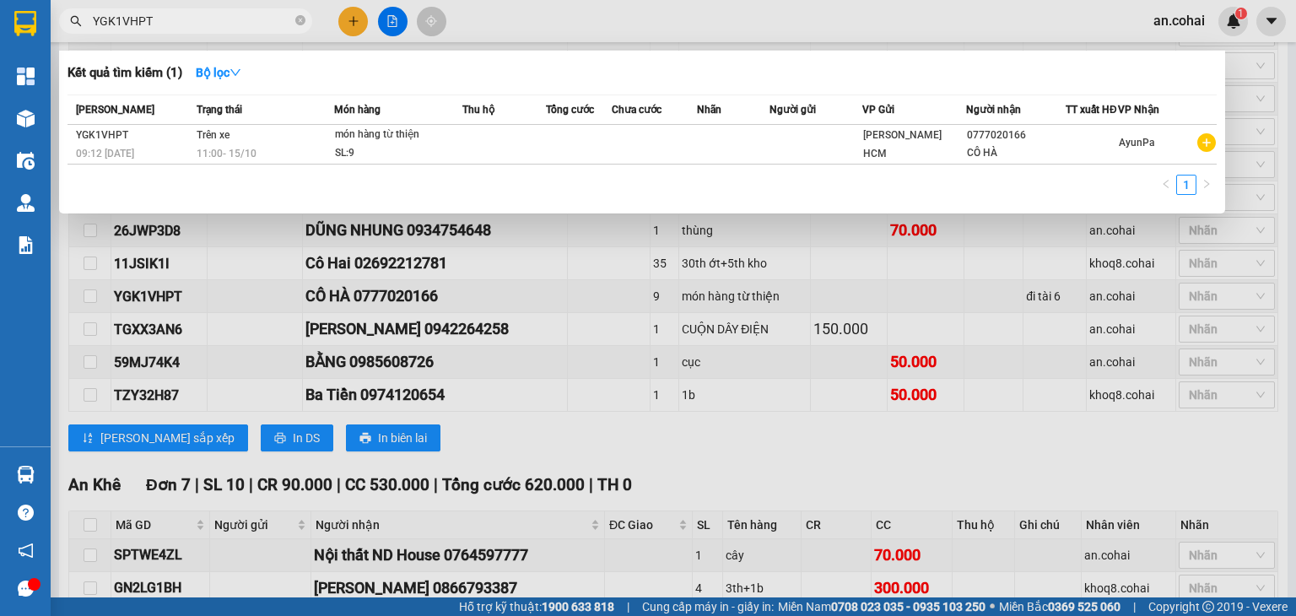
type input "YGK1VHPT"
click at [381, 176] on div "[PERSON_NAME] thái Món hàng Thu hộ Tổng cước Chưa cước Nhãn Người gửi VP Gửi Ng…" at bounding box center [642, 150] width 1149 height 111
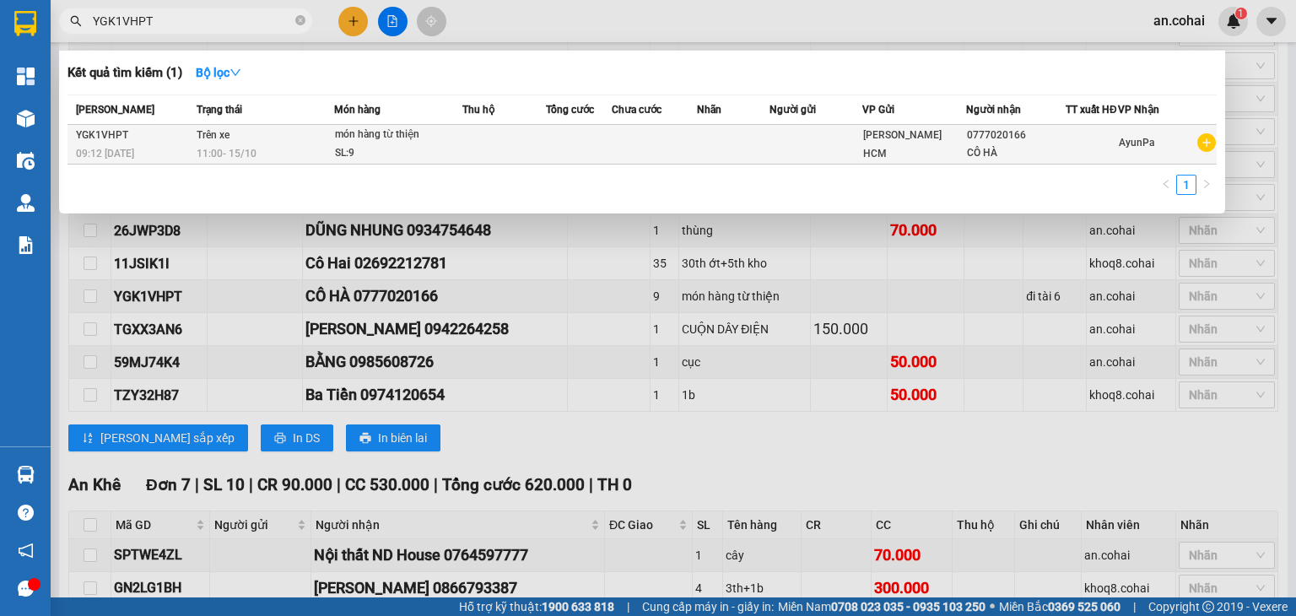
click at [388, 163] on div "SL: 9" at bounding box center [398, 153] width 127 height 19
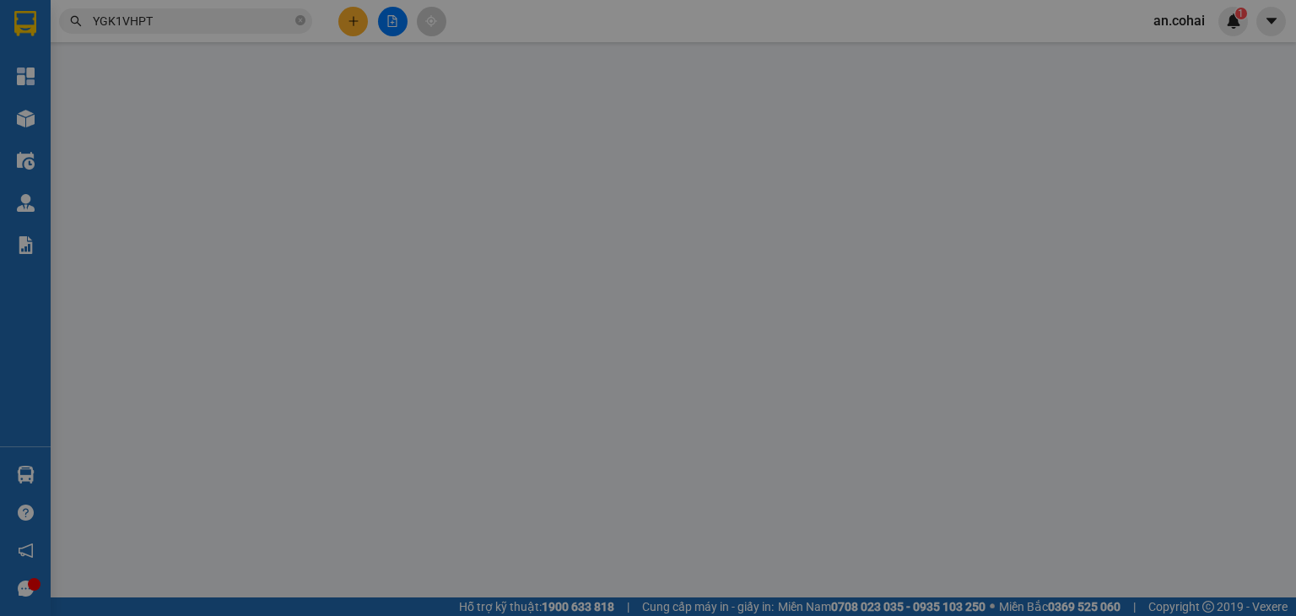
type input "0777020166"
type input "CÔ HÀ"
type input "0"
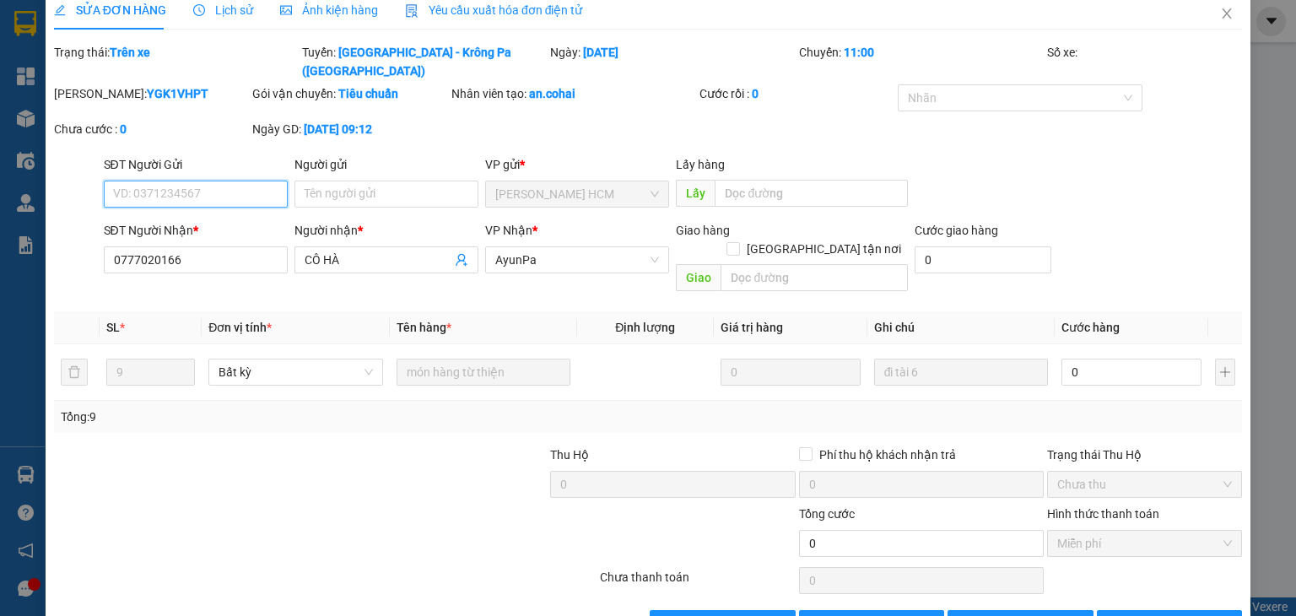
scroll to position [34, 0]
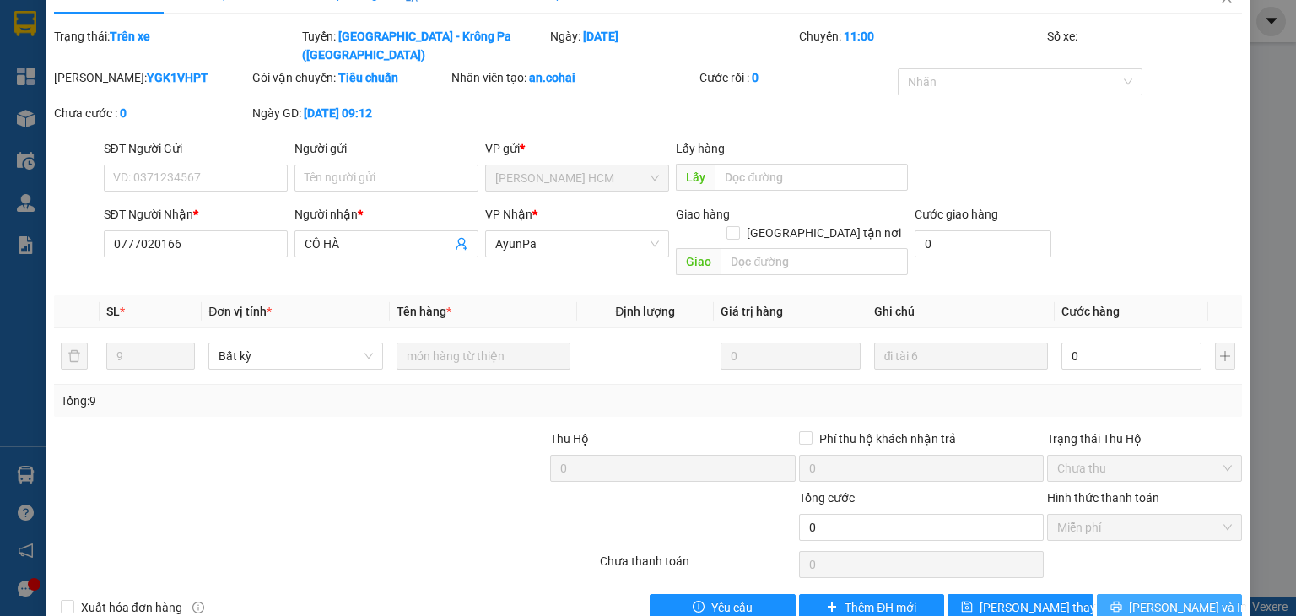
click at [1122, 601] on icon "printer" at bounding box center [1117, 607] width 12 height 12
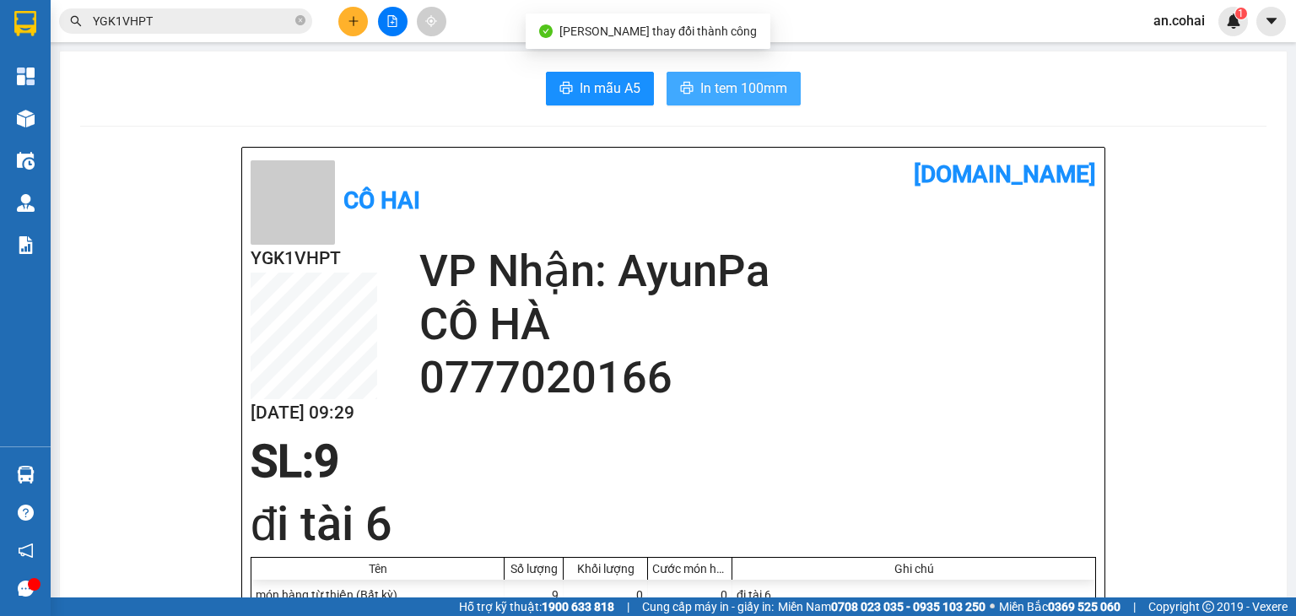
click at [726, 89] on span "In tem 100mm" at bounding box center [743, 88] width 87 height 21
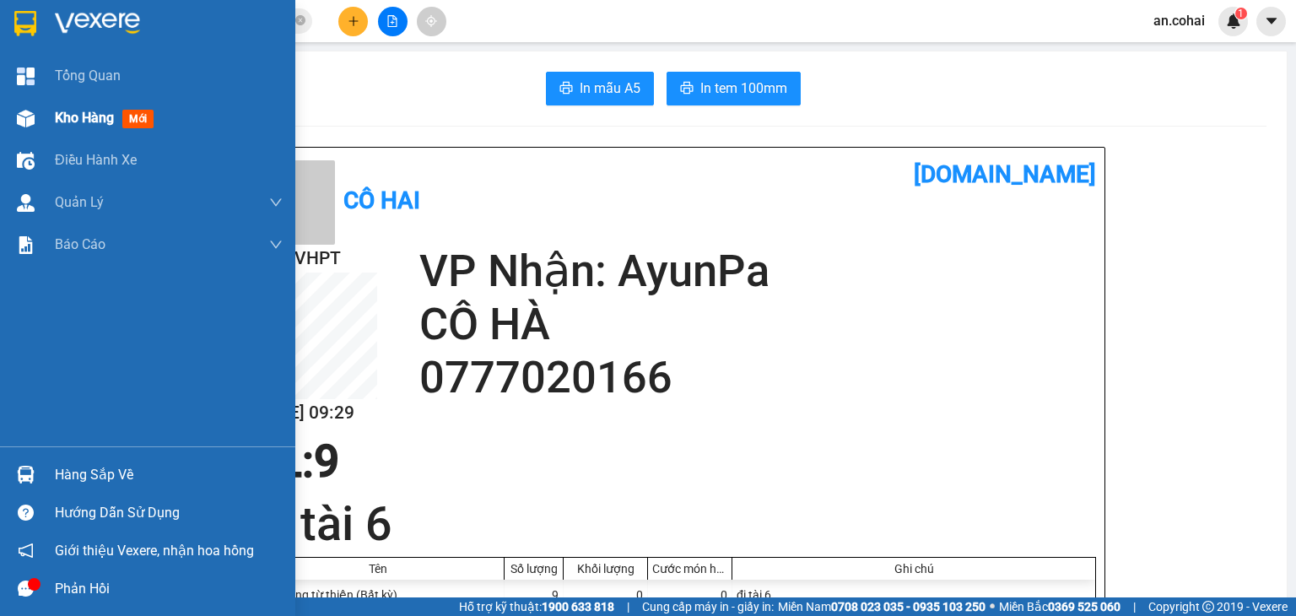
click at [66, 107] on div "Kho hàng mới" at bounding box center [107, 117] width 105 height 21
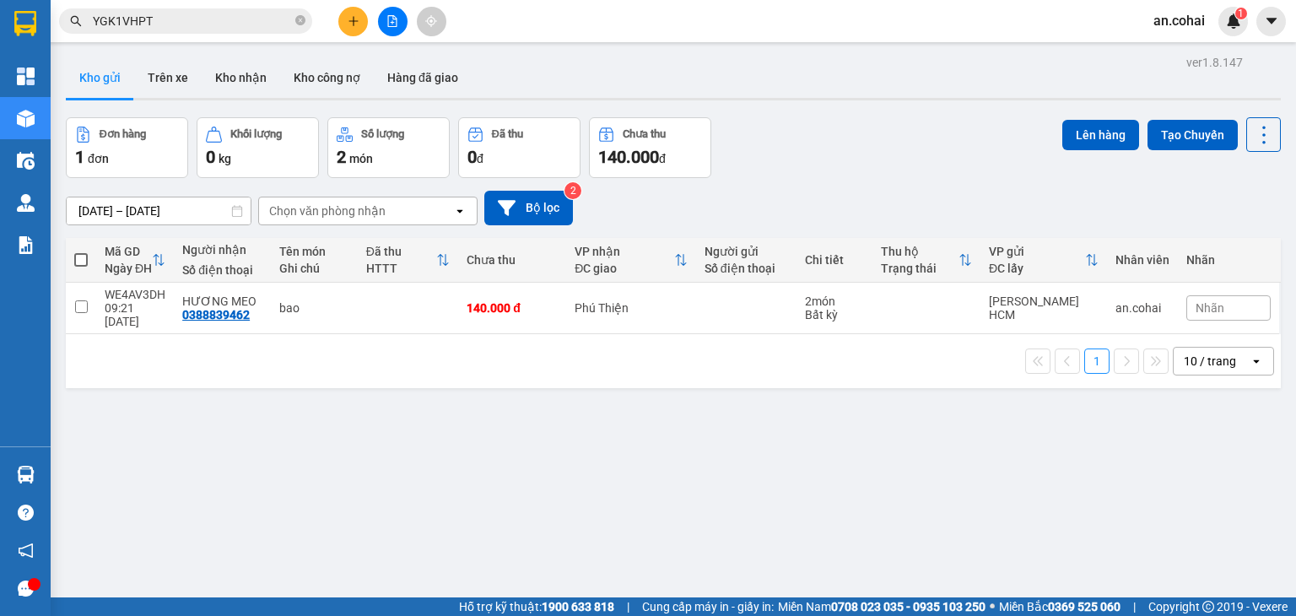
click at [352, 26] on icon "plus" at bounding box center [354, 21] width 12 height 12
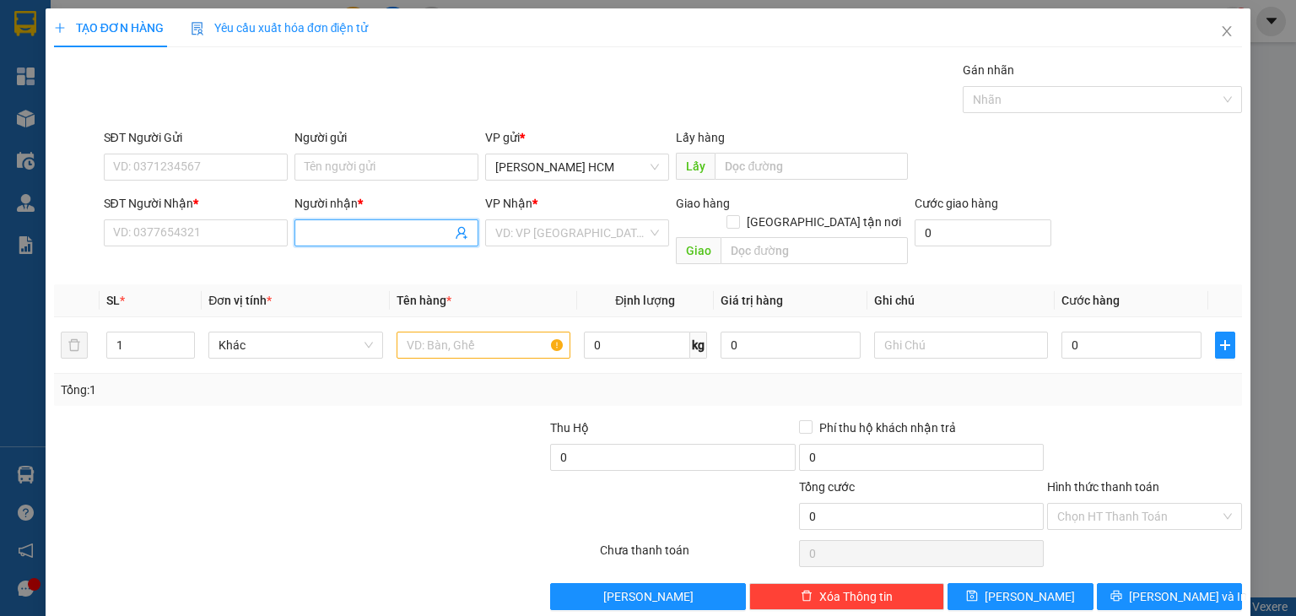
click at [367, 232] on input "Người nhận *" at bounding box center [378, 233] width 147 height 19
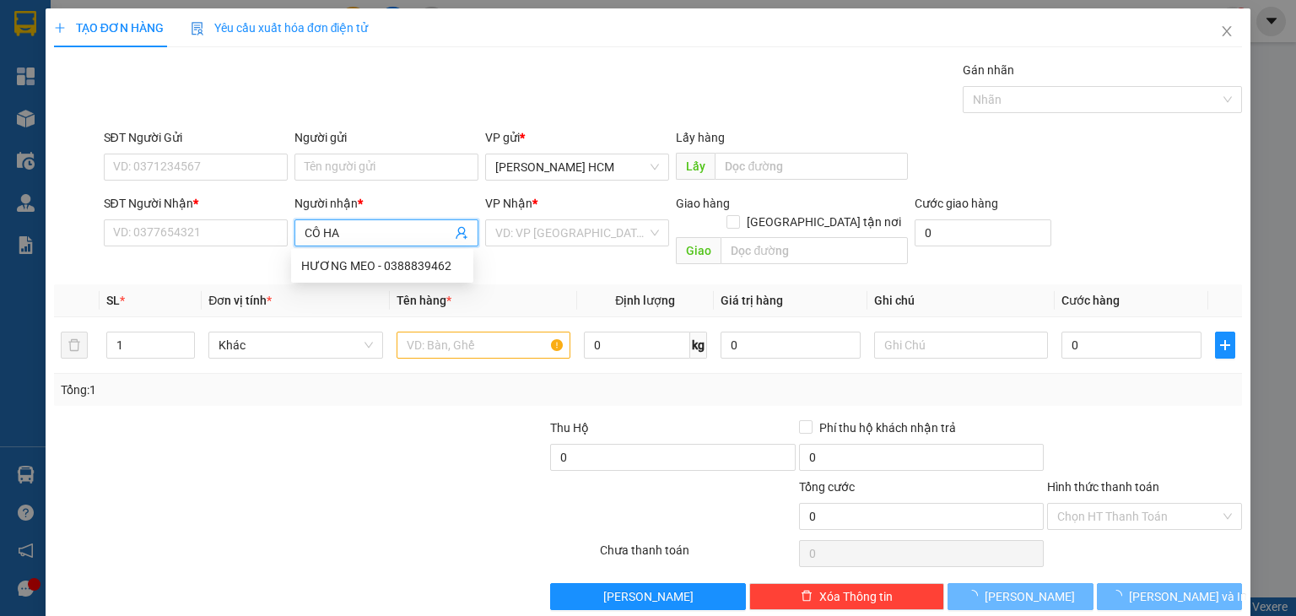
type input "CÔ HÀ"
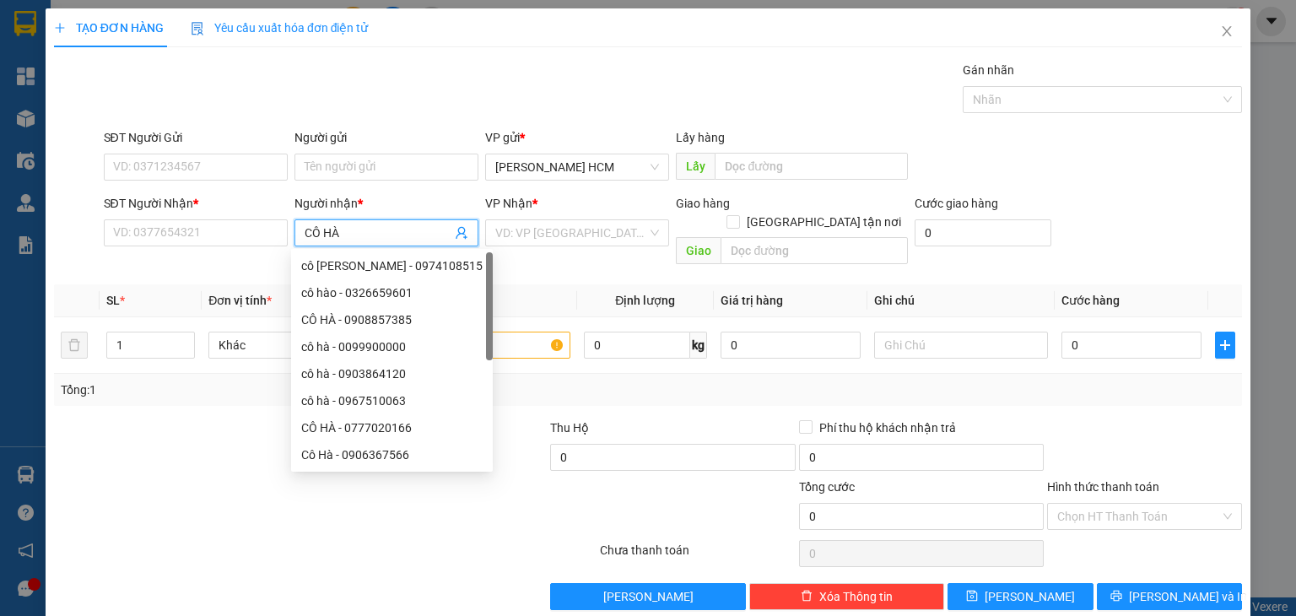
click at [406, 420] on div "CÔ HÀ - 0777020166" at bounding box center [391, 428] width 181 height 19
type input "0777020166"
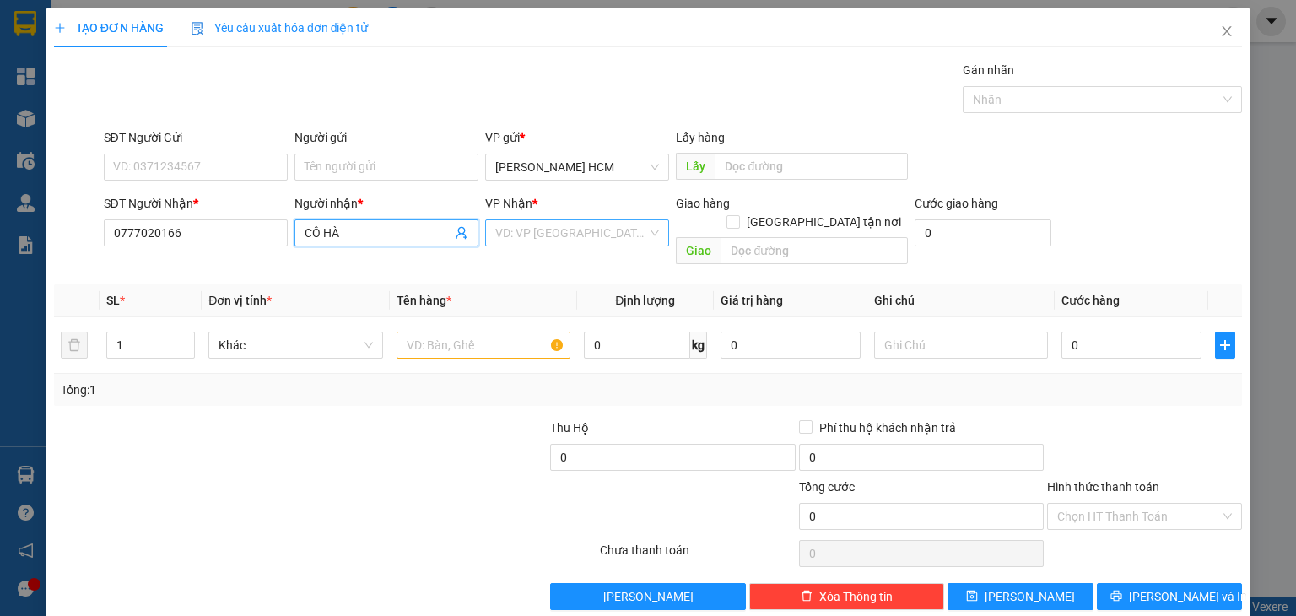
type input "CÔ HÀ"
click at [534, 238] on input "search" at bounding box center [571, 232] width 152 height 25
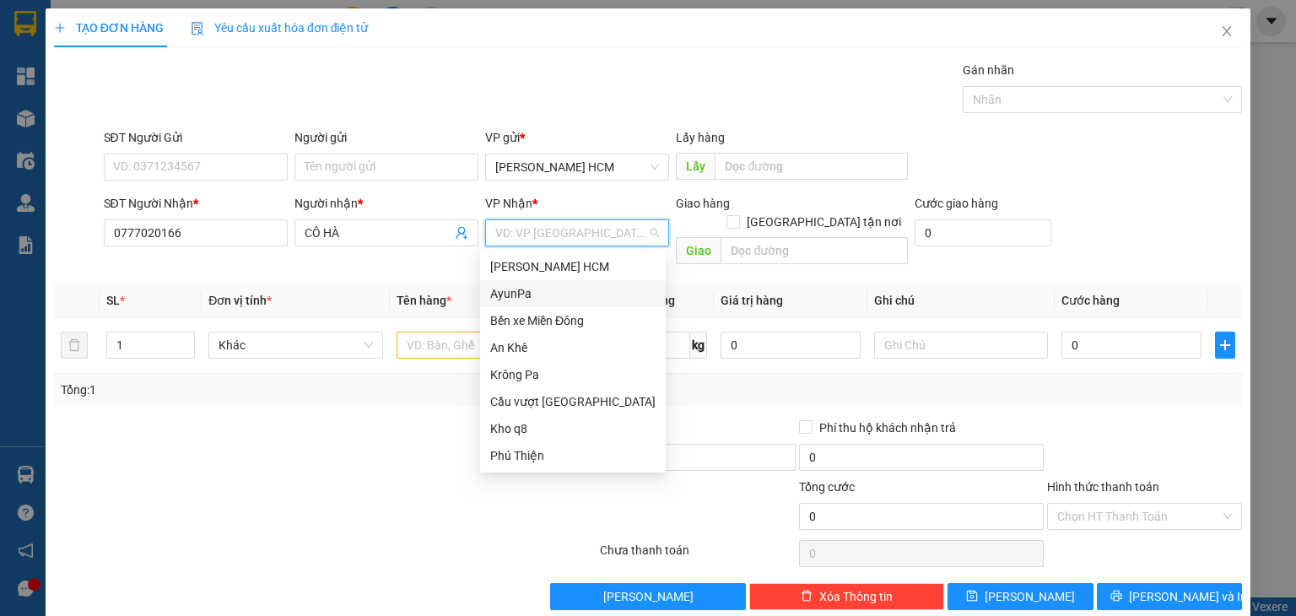
drag, startPoint x: 541, startPoint y: 300, endPoint x: 517, endPoint y: 296, distance: 24.7
click at [540, 300] on div "AyunPa" at bounding box center [572, 293] width 165 height 19
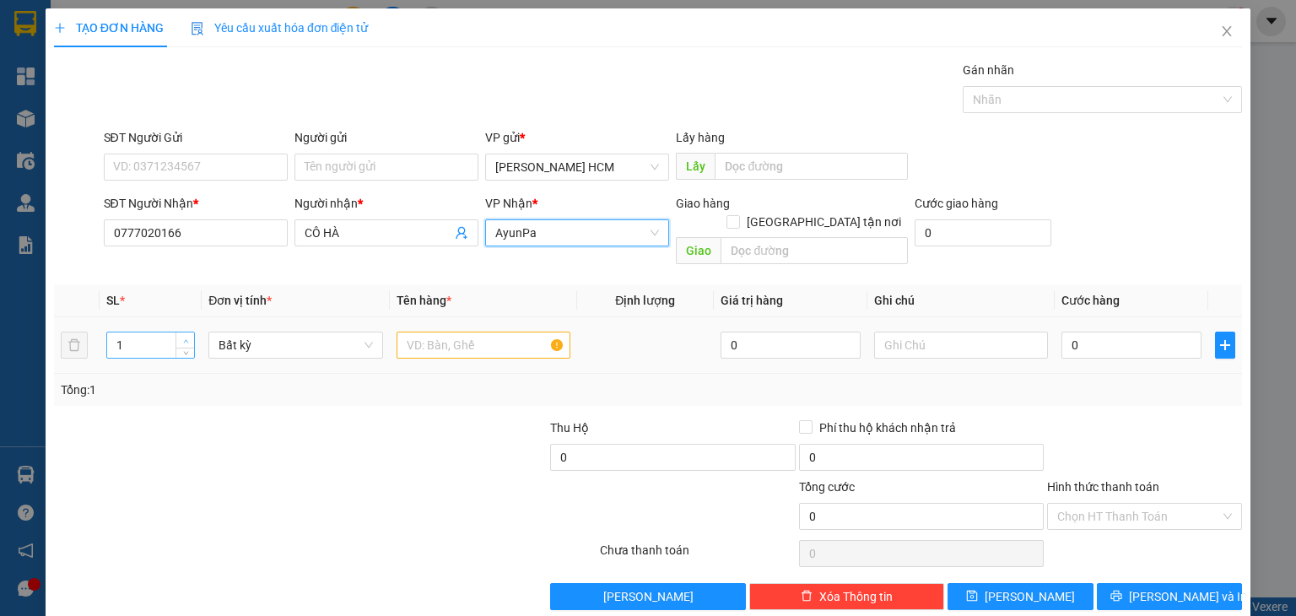
type input "2"
click at [181, 336] on span "up" at bounding box center [186, 341] width 10 height 10
drag, startPoint x: 458, startPoint y: 305, endPoint x: 460, endPoint y: 323, distance: 18.6
click at [460, 322] on td at bounding box center [483, 345] width 187 height 57
click at [460, 332] on input "text" at bounding box center [484, 345] width 174 height 27
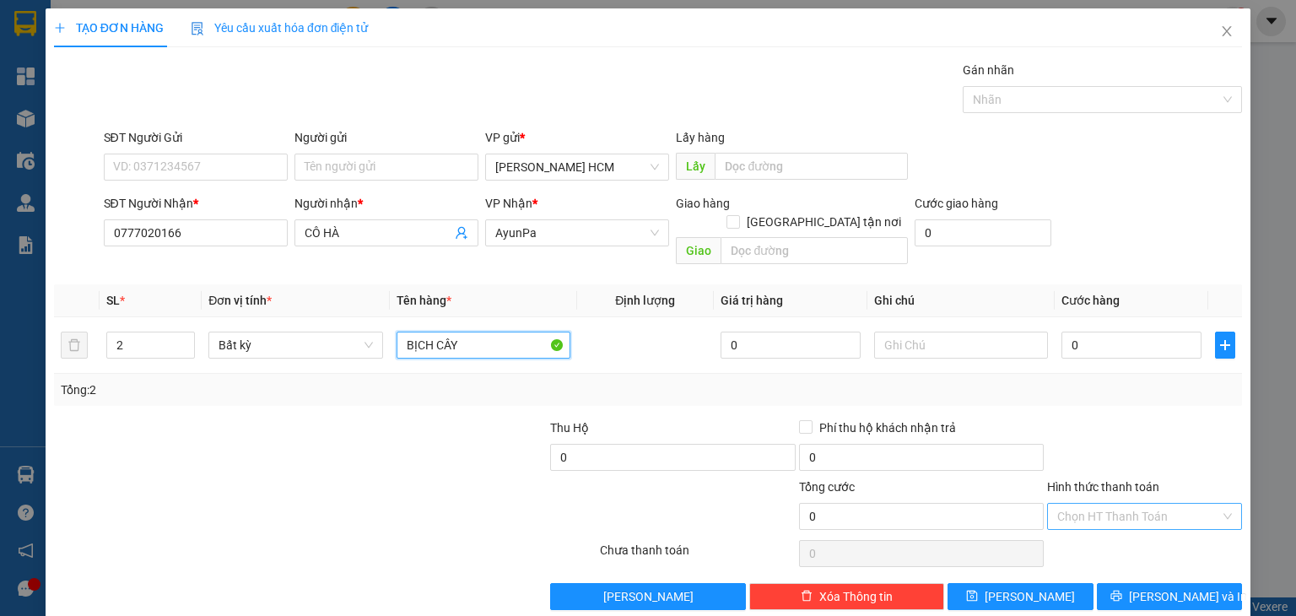
type input "BỊCH CÂY"
click at [1107, 504] on input "Hình thức thanh toán" at bounding box center [1138, 516] width 163 height 25
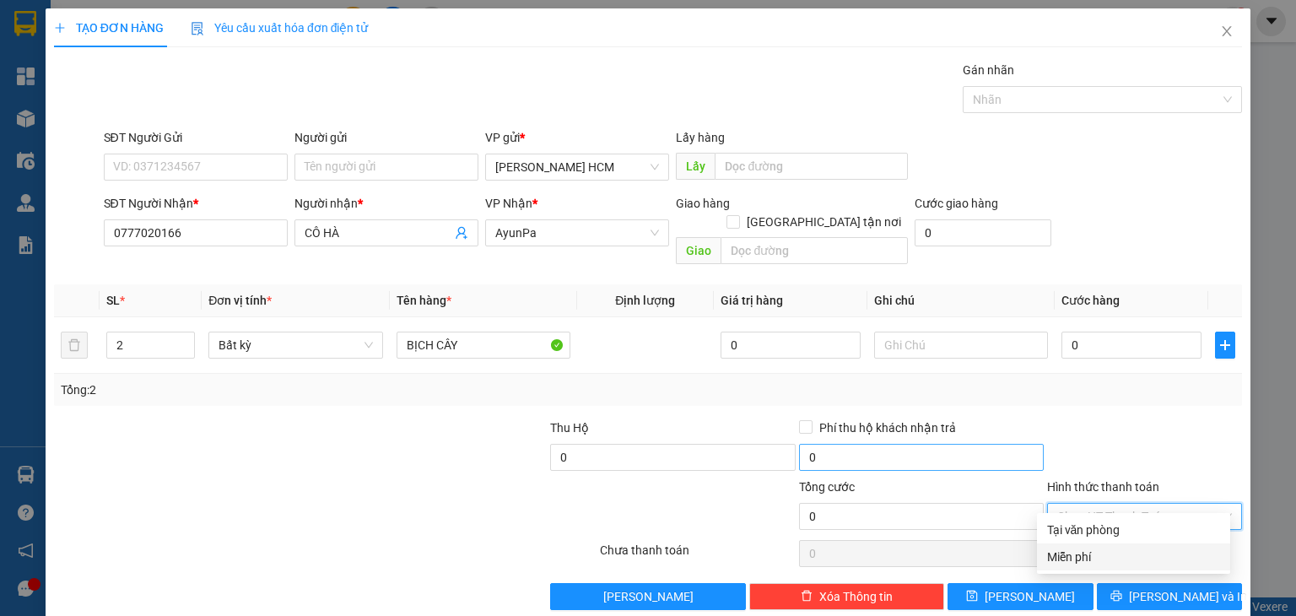
drag, startPoint x: 1074, startPoint y: 558, endPoint x: 973, endPoint y: 436, distance: 157.7
click at [1069, 550] on div "Miễn phí" at bounding box center [1133, 557] width 173 height 19
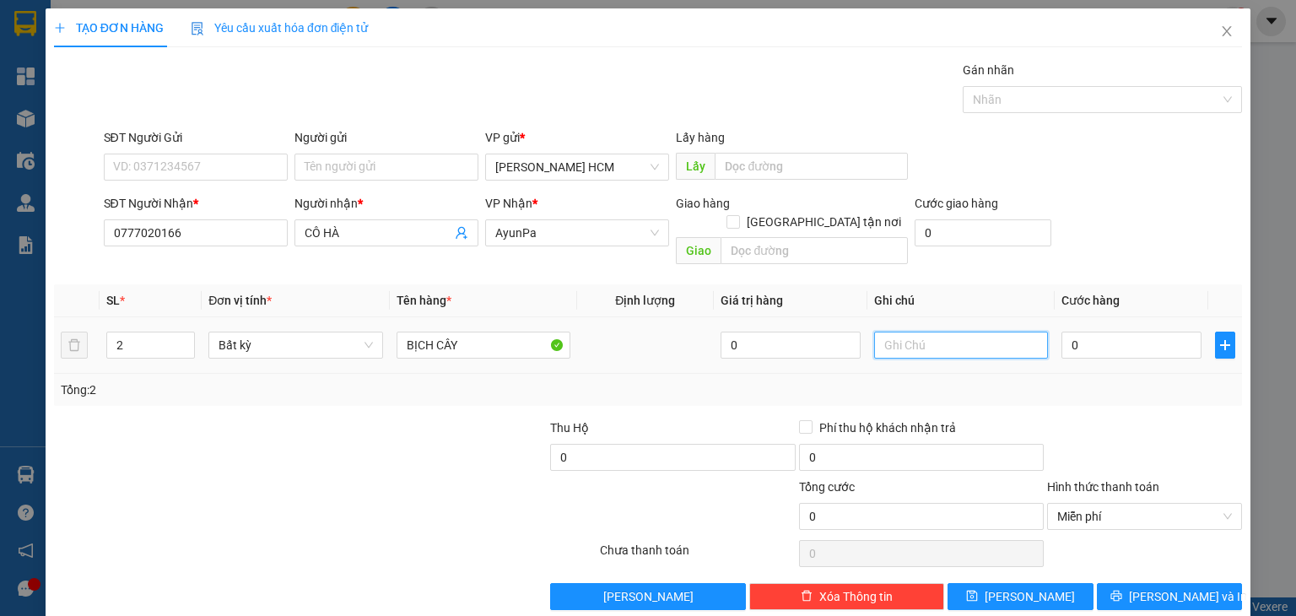
click at [895, 332] on input "text" at bounding box center [961, 345] width 174 height 27
type input "ĐI T6"
click at [1152, 587] on span "[PERSON_NAME] và In" at bounding box center [1188, 596] width 118 height 19
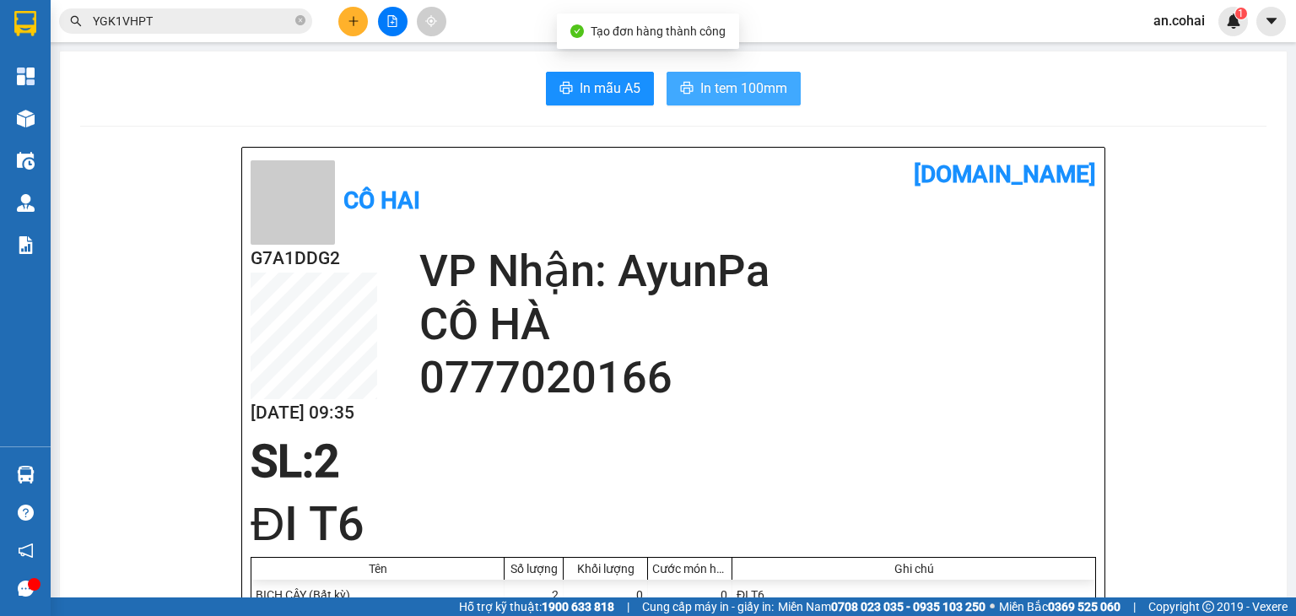
click at [711, 90] on span "In tem 100mm" at bounding box center [743, 88] width 87 height 21
click at [366, 28] on div at bounding box center [392, 22] width 127 height 30
click at [349, 25] on icon "plus" at bounding box center [354, 21] width 12 height 12
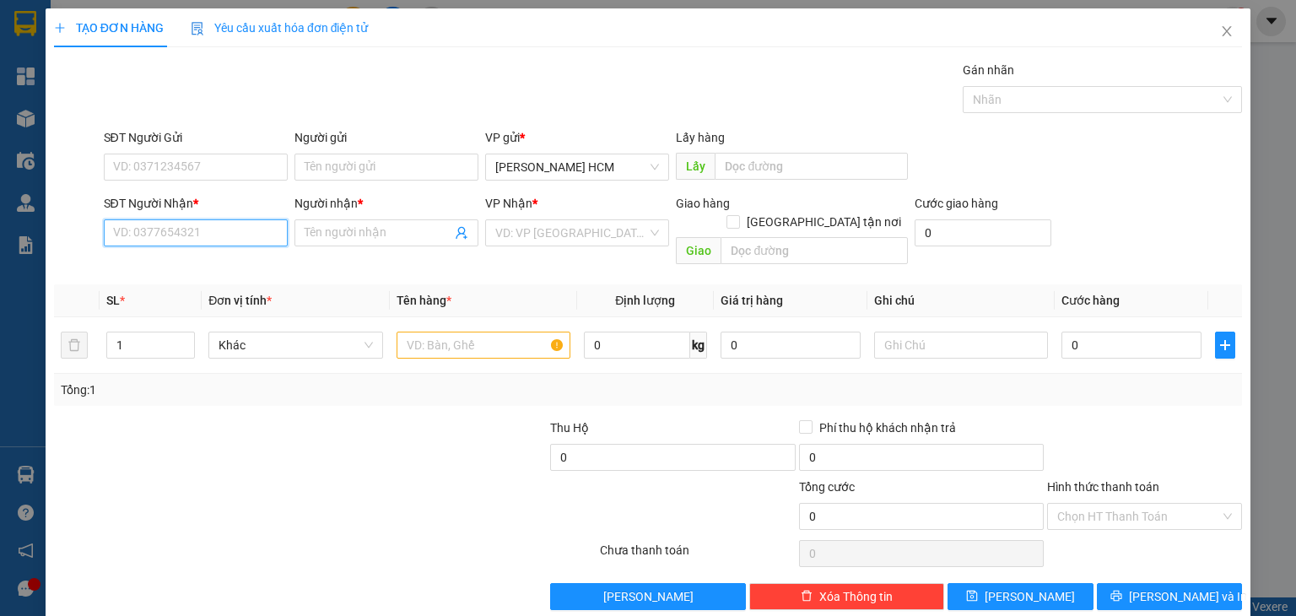
click at [249, 224] on input "SĐT Người Nhận *" at bounding box center [196, 232] width 184 height 27
click at [201, 264] on div "0772496789 - [PERSON_NAME]" at bounding box center [195, 266] width 166 height 19
type input "0772496789"
type input "đức hiếu"
type input "0772496789"
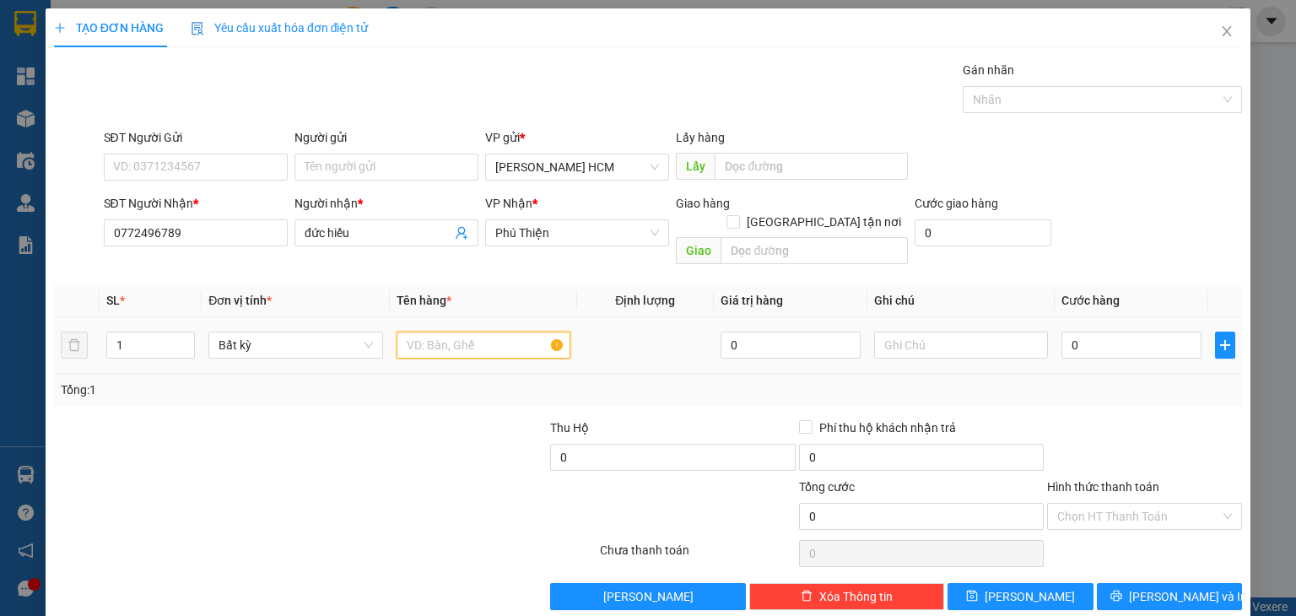
click at [451, 332] on input "text" at bounding box center [484, 345] width 174 height 27
type input "GÓI"
click at [1084, 337] on input "0" at bounding box center [1132, 345] width 140 height 27
type input "005"
type input "5"
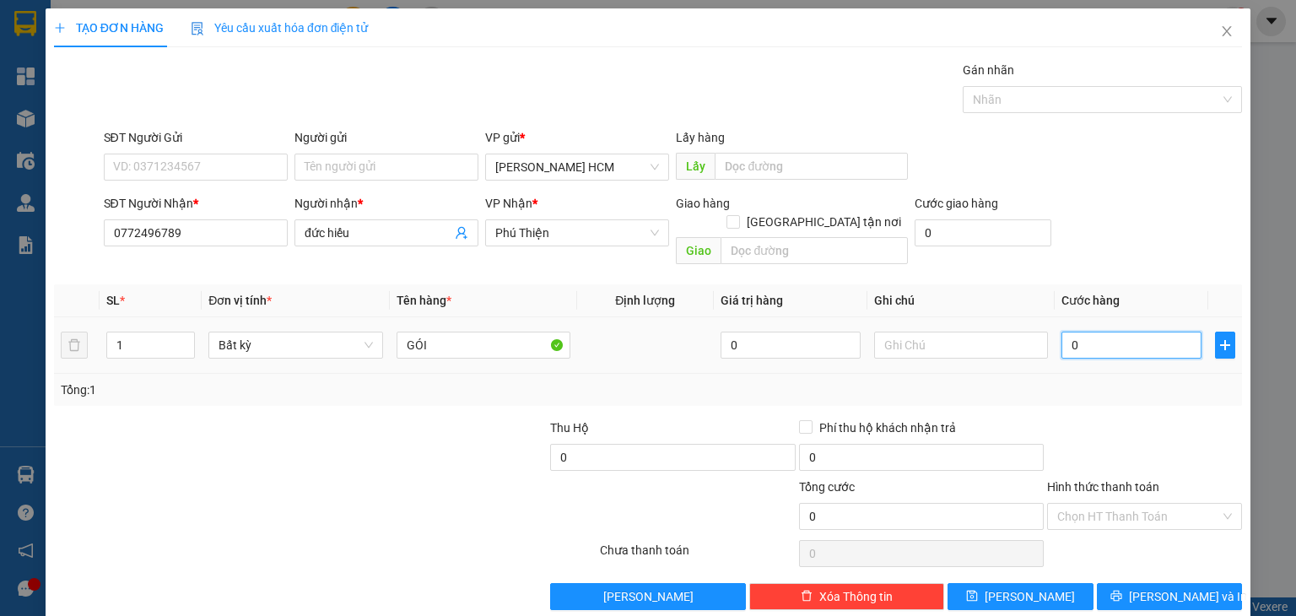
type input "5"
type input "0.050"
type input "50"
type input "50.000"
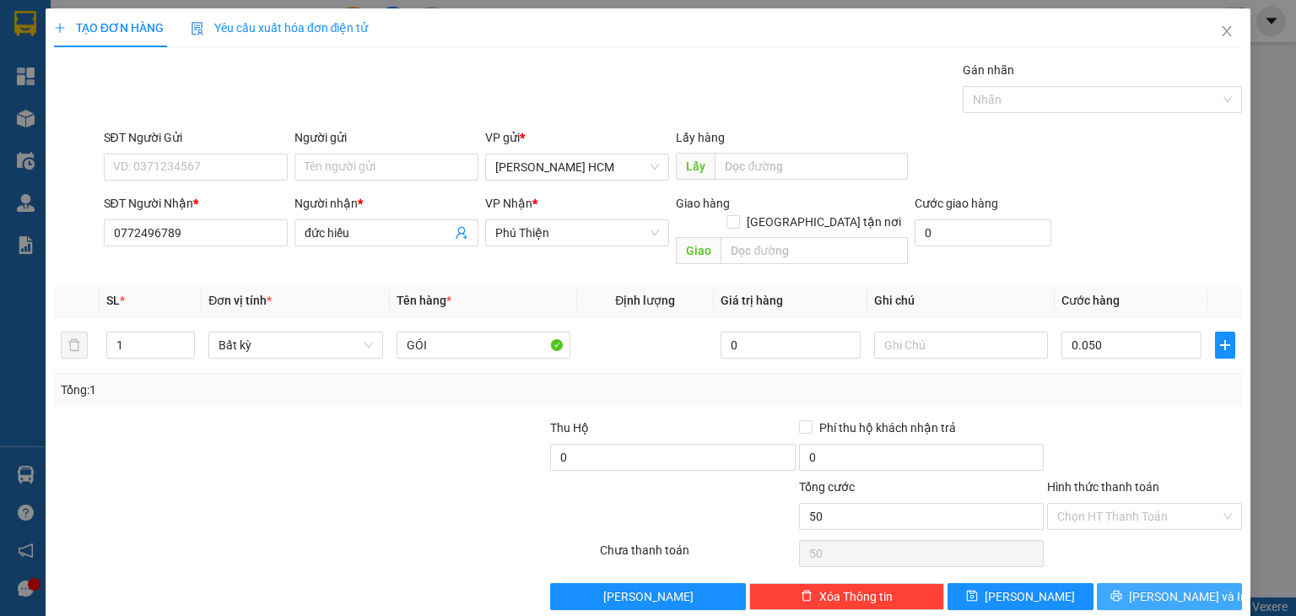
type input "50.000"
click at [1157, 587] on span "[PERSON_NAME] và In" at bounding box center [1188, 596] width 118 height 19
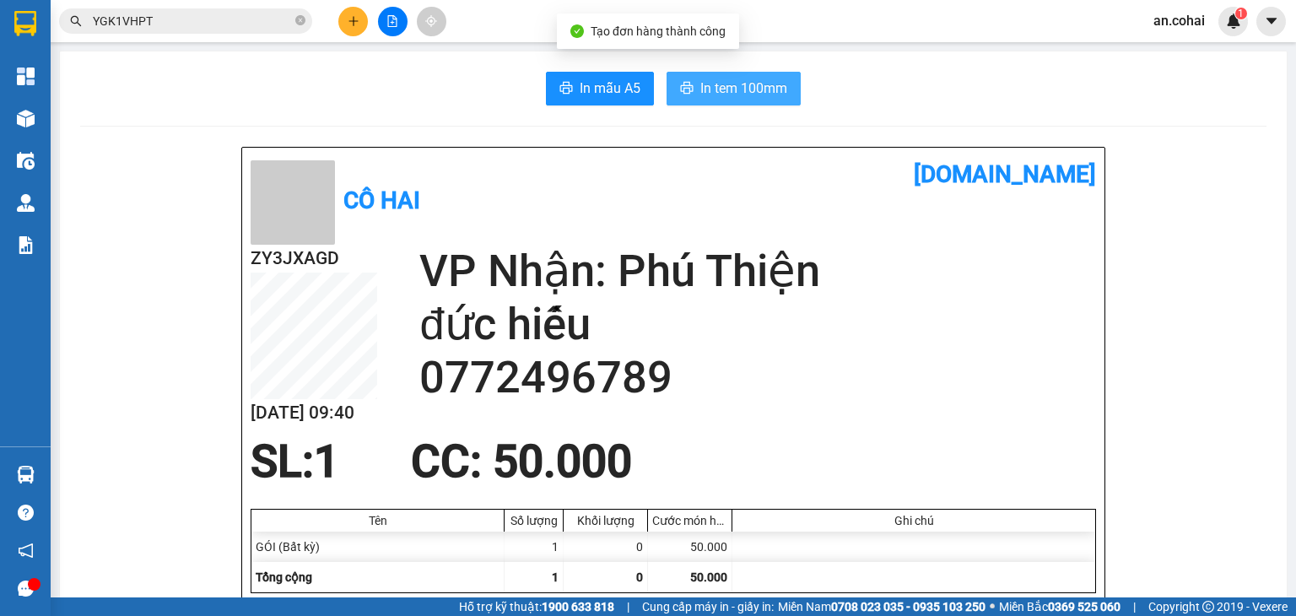
click at [717, 89] on span "In tem 100mm" at bounding box center [743, 88] width 87 height 21
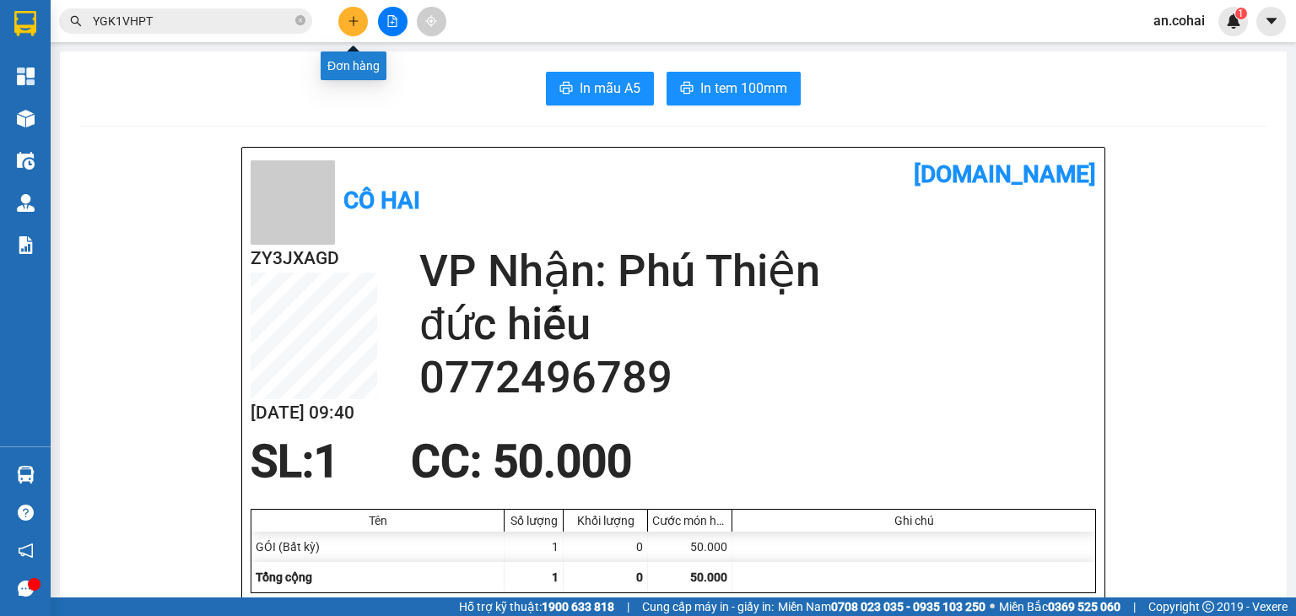
click at [350, 22] on icon "plus" at bounding box center [354, 21] width 12 height 12
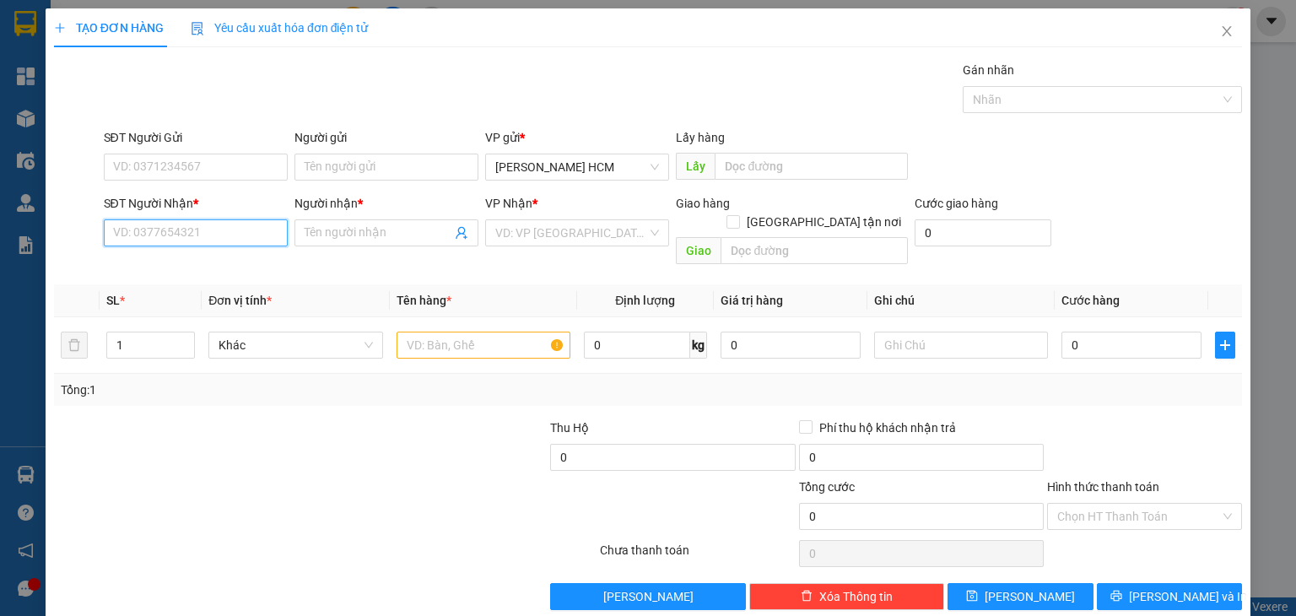
click at [245, 237] on input "SĐT Người Nhận *" at bounding box center [196, 232] width 184 height 27
click at [212, 224] on input "SĐT Người Nhận *" at bounding box center [196, 232] width 184 height 27
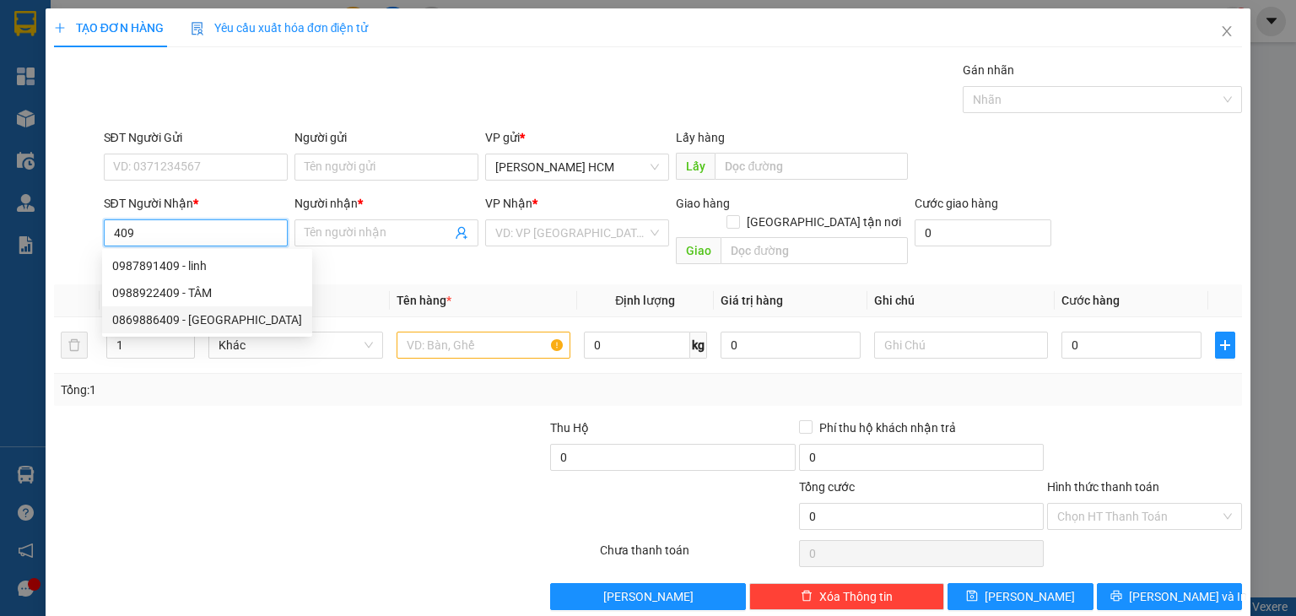
click at [233, 308] on div "0869886409 - [GEOGRAPHIC_DATA]" at bounding box center [207, 319] width 210 height 27
type input "0869886409"
type input "mỹ hoa"
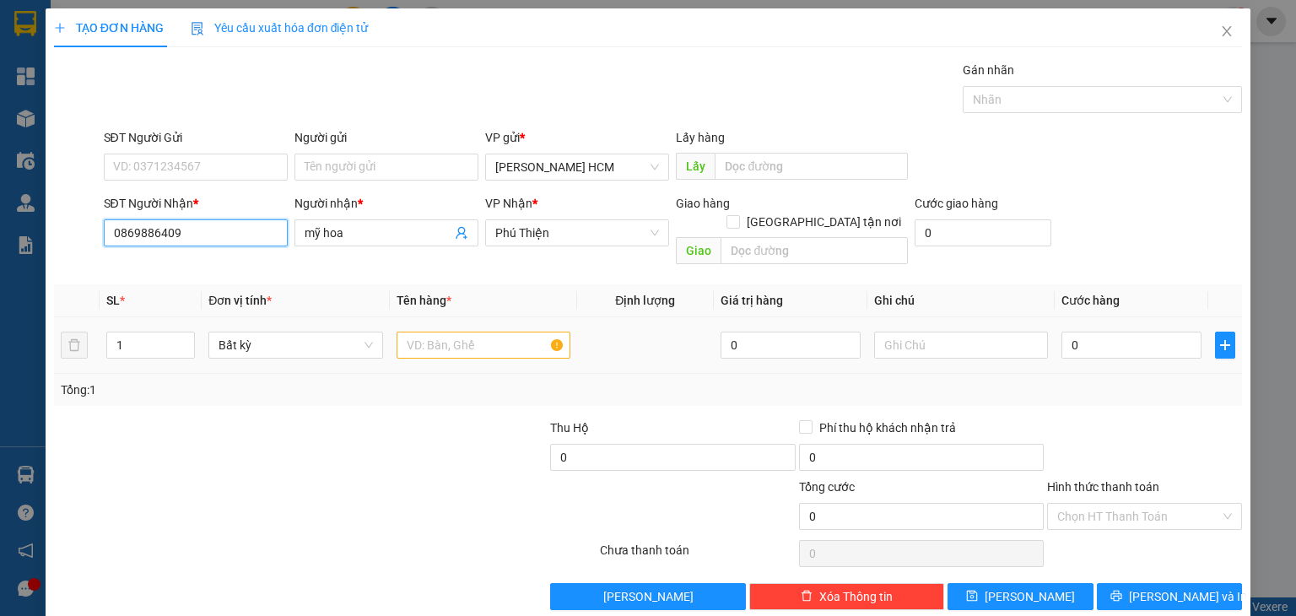
type input "0869886409"
click at [492, 332] on input "text" at bounding box center [484, 345] width 174 height 27
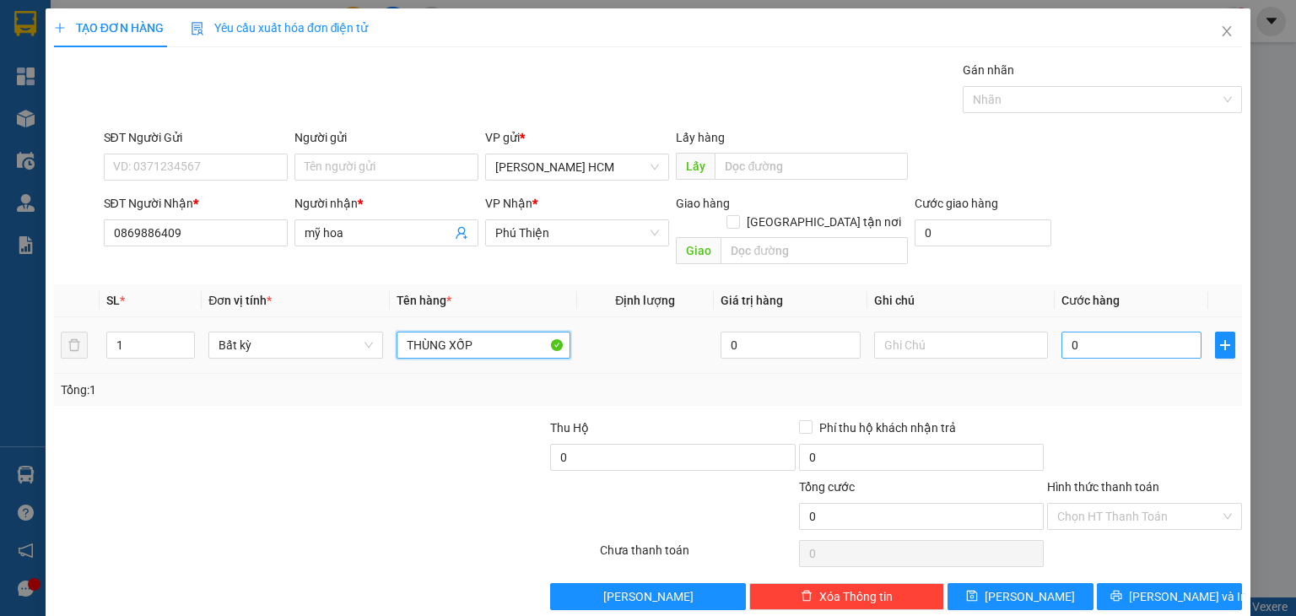
type input "THÙNG XỐP"
type input "001"
type input "1"
type input "0.017"
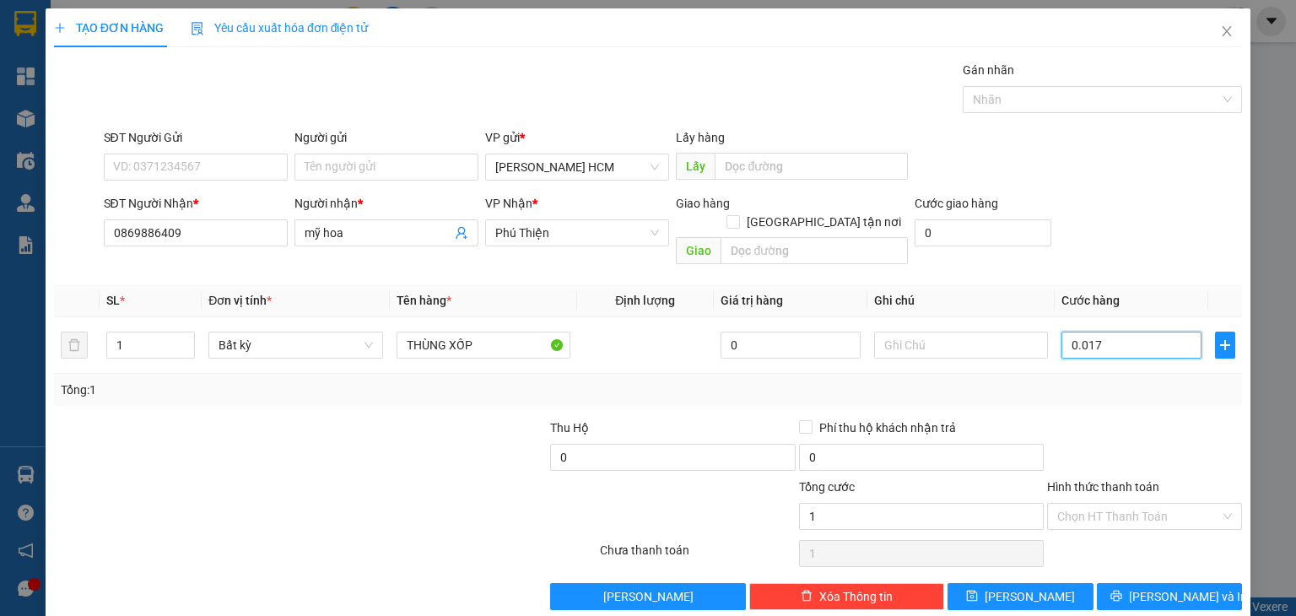
type input "17"
type input "000.170"
type input "170"
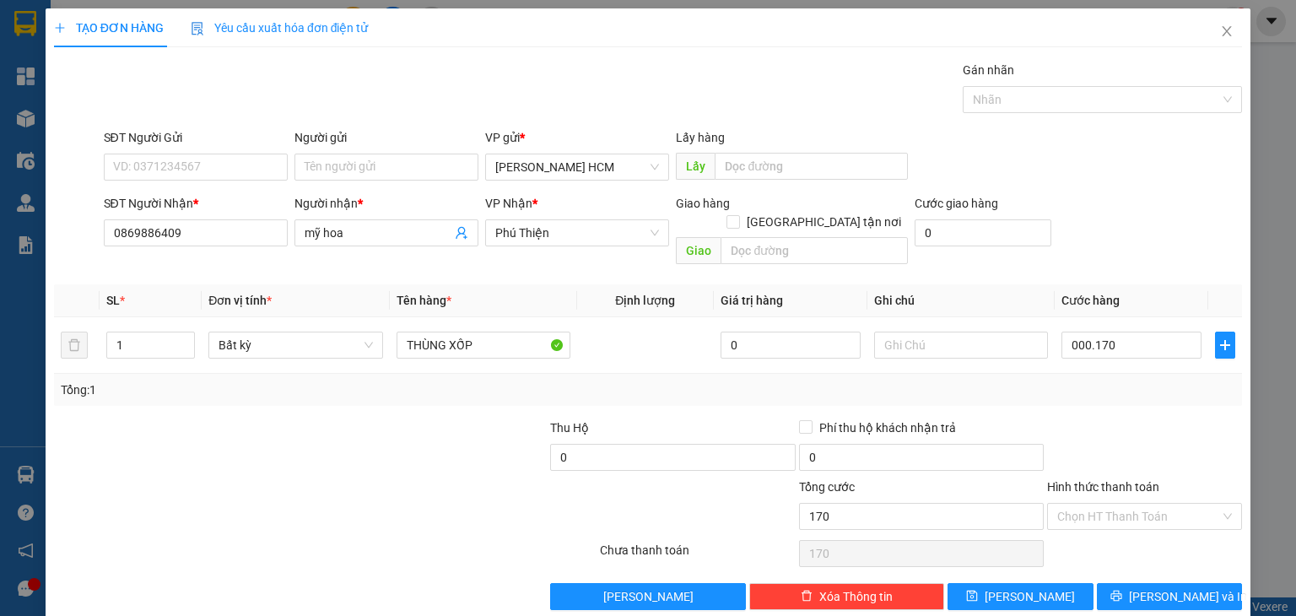
type input "170.000"
click at [1195, 381] on div "Tổng: 1" at bounding box center [648, 390] width 1175 height 19
click at [1109, 504] on input "Hình thức thanh toán" at bounding box center [1138, 516] width 163 height 25
click at [1104, 523] on div "Tại văn phòng" at bounding box center [1133, 530] width 173 height 19
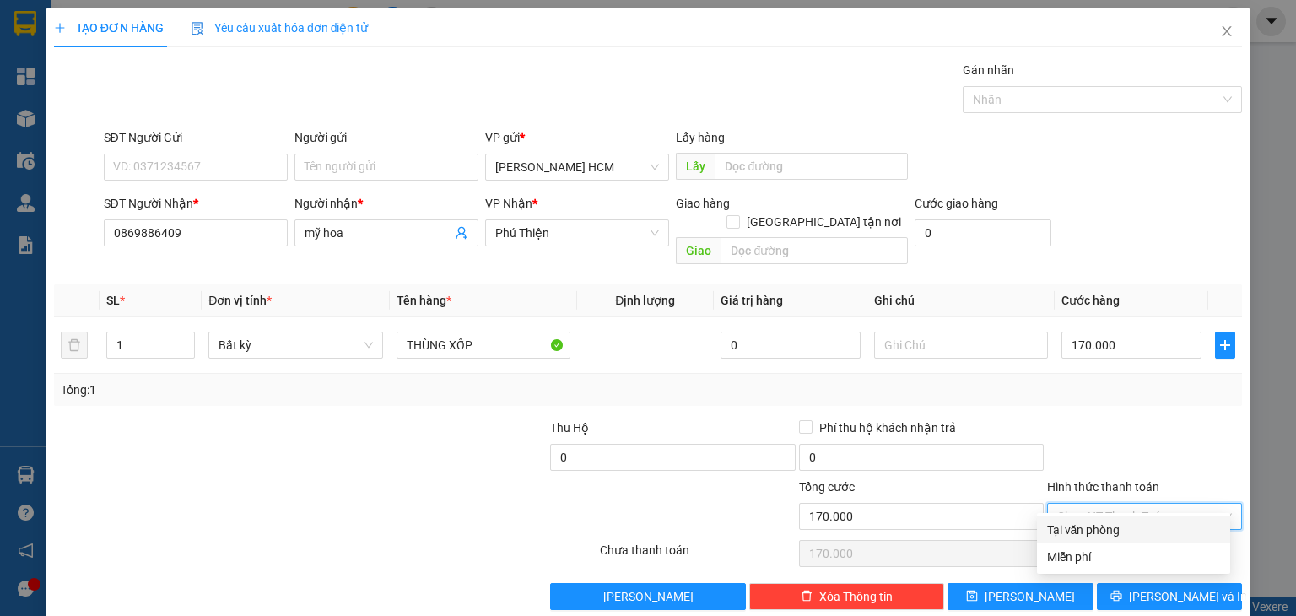
type input "0"
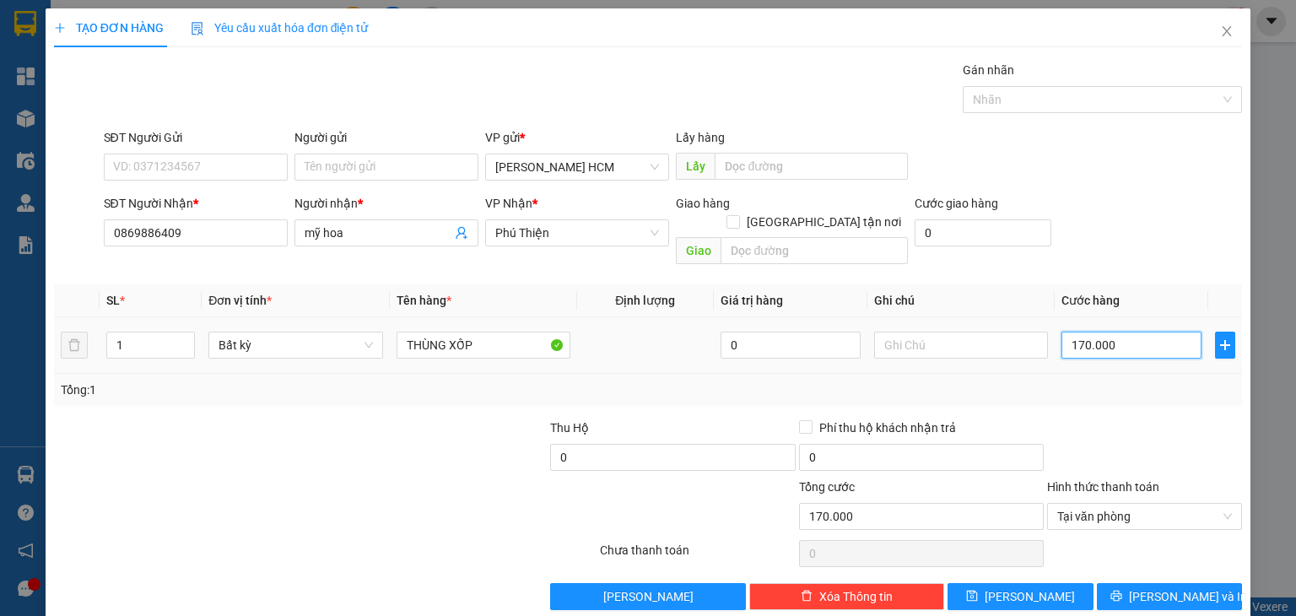
click at [1133, 332] on input "170.000" at bounding box center [1132, 345] width 140 height 27
type input "0"
type input "001"
type input "1"
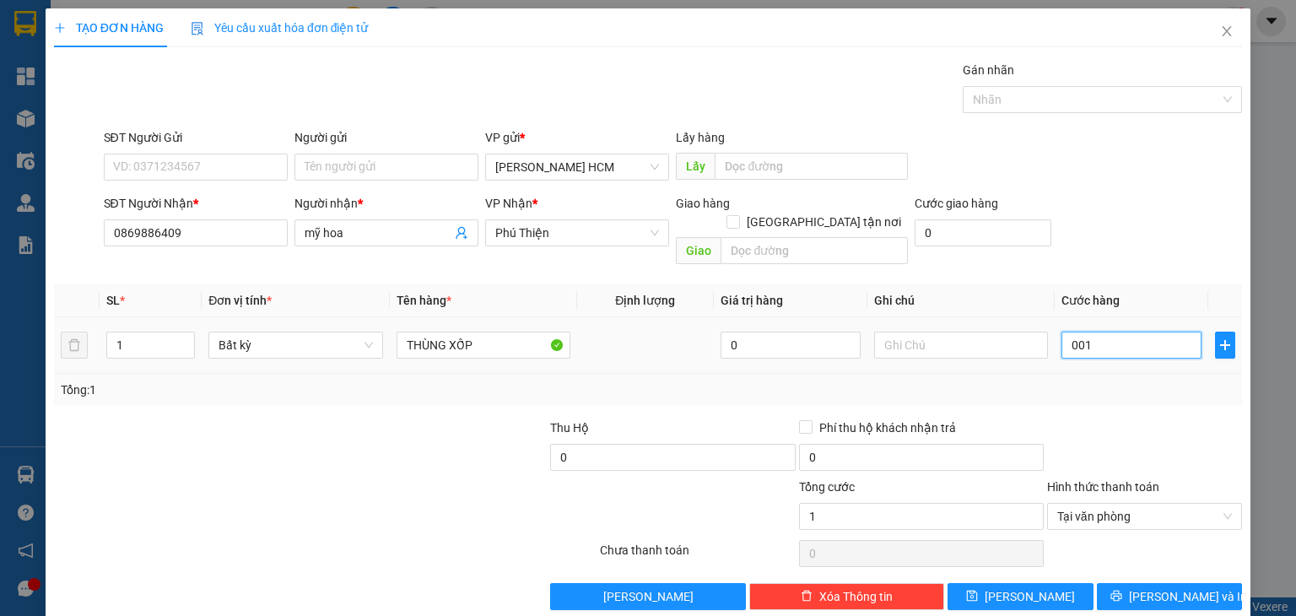
type input "0.010"
type input "10"
type input "00.100"
type input "100"
type input "100.000"
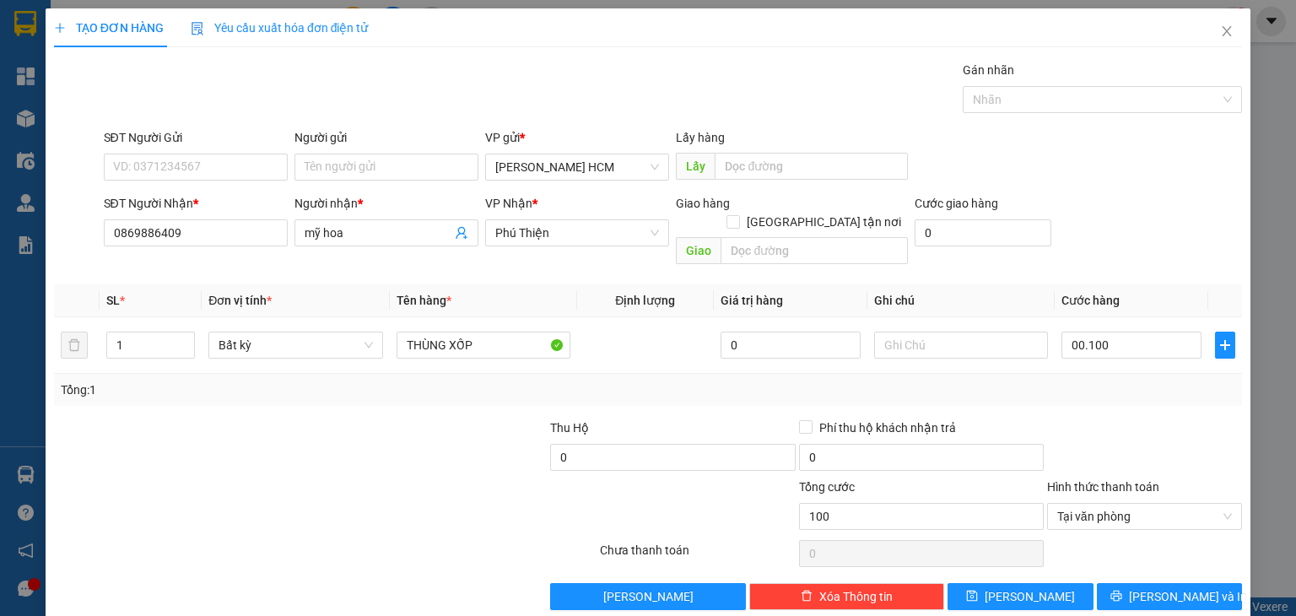
type input "100.000"
click at [1116, 391] on div "Transit Pickup Surcharge Ids Transit Deliver Surcharge Ids Transit Deliver Surc…" at bounding box center [648, 335] width 1188 height 549
click at [1165, 587] on span "[PERSON_NAME] và In" at bounding box center [1188, 596] width 118 height 19
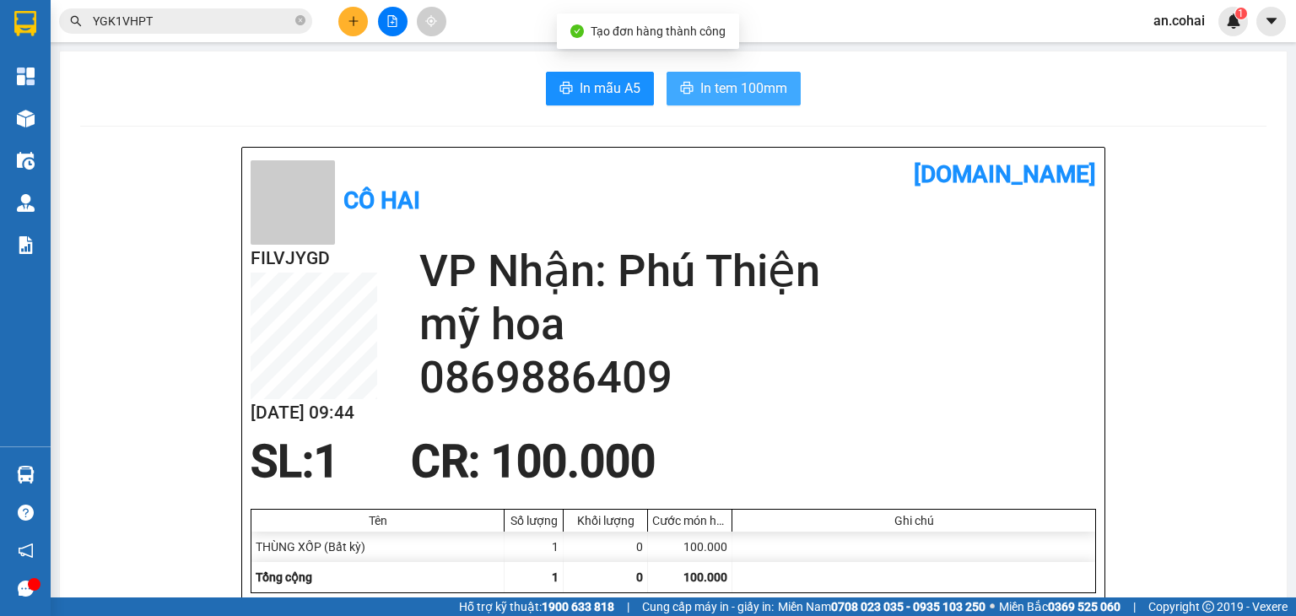
click at [736, 89] on span "In tem 100mm" at bounding box center [743, 88] width 87 height 21
click at [357, 31] on button at bounding box center [353, 22] width 30 height 30
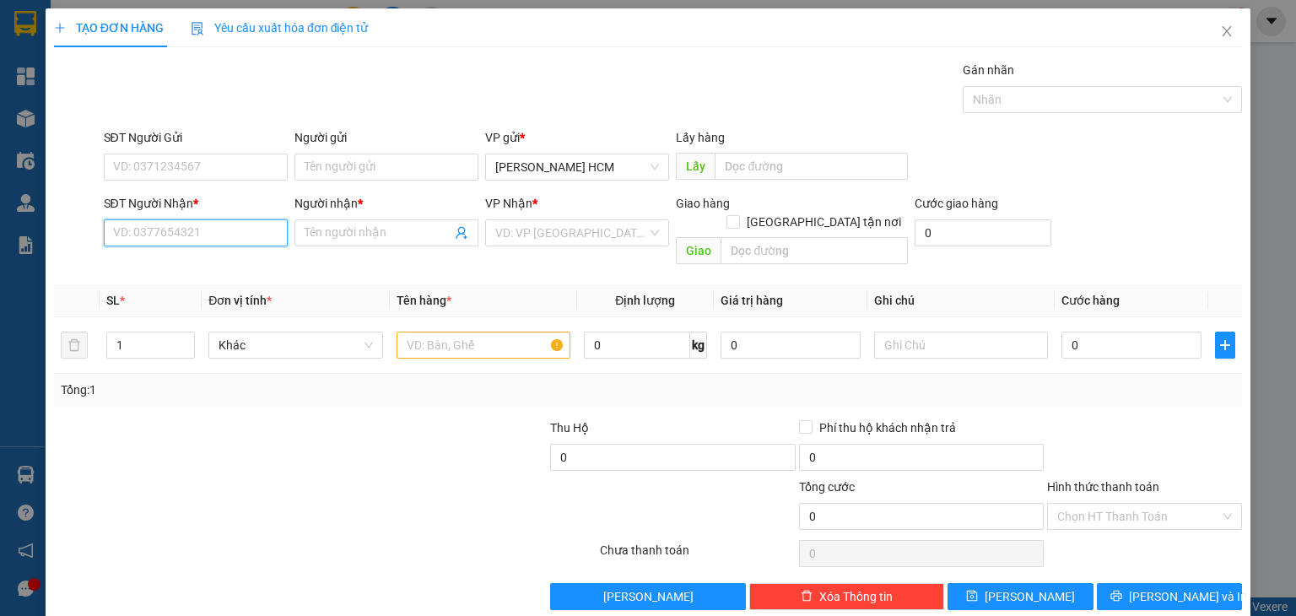
click at [267, 235] on input "SĐT Người Nhận *" at bounding box center [196, 232] width 184 height 27
click at [241, 272] on div "0794540236 - C HẠNH" at bounding box center [193, 266] width 162 height 19
type input "0794540236"
type input "C HẠNH"
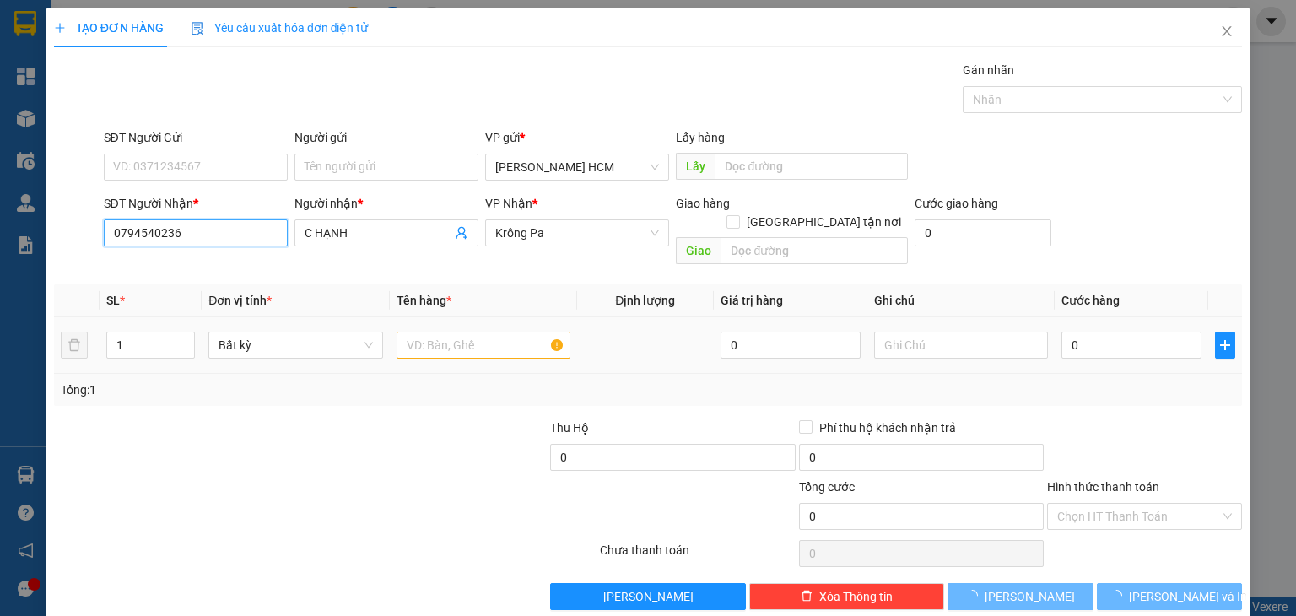
type input "0794540236"
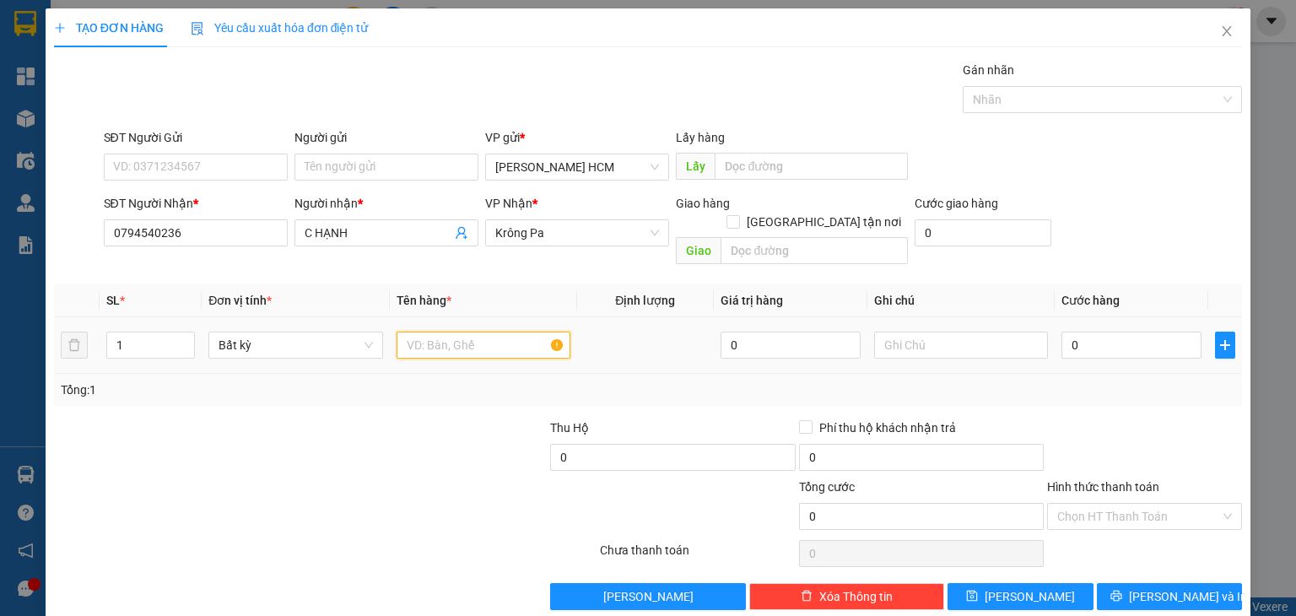
click at [500, 332] on input "text" at bounding box center [484, 345] width 174 height 27
type input "BAO"
click at [1110, 332] on input "0" at bounding box center [1132, 345] width 140 height 27
type input "006"
type input "6"
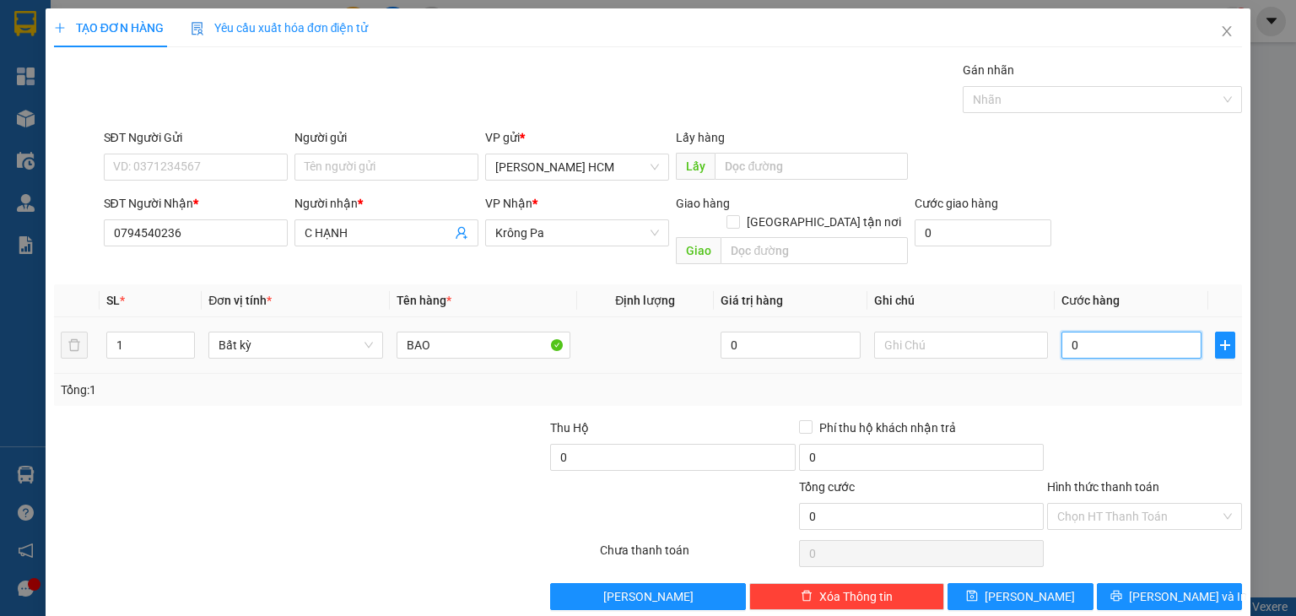
type input "6"
type input "0.060"
type input "60"
type input "60.000"
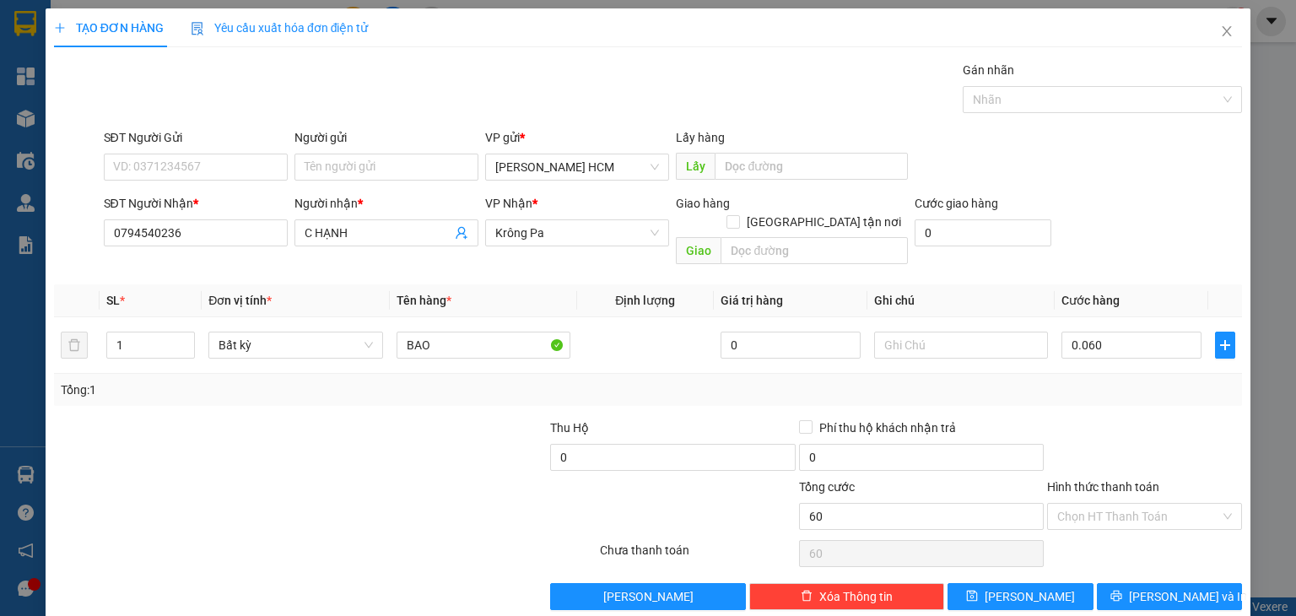
type input "60.000"
click at [1143, 419] on div at bounding box center [1145, 448] width 198 height 59
click at [1164, 583] on button "[PERSON_NAME] và In" at bounding box center [1170, 596] width 146 height 27
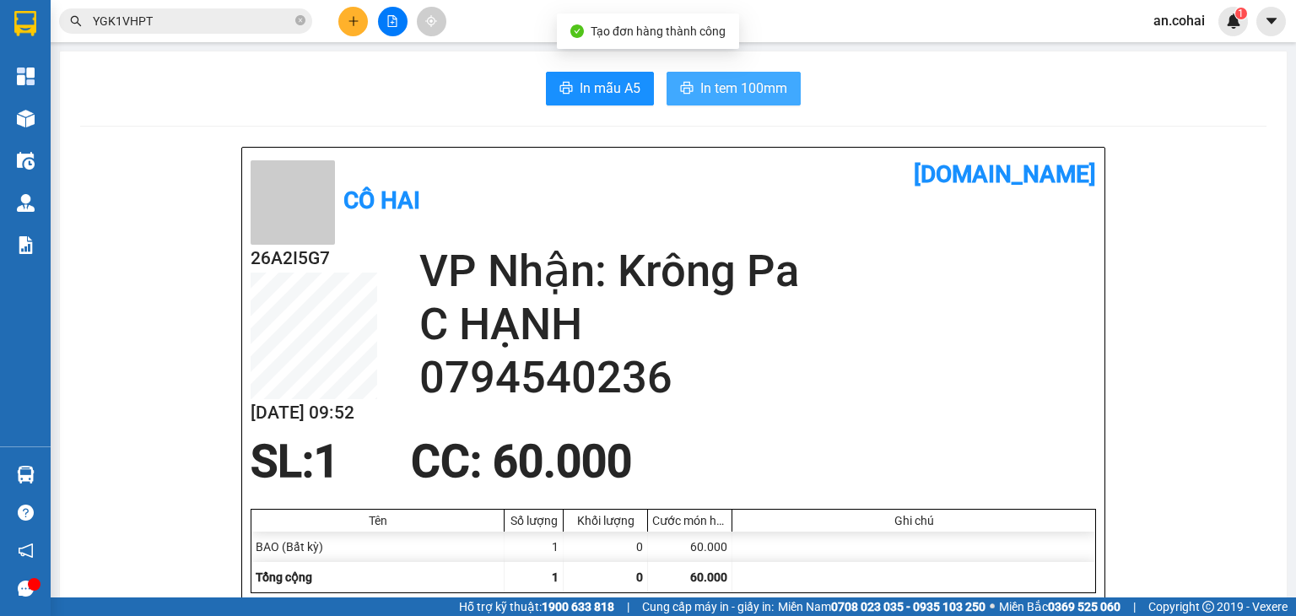
drag, startPoint x: 679, startPoint y: 79, endPoint x: 684, endPoint y: 90, distance: 12.1
click at [680, 79] on button "In tem 100mm" at bounding box center [734, 89] width 134 height 34
click at [354, 25] on icon "plus" at bounding box center [353, 20] width 1 height 9
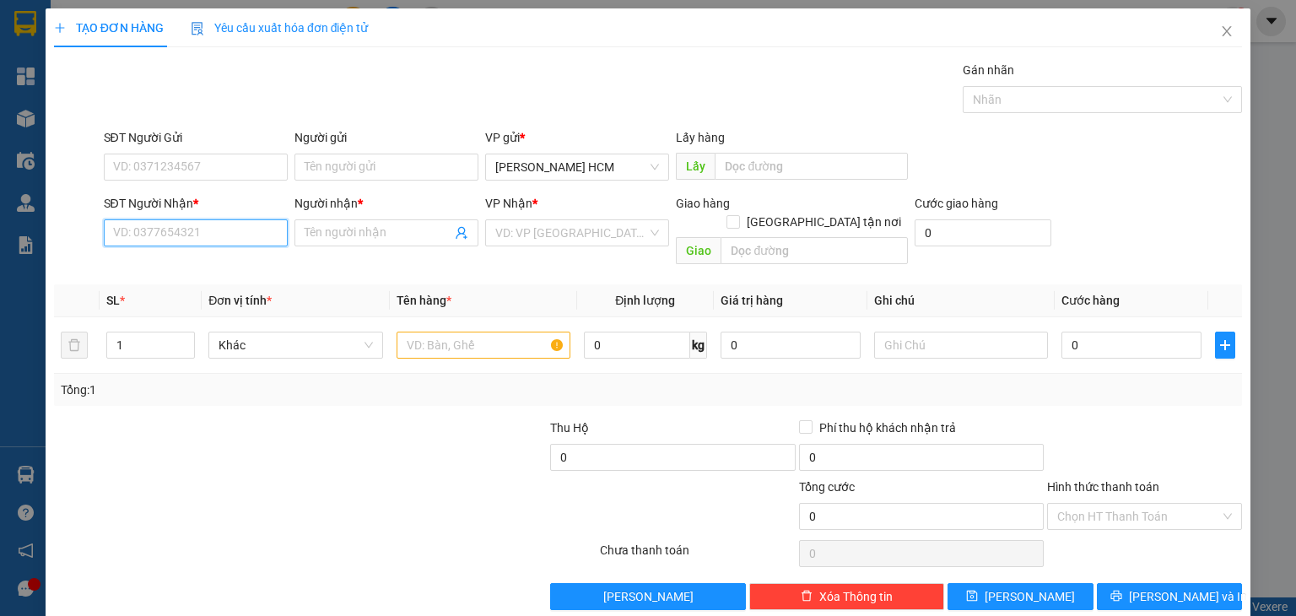
click at [236, 227] on input "SĐT Người Nhận *" at bounding box center [196, 232] width 184 height 27
click at [209, 267] on div "0388614186 - NAY VANG" at bounding box center [193, 266] width 162 height 19
type input "0388614186"
type input "NAY VANG"
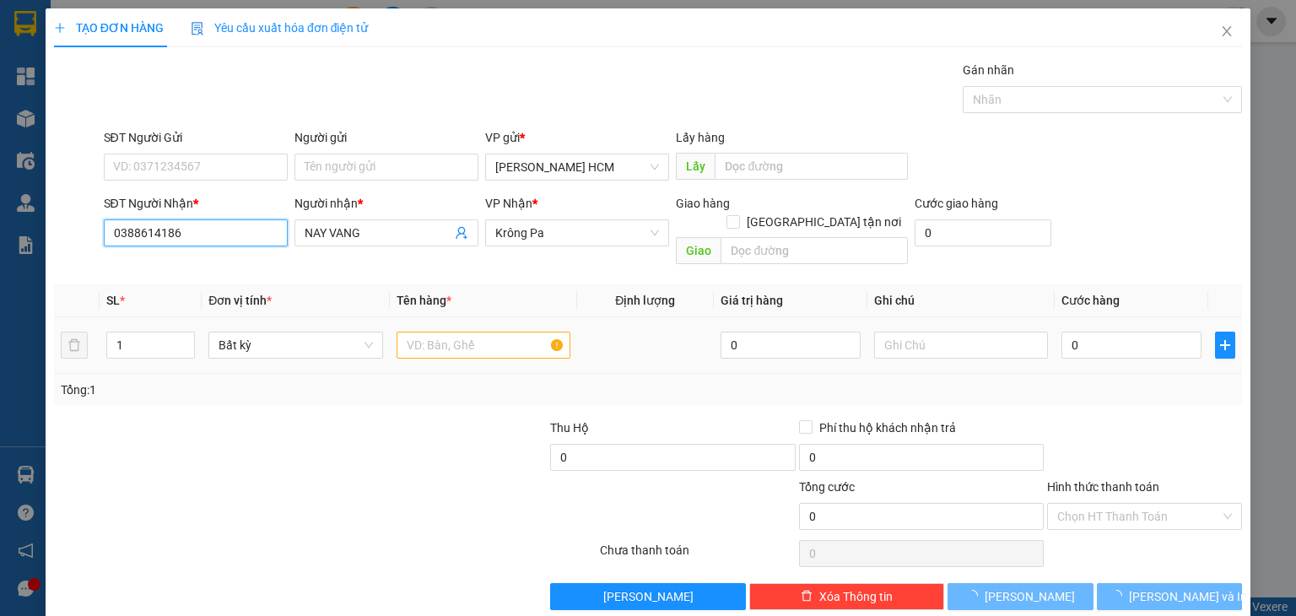
type input "0388614186"
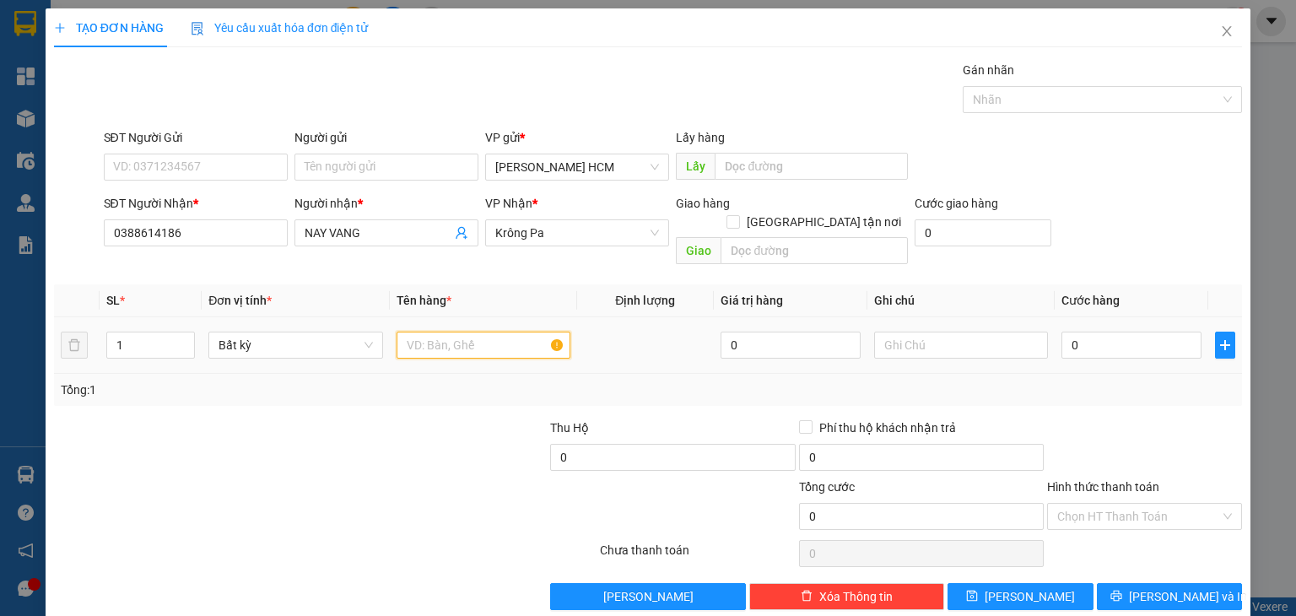
click at [447, 332] on input "text" at bounding box center [484, 345] width 174 height 27
type input "thùng"
click at [1084, 332] on input "0" at bounding box center [1132, 345] width 140 height 27
type input "001"
type input "1"
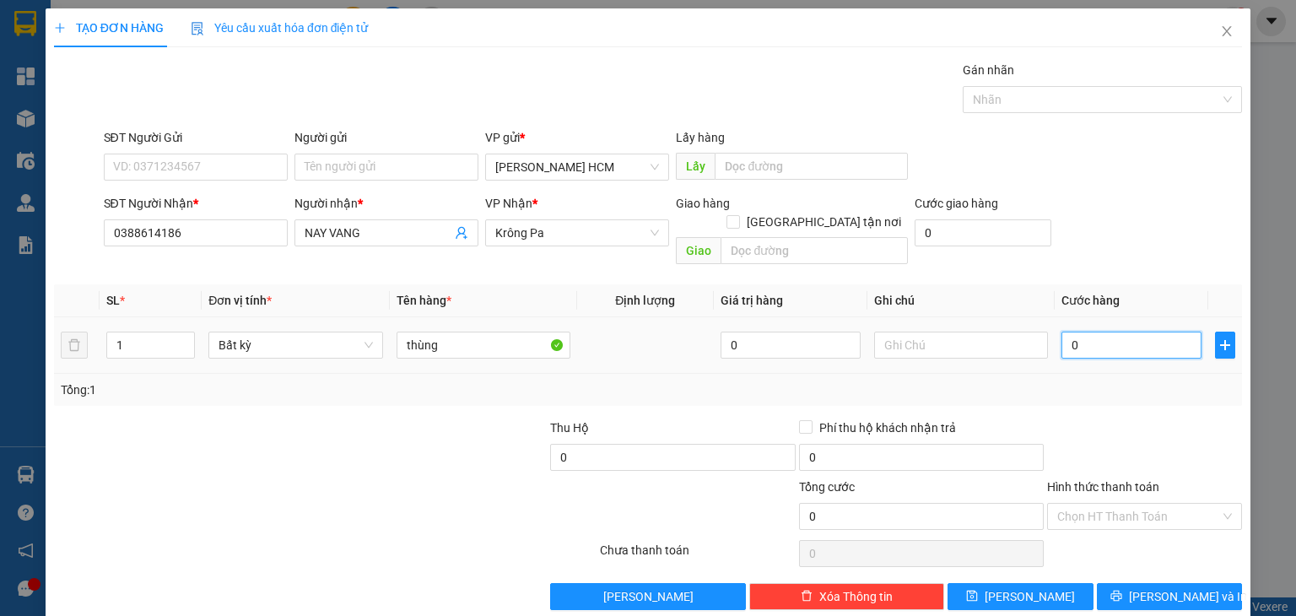
type input "1"
type input "00"
type input "0"
type input "005"
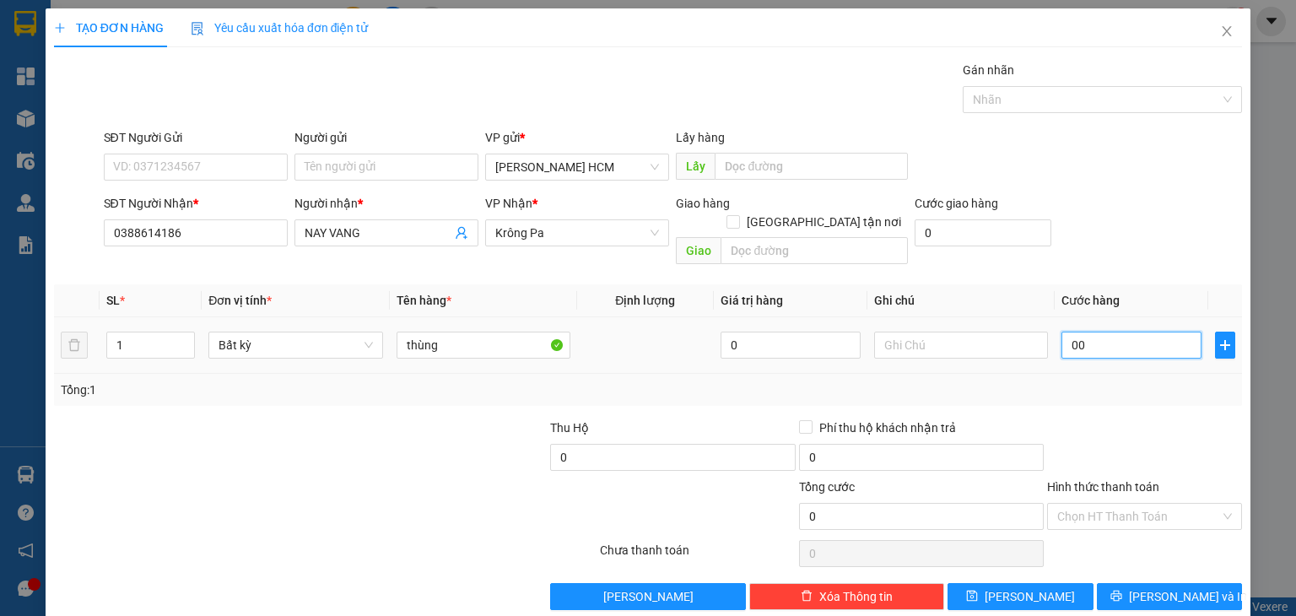
type input "5"
type input "0.050"
type input "50"
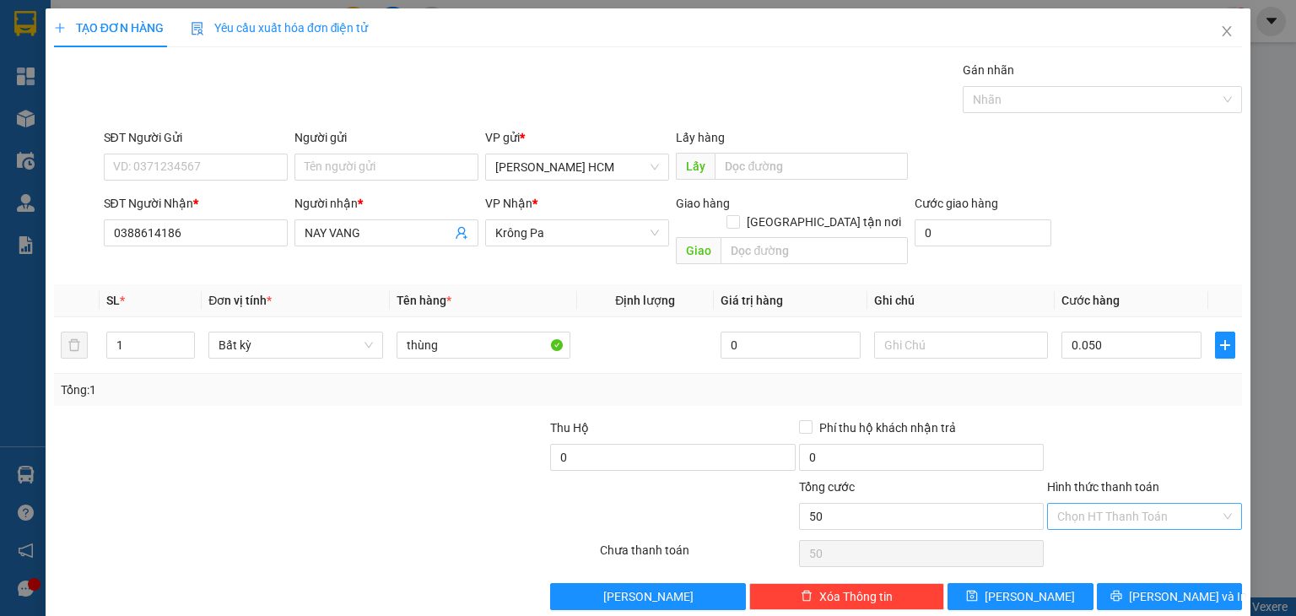
type input "50.000"
click at [1157, 504] on input "Hình thức thanh toán" at bounding box center [1138, 516] width 163 height 25
click at [1135, 525] on div "Tại văn phòng" at bounding box center [1133, 530] width 173 height 19
type input "0"
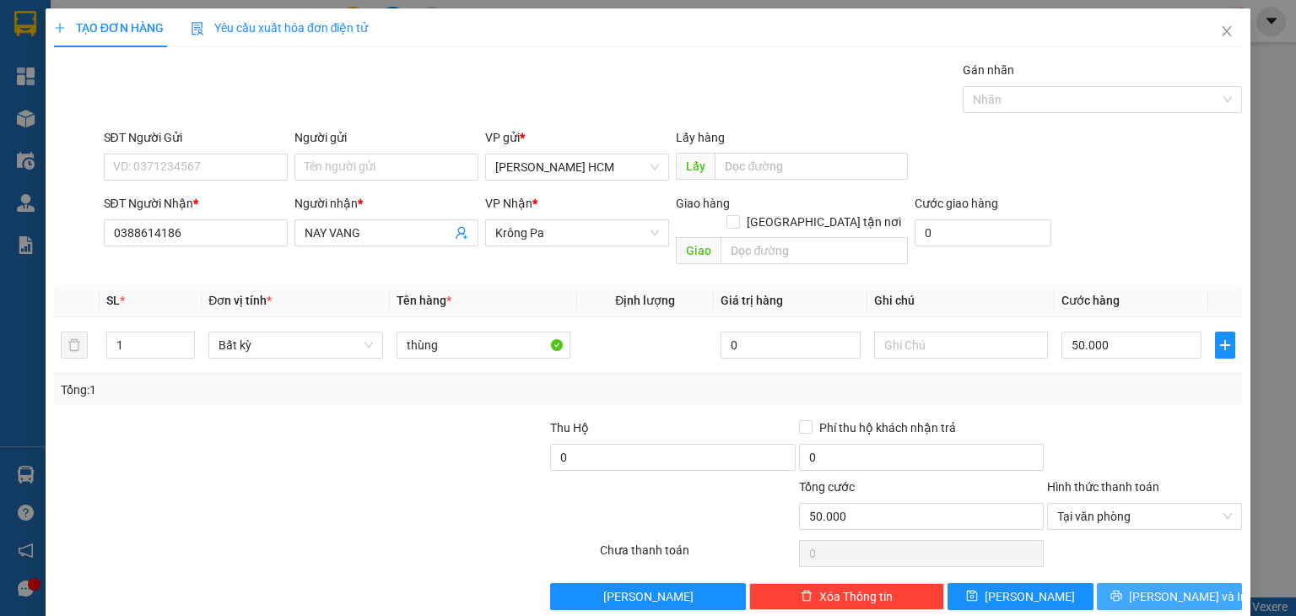
click at [1148, 587] on span "[PERSON_NAME] và In" at bounding box center [1188, 596] width 118 height 19
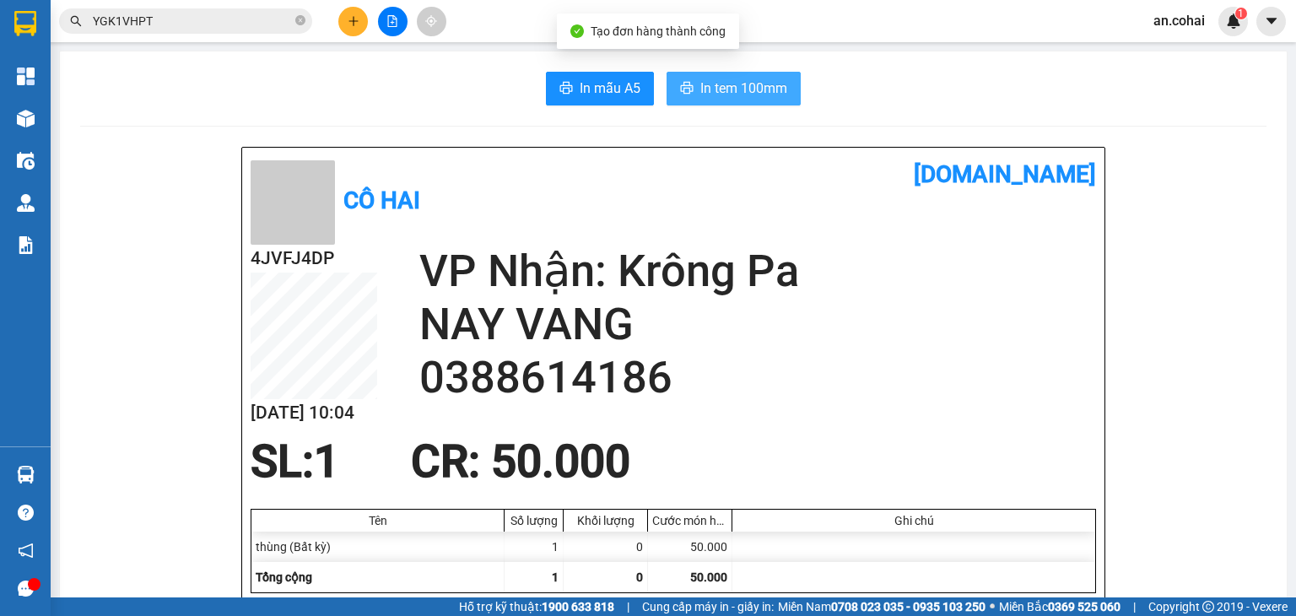
click at [700, 85] on span "In tem 100mm" at bounding box center [743, 88] width 87 height 21
click at [356, 20] on icon "plus" at bounding box center [354, 21] width 12 height 12
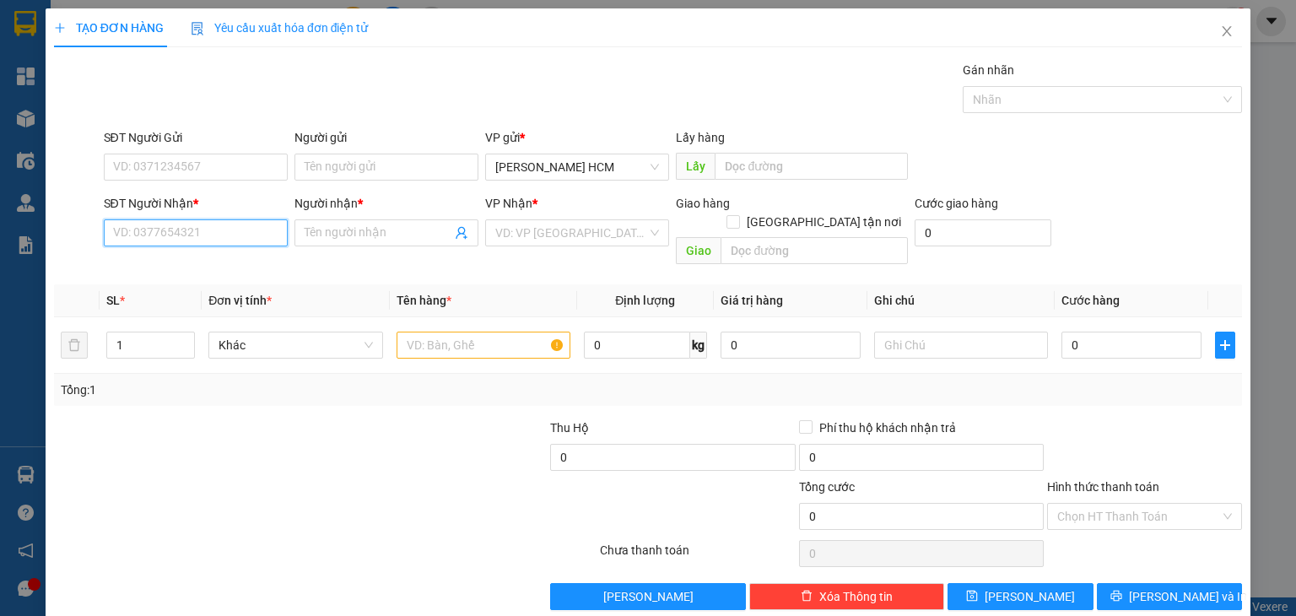
click at [272, 230] on input "SĐT Người Nhận *" at bounding box center [196, 232] width 184 height 27
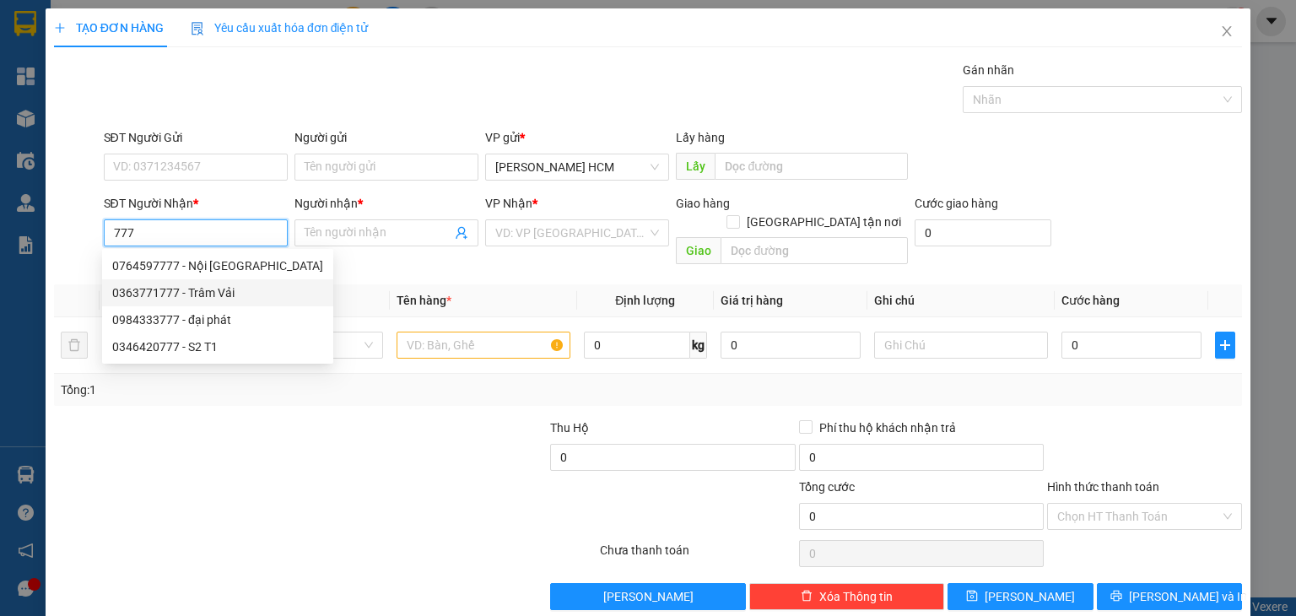
click at [236, 291] on div "0363771777 - Trâm Vải" at bounding box center [217, 293] width 211 height 19
type input "0363771777"
type input "Trâm Vải"
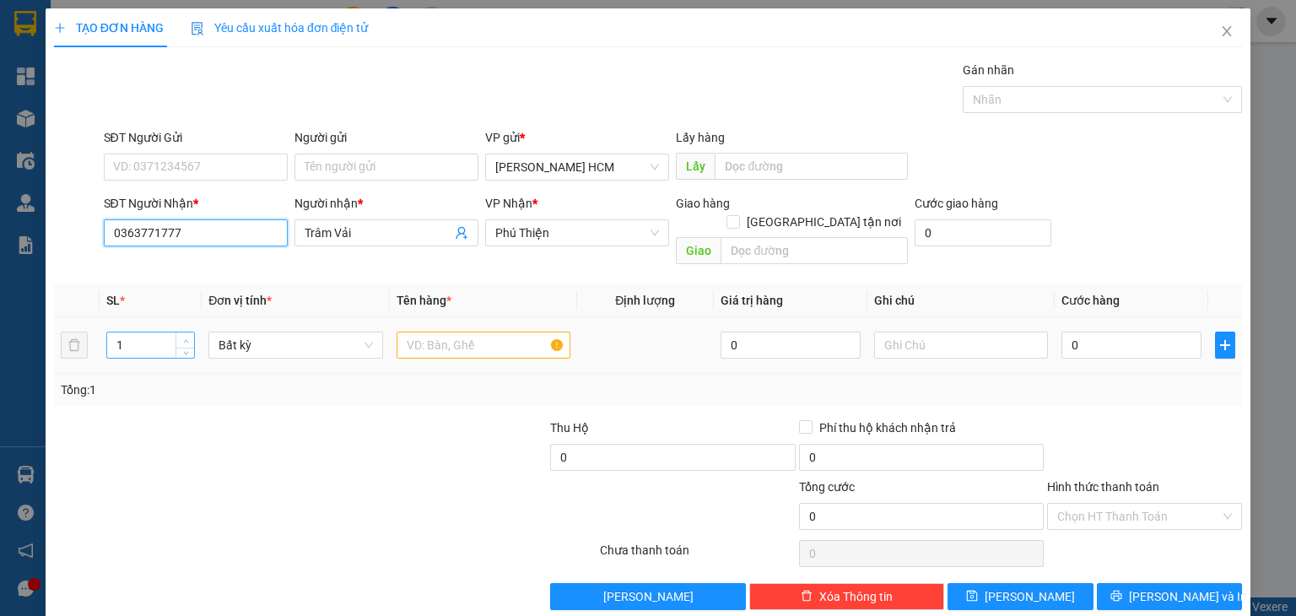
type input "0363771777"
click at [178, 333] on span "Increase Value" at bounding box center [185, 340] width 19 height 15
type input "4"
click at [178, 333] on span "Increase Value" at bounding box center [185, 340] width 19 height 15
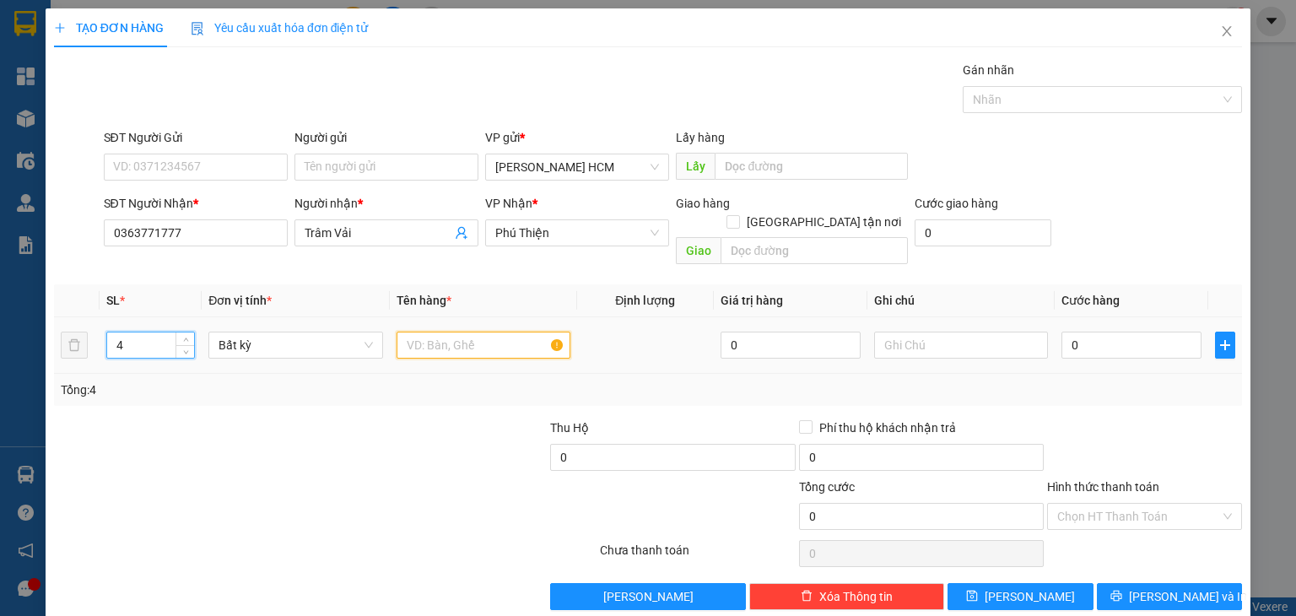
click at [414, 332] on input "text" at bounding box center [484, 345] width 174 height 27
type input "bao đôi"
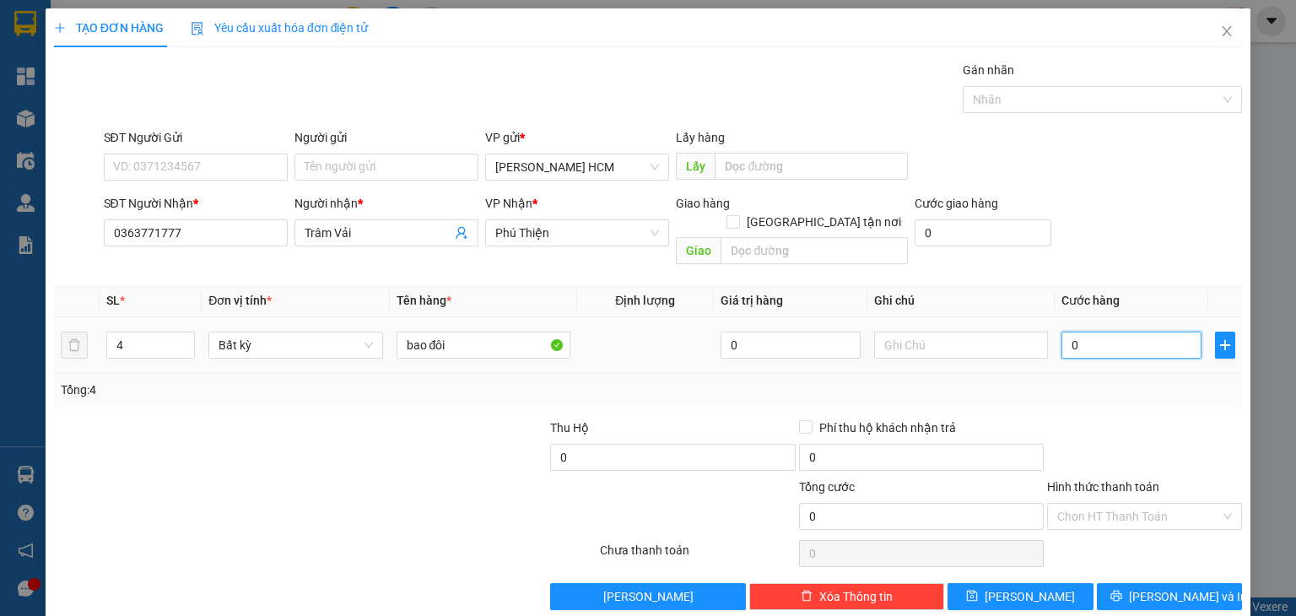
click at [1115, 332] on input "0" at bounding box center [1132, 345] width 140 height 27
type input "004"
type input "4"
type input "0.048"
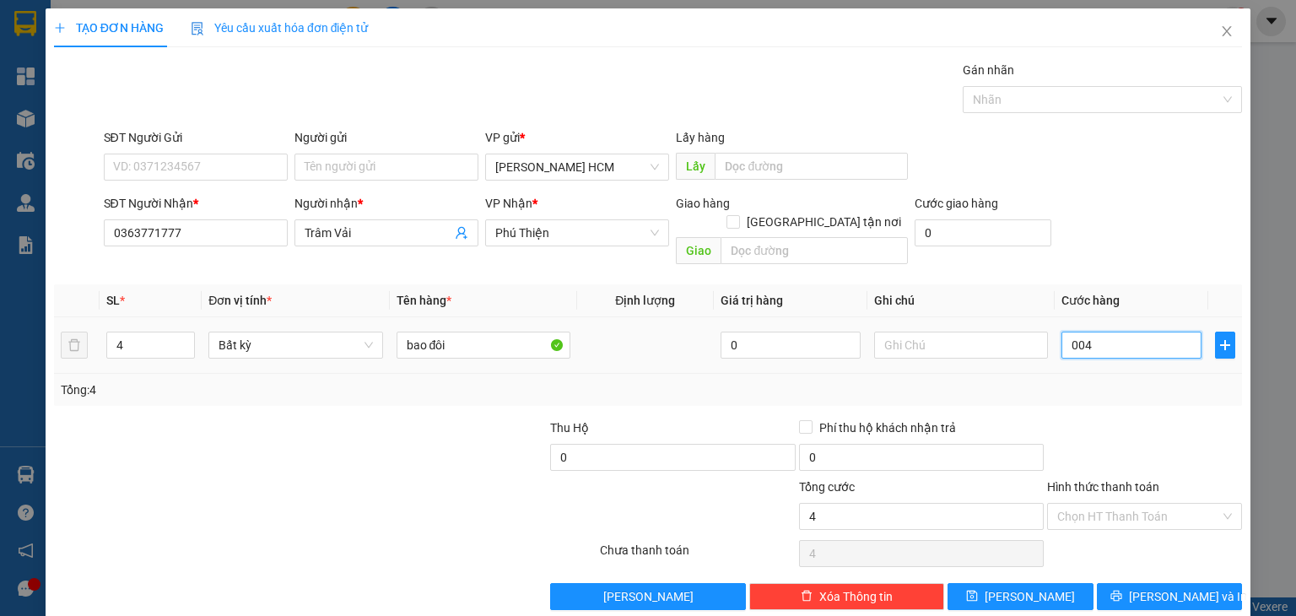
type input "48"
type input "00.480"
type input "480"
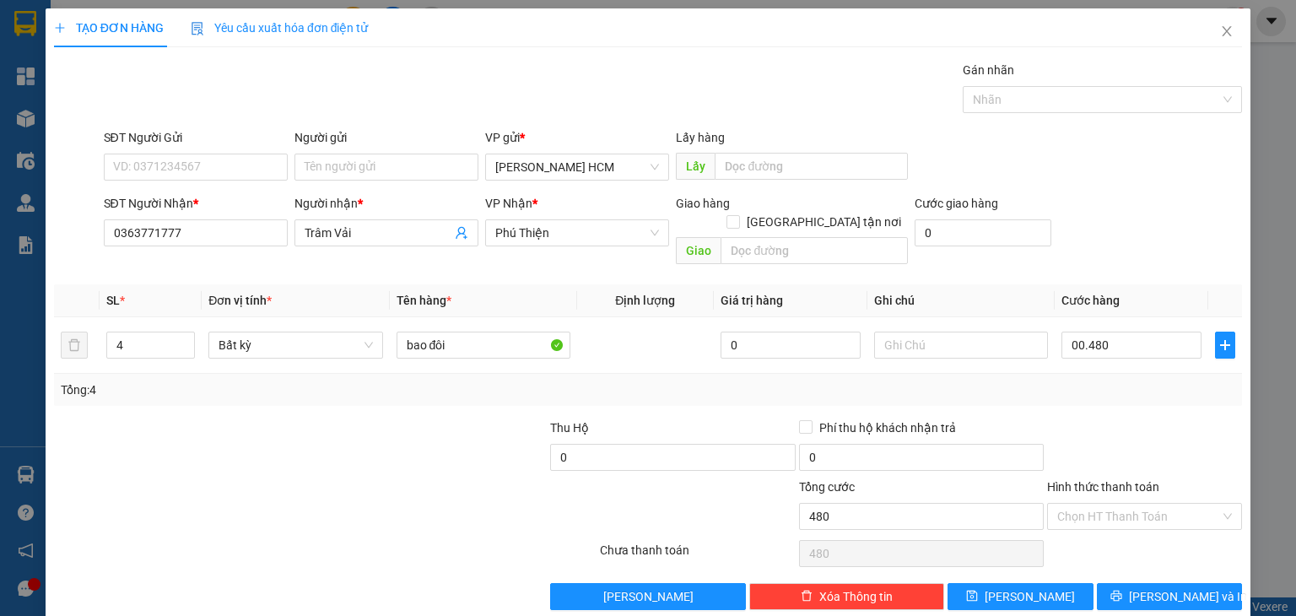
type input "480.000"
click at [1166, 419] on div at bounding box center [1145, 448] width 198 height 59
click at [1198, 583] on button "[PERSON_NAME] và In" at bounding box center [1170, 596] width 146 height 27
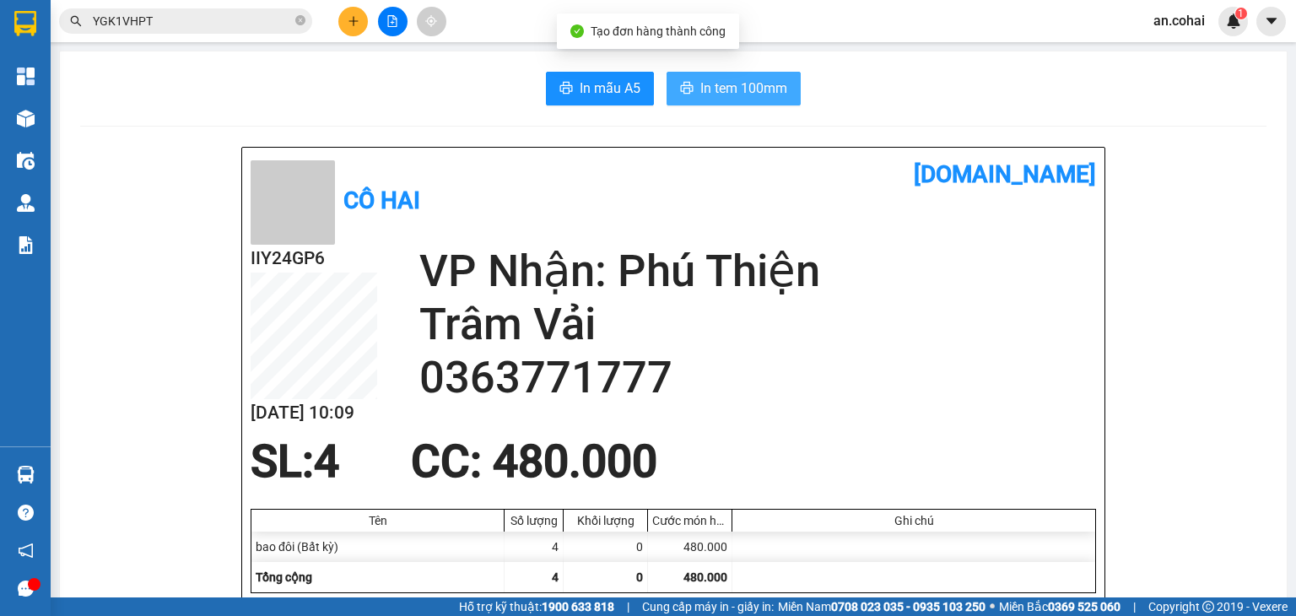
click at [766, 94] on span "In tem 100mm" at bounding box center [743, 88] width 87 height 21
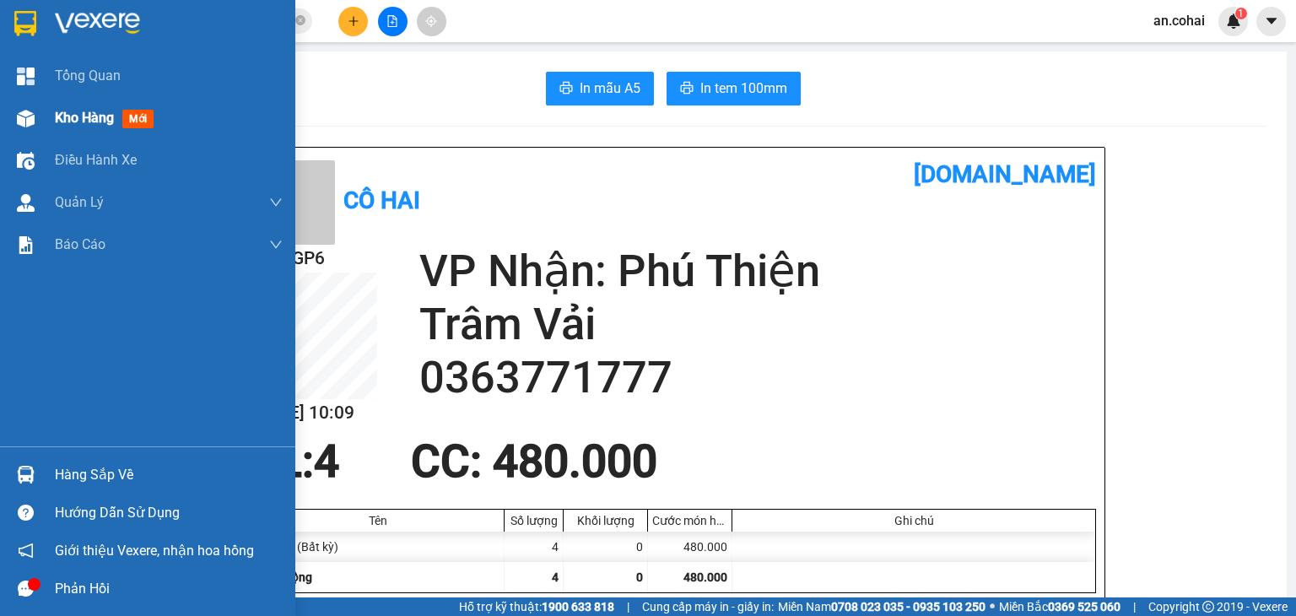
click at [56, 117] on span "Kho hàng" at bounding box center [84, 118] width 59 height 16
